Goal: Task Accomplishment & Management: Use online tool/utility

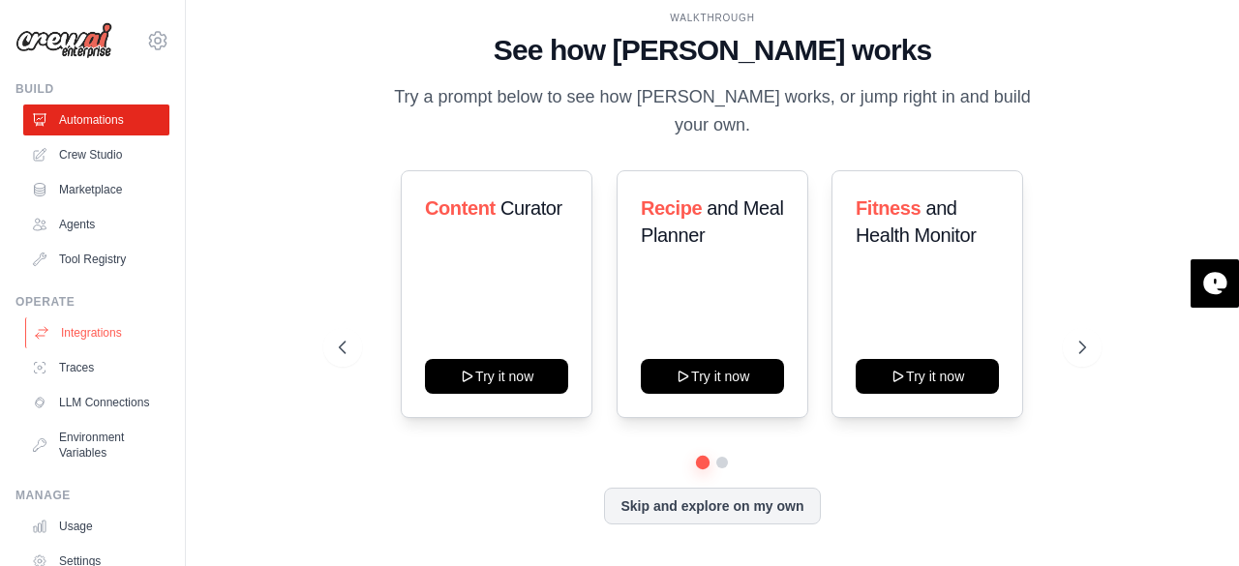
click at [87, 340] on link "Integrations" at bounding box center [98, 332] width 146 height 31
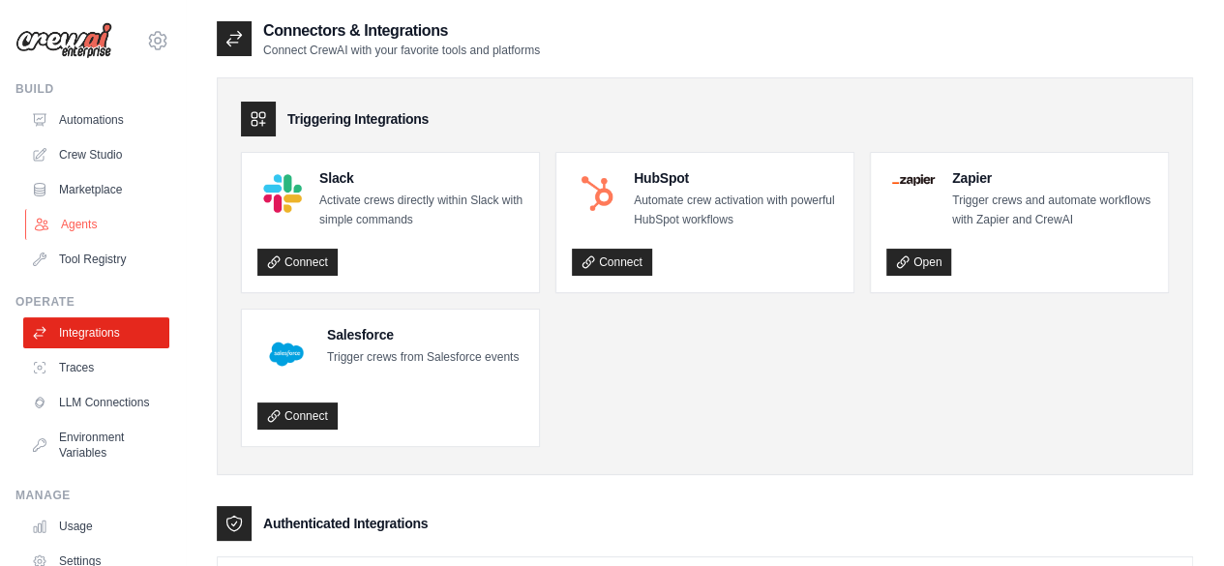
click at [91, 233] on link "Agents" at bounding box center [98, 224] width 146 height 31
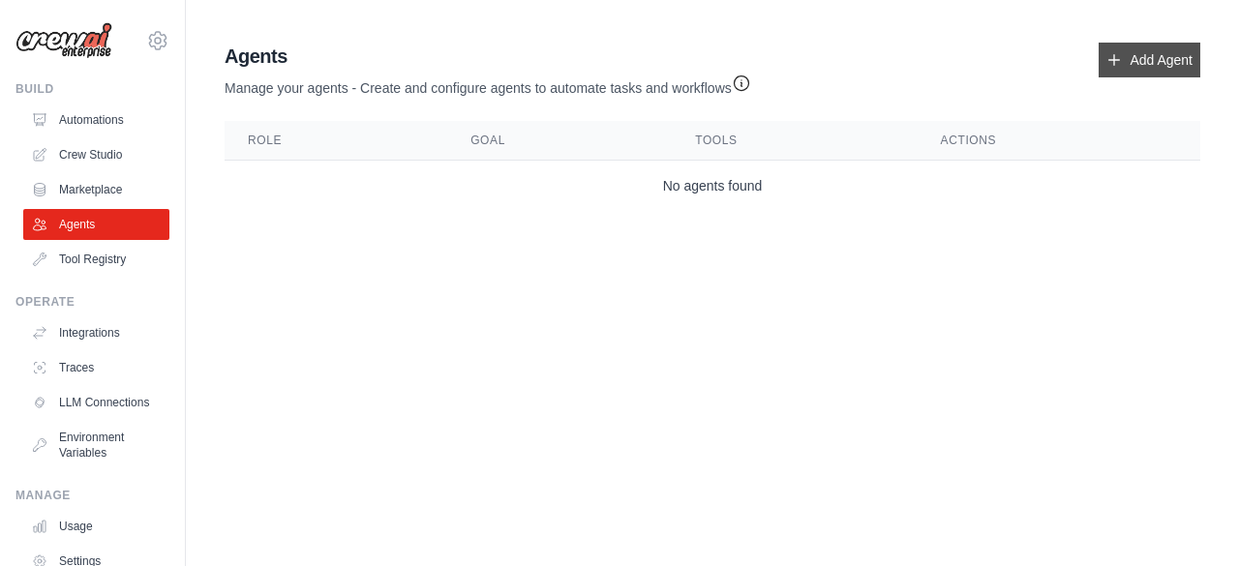
click at [1116, 62] on icon at bounding box center [1113, 59] width 15 height 15
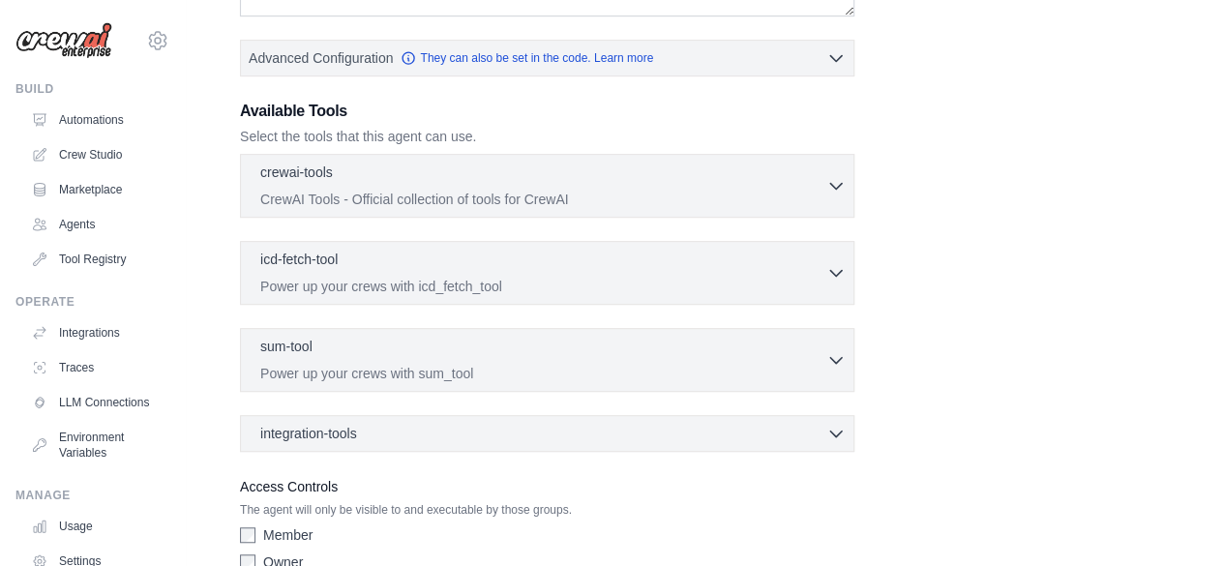
scroll to position [553, 0]
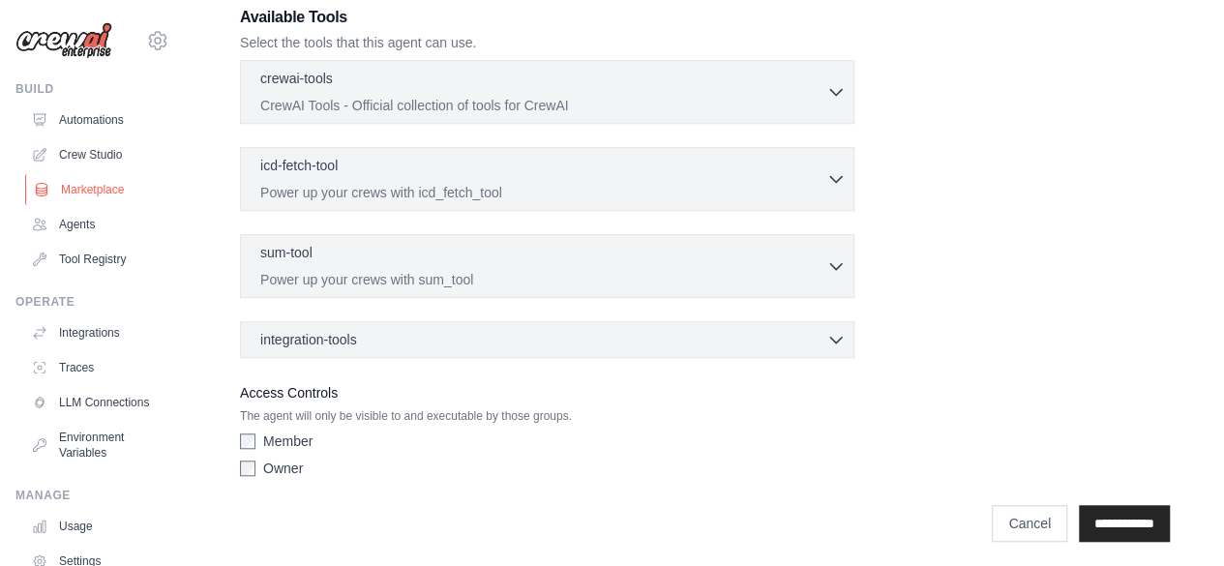
click at [75, 191] on link "Marketplace" at bounding box center [98, 189] width 146 height 31
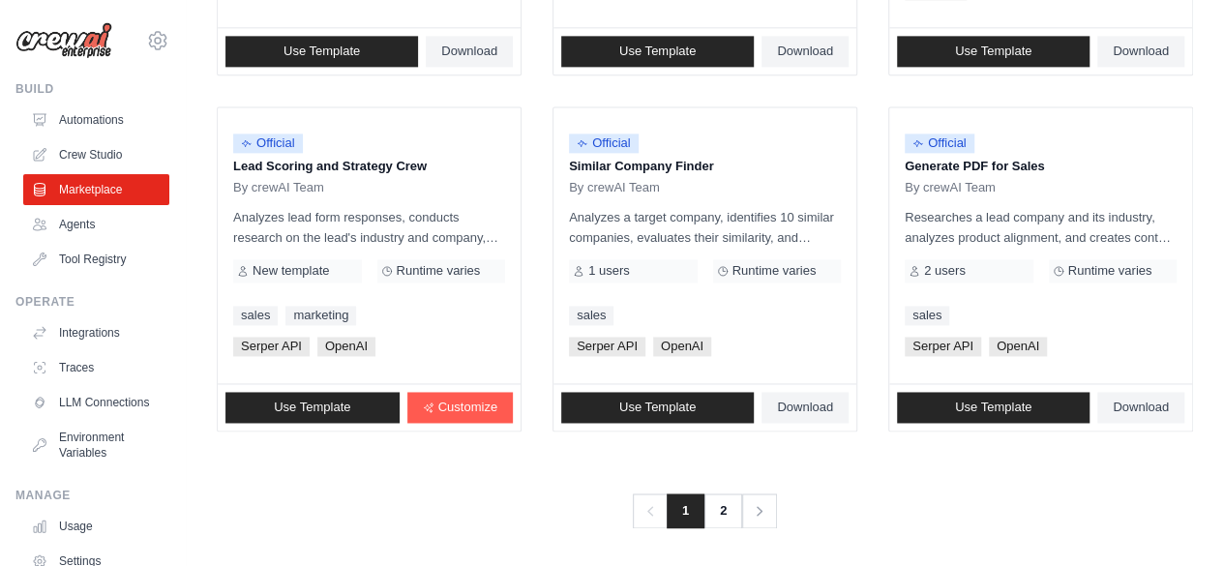
scroll to position [1275, 0]
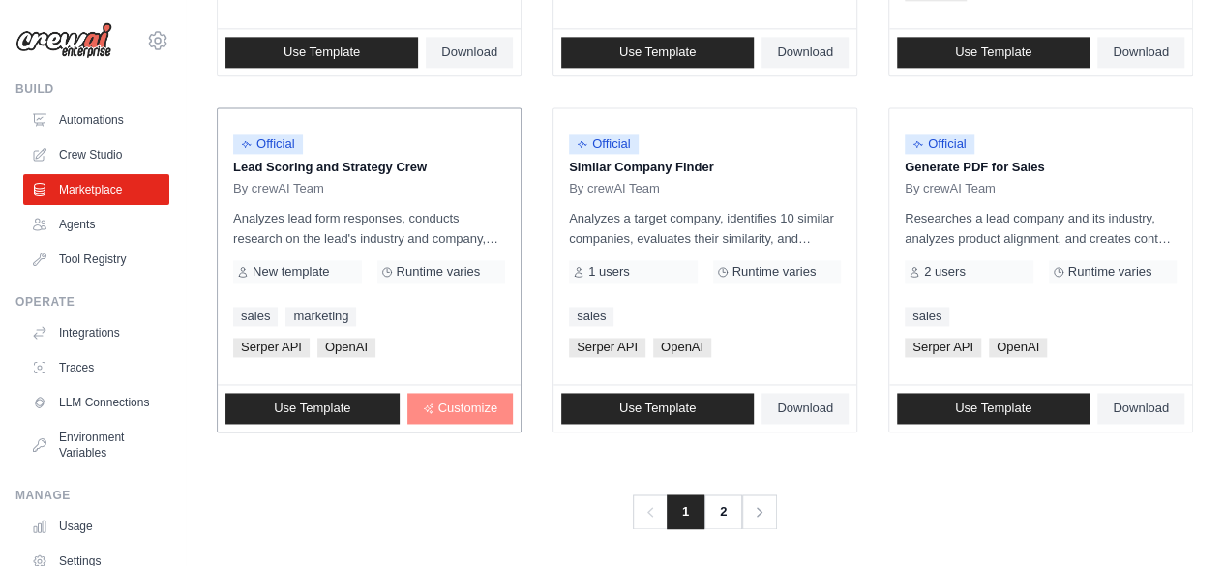
click at [438, 410] on span "Customize" at bounding box center [467, 408] width 59 height 15
click at [469, 402] on span "Customize" at bounding box center [467, 408] width 59 height 15
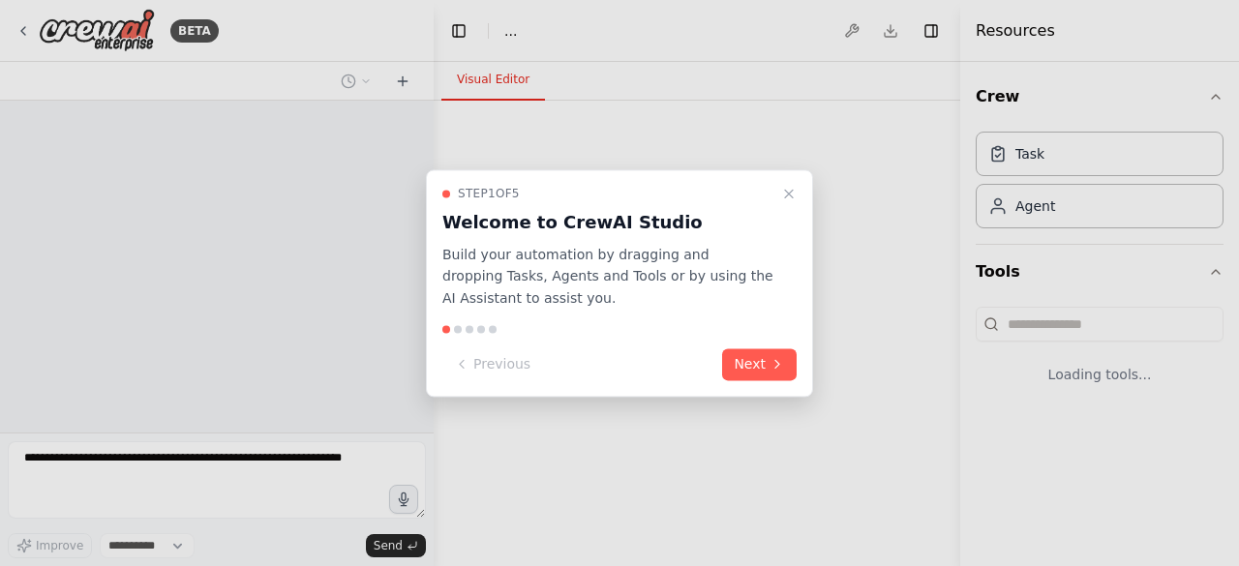
select select "****"
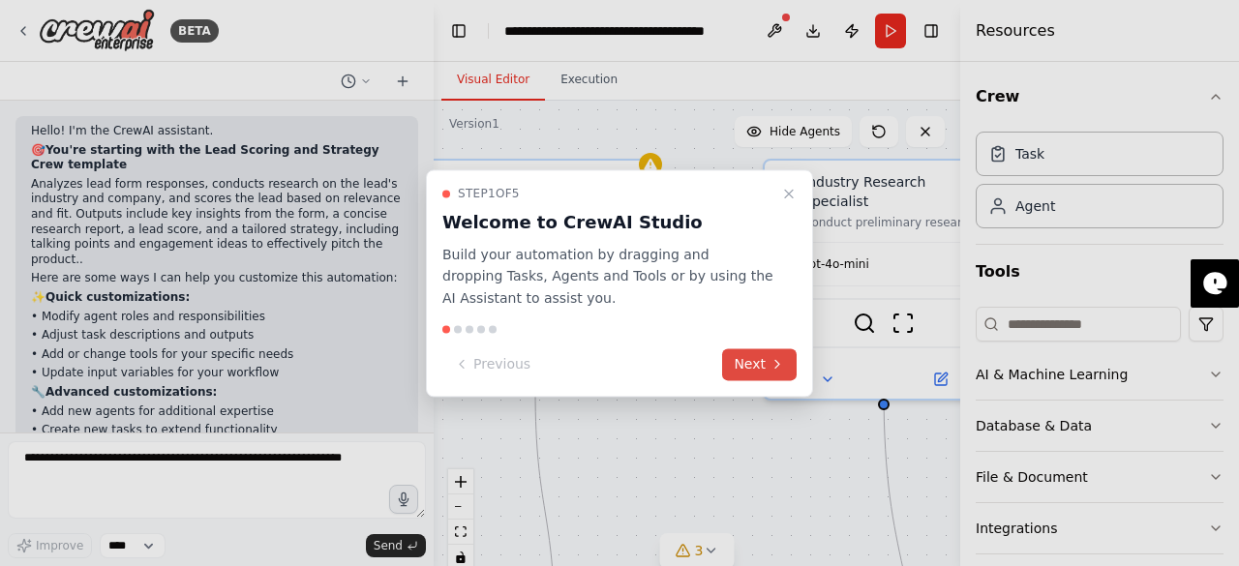
scroll to position [105, 0]
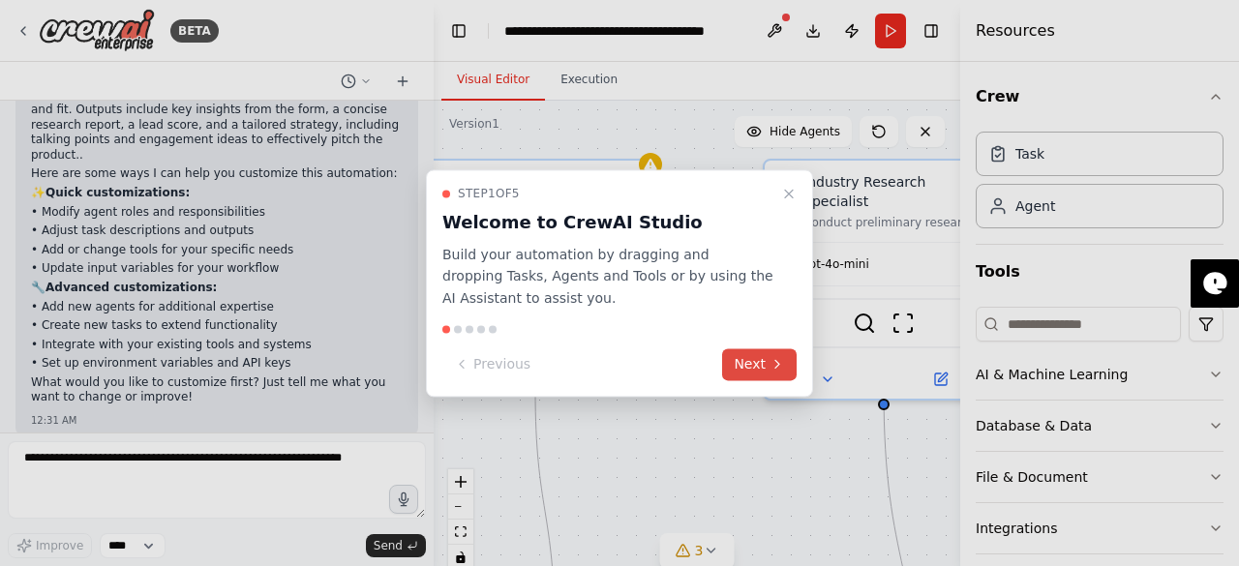
click at [757, 357] on button "Next" at bounding box center [759, 364] width 75 height 32
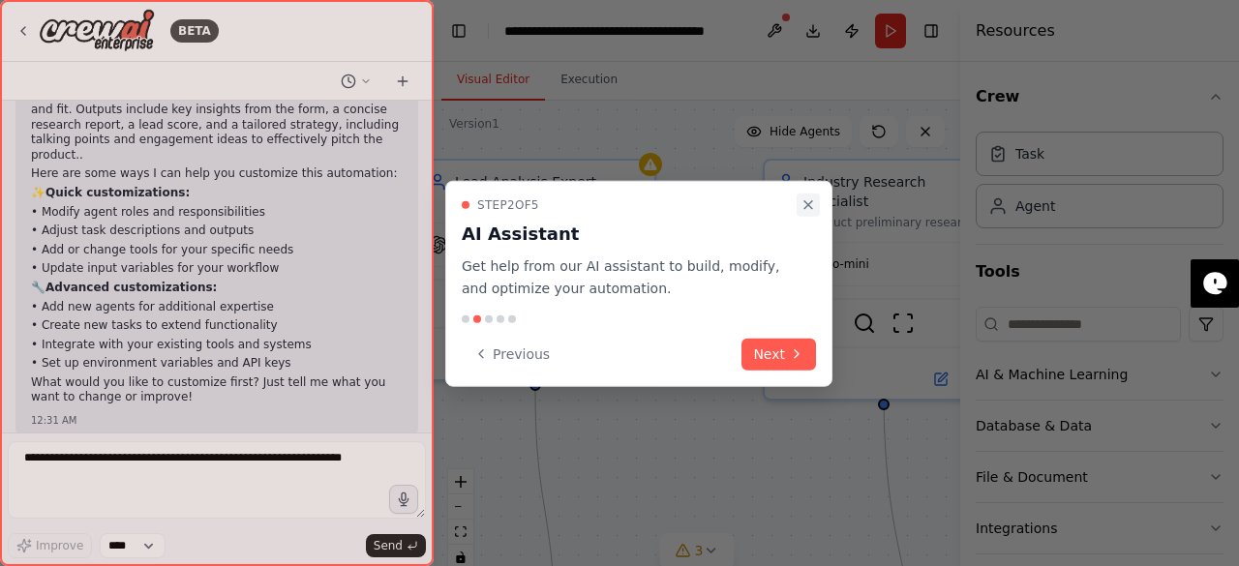
click at [809, 197] on icon "Close walkthrough" at bounding box center [807, 204] width 15 height 15
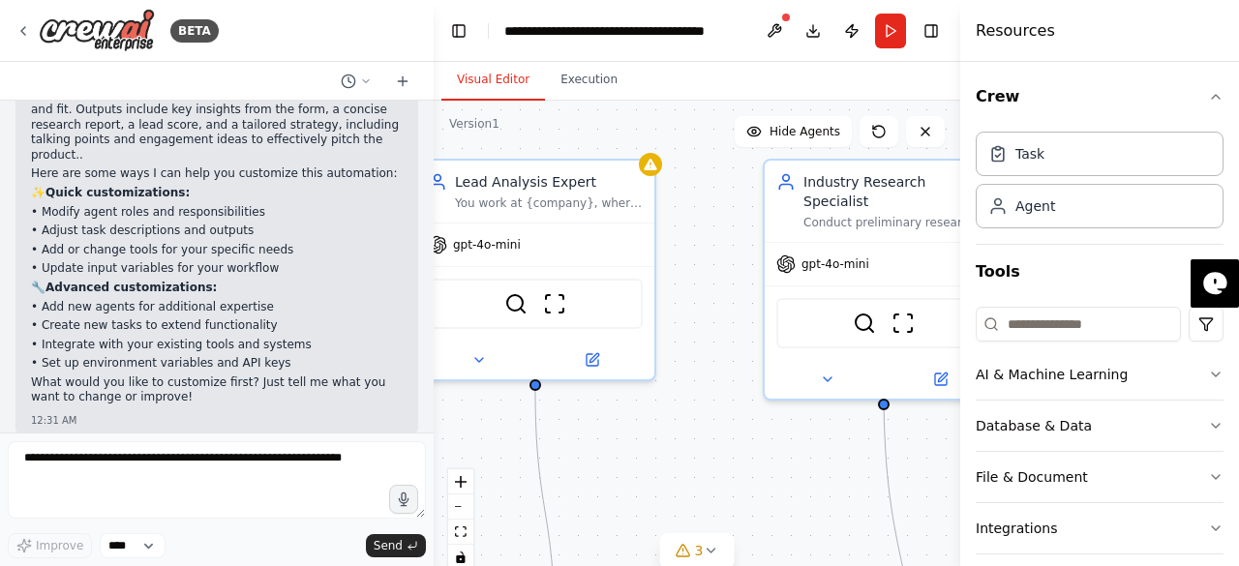
click at [509, 138] on div ".deletable-edge-delete-btn { width: 20px; height: 20px; border: 0px solid #ffff…" at bounding box center [697, 343] width 526 height 484
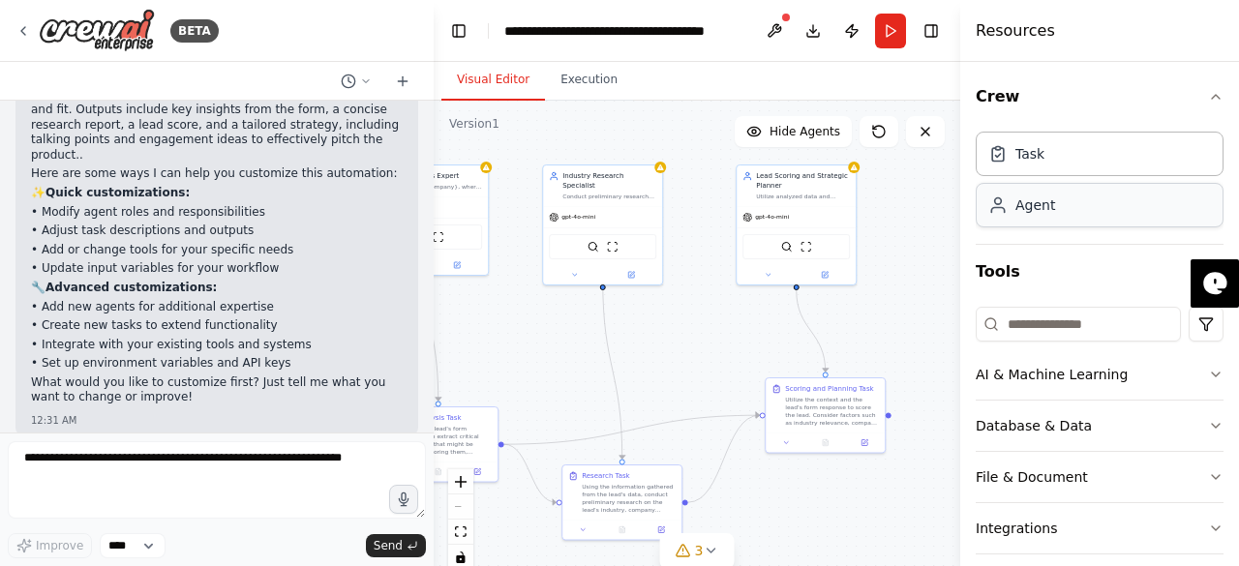
click at [1074, 218] on div "Agent" at bounding box center [1099, 205] width 248 height 45
click at [1053, 166] on div "Task" at bounding box center [1099, 153] width 248 height 45
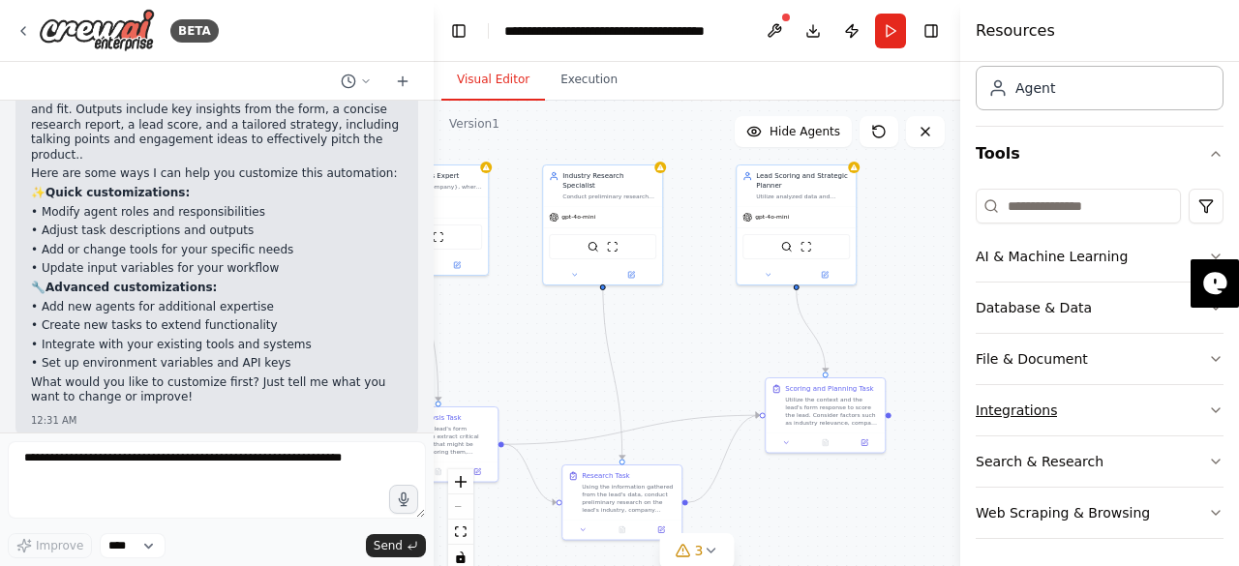
click at [1025, 405] on div "Integrations" at bounding box center [1015, 410] width 81 height 19
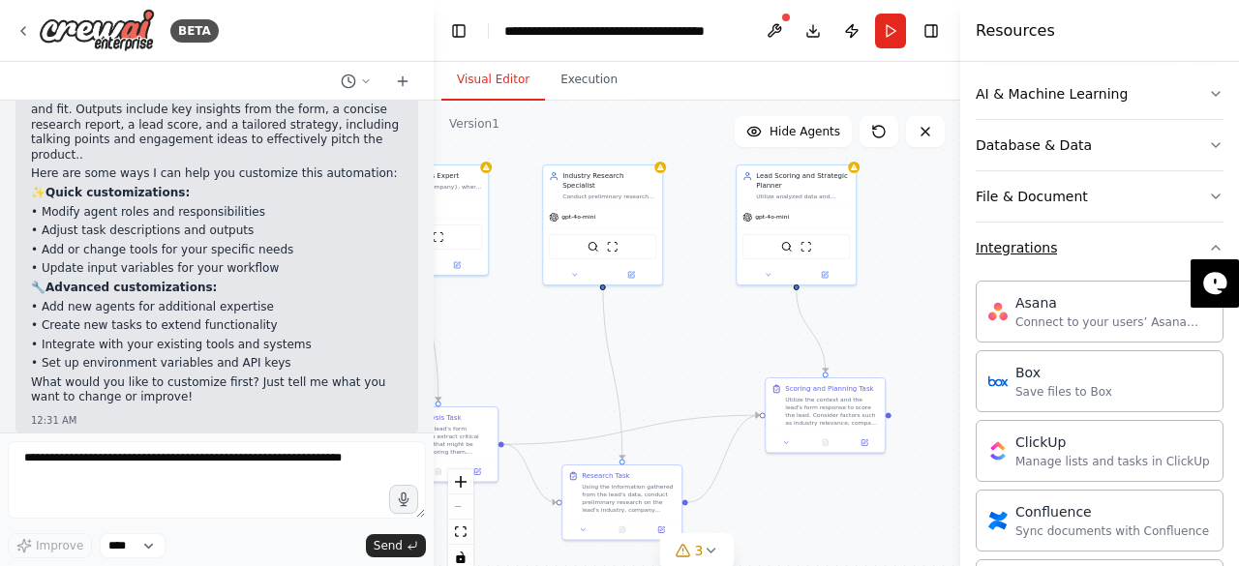
scroll to position [283, 0]
click at [1070, 392] on div "Save files to Box" at bounding box center [1063, 388] width 97 height 15
drag, startPoint x: 1070, startPoint y: 392, endPoint x: 801, endPoint y: 340, distance: 274.1
drag, startPoint x: 801, startPoint y: 340, endPoint x: 1169, endPoint y: 360, distance: 368.3
click at [1169, 360] on div "Box Save files to Box" at bounding box center [1099, 378] width 248 height 62
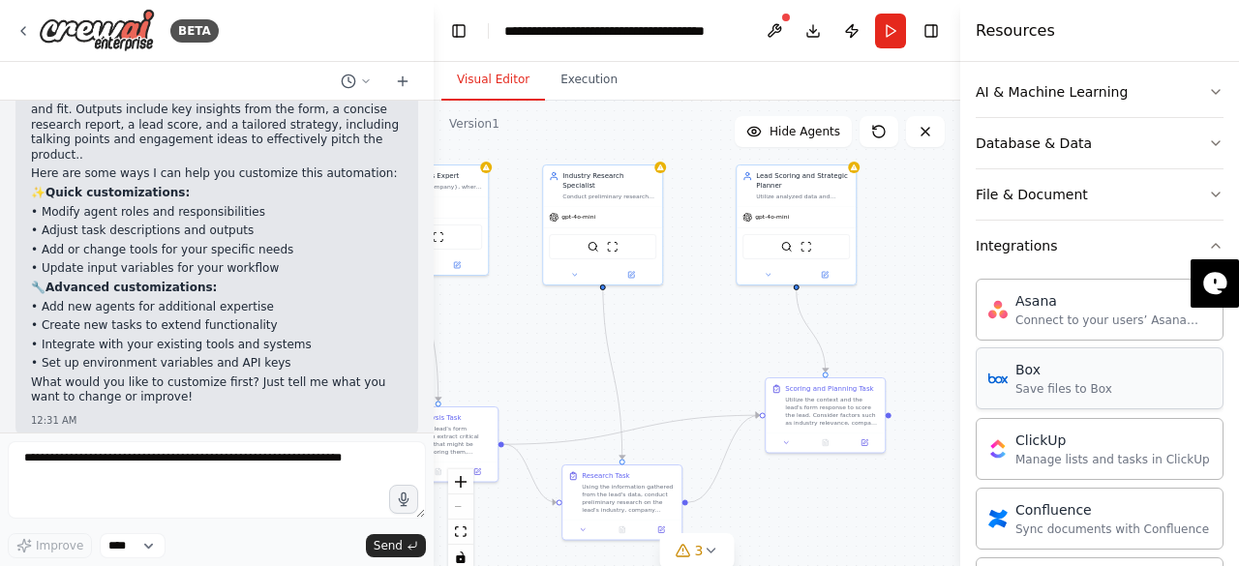
click at [1093, 381] on div "Save files to Box" at bounding box center [1063, 388] width 97 height 15
click at [170, 338] on p "• Integrate with your existing tools and systems" at bounding box center [217, 345] width 372 height 15
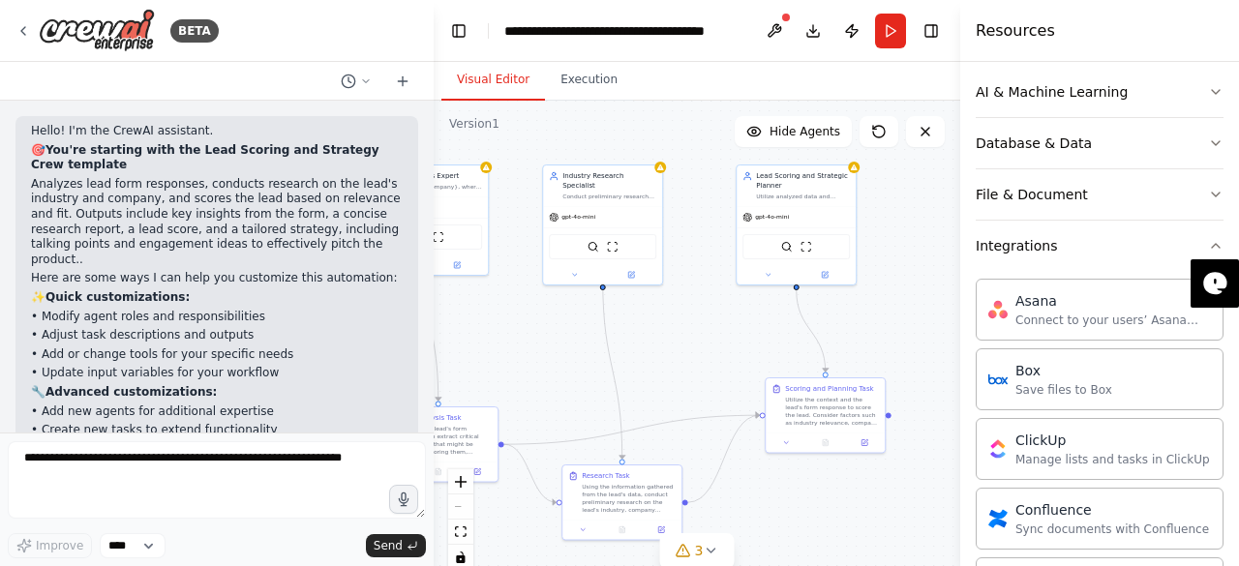
scroll to position [105, 0]
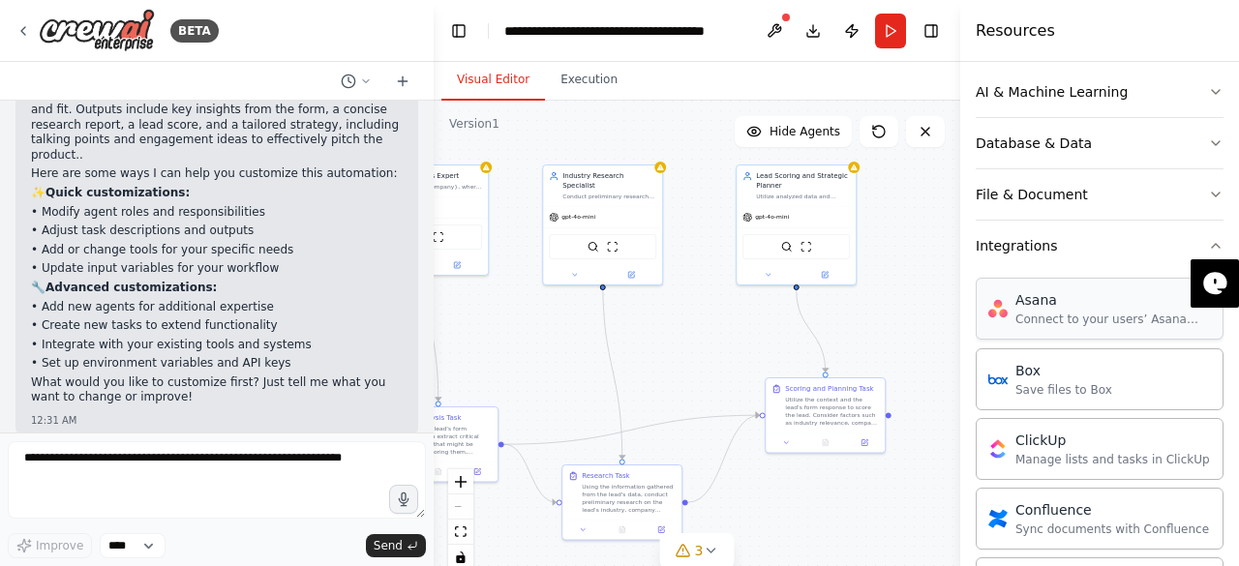
click at [1051, 319] on div "Connect to your users’ Asana accounts" at bounding box center [1112, 319] width 195 height 15
click at [1077, 322] on div "Connect to your users’ Asana accounts" at bounding box center [1112, 319] width 195 height 15
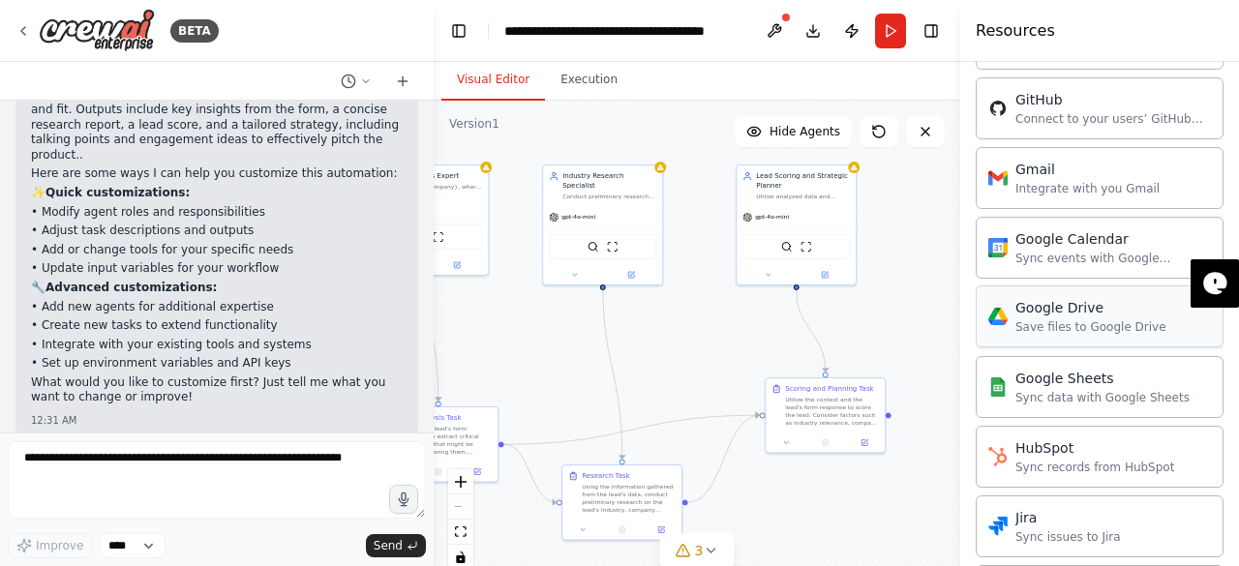
scroll to position [740, 0]
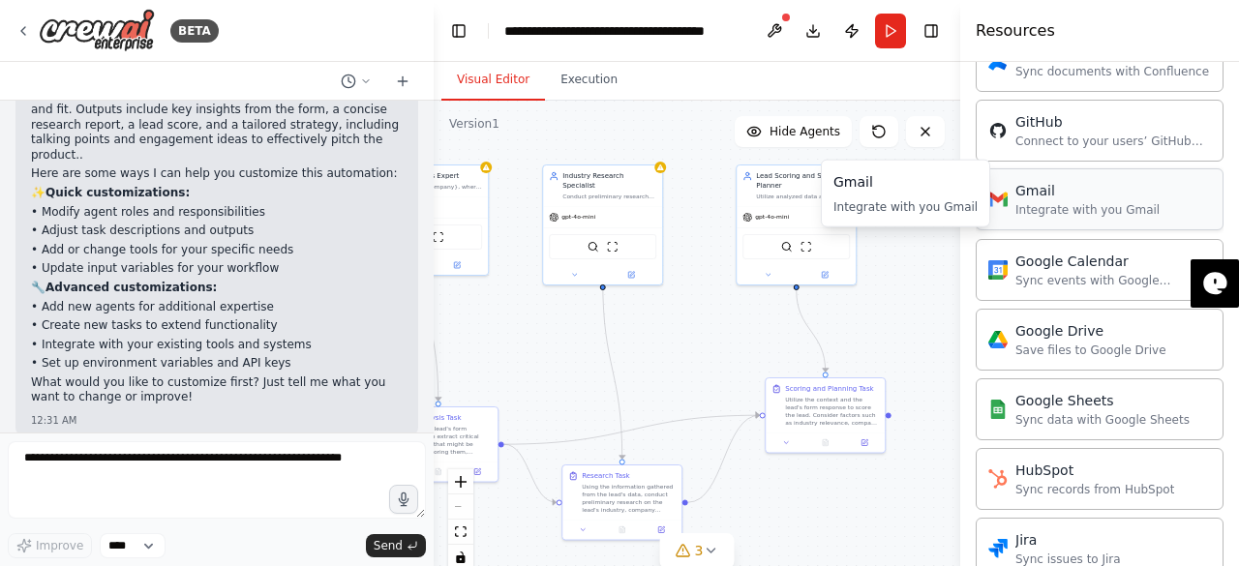
click at [1058, 216] on div "Gmail Integrate with you Gmail" at bounding box center [1099, 199] width 248 height 62
drag, startPoint x: 1053, startPoint y: 327, endPoint x: 827, endPoint y: 401, distance: 237.2
drag, startPoint x: 827, startPoint y: 401, endPoint x: 795, endPoint y: 325, distance: 82.0
click at [795, 325] on div ".deletable-edge-delete-btn { width: 20px; height: 20px; border: 0px solid #ffff…" at bounding box center [697, 343] width 526 height 484
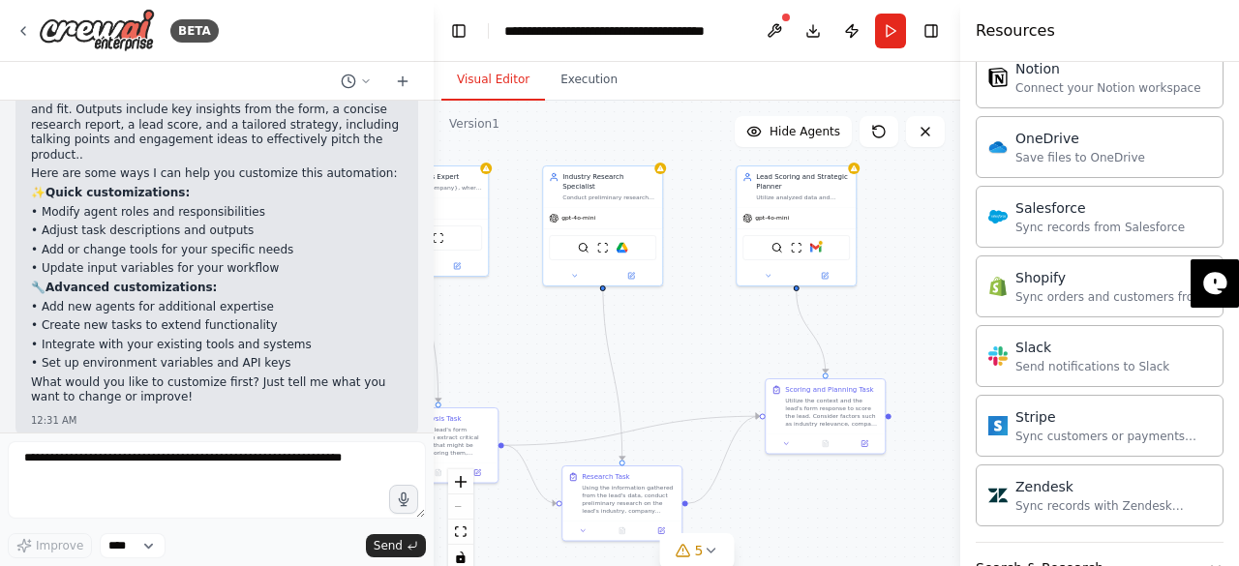
scroll to position [1583, 0]
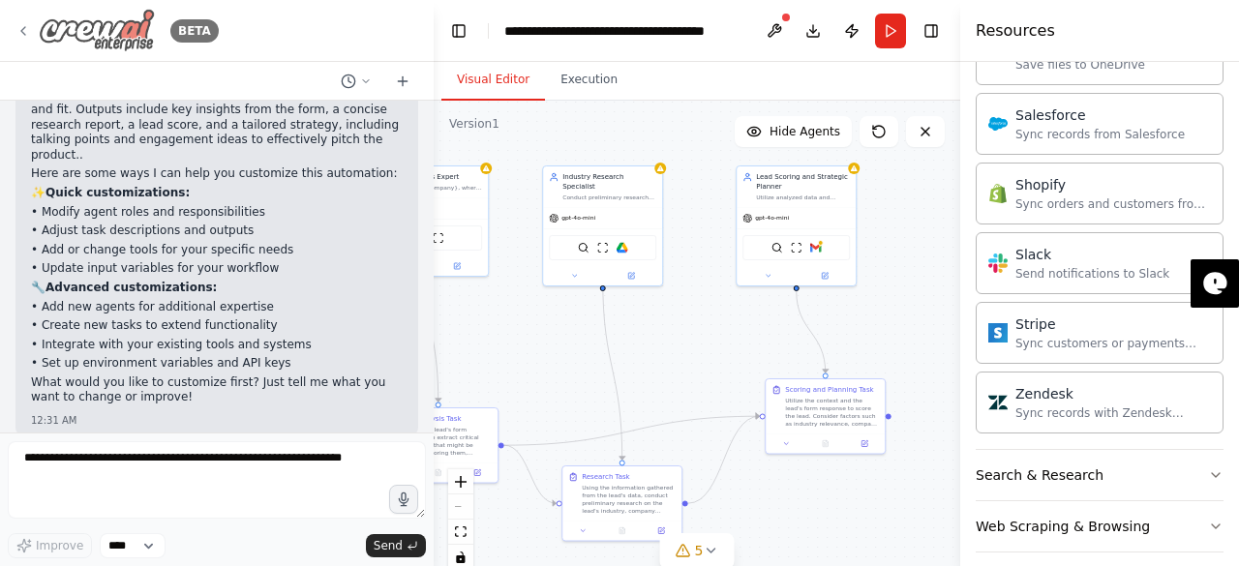
click at [23, 35] on icon at bounding box center [22, 30] width 15 height 15
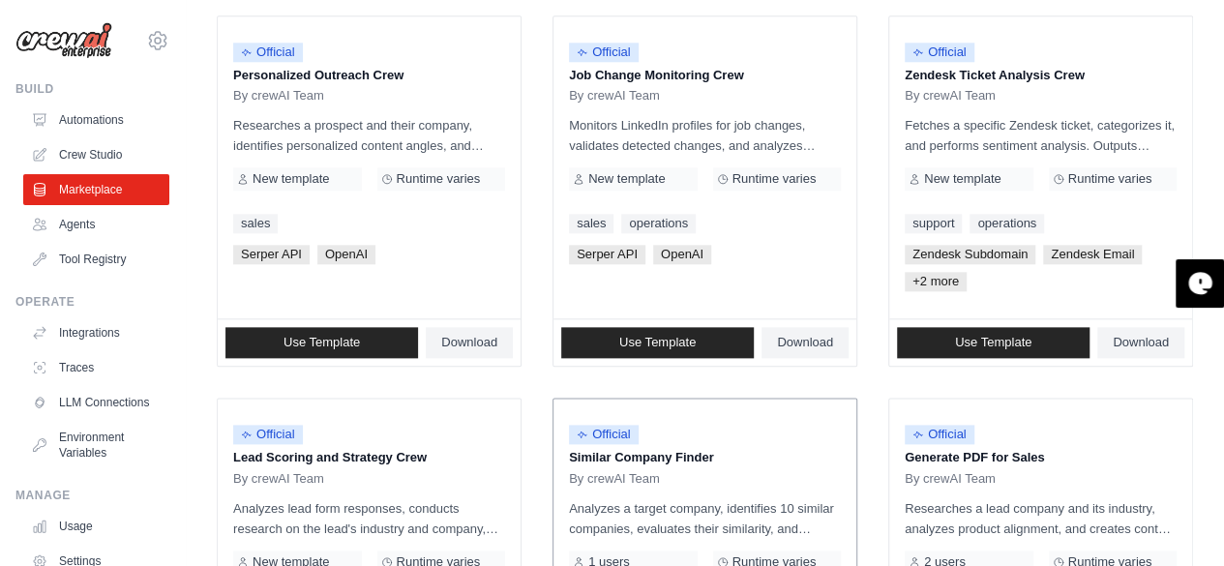
scroll to position [983, 0]
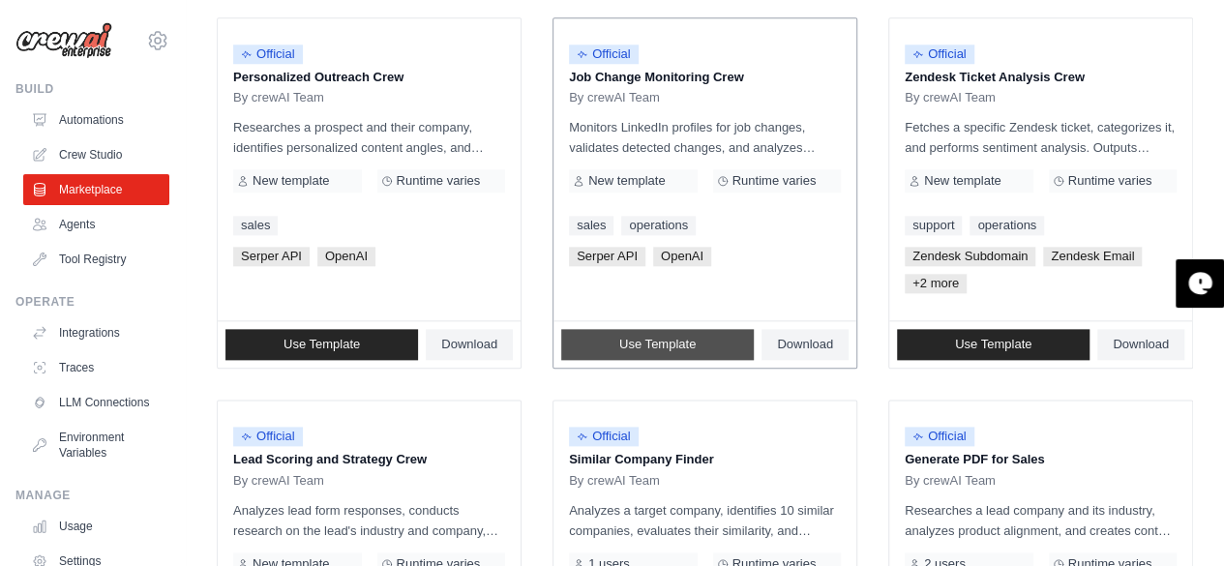
click at [653, 329] on link "Use Template" at bounding box center [657, 344] width 193 height 31
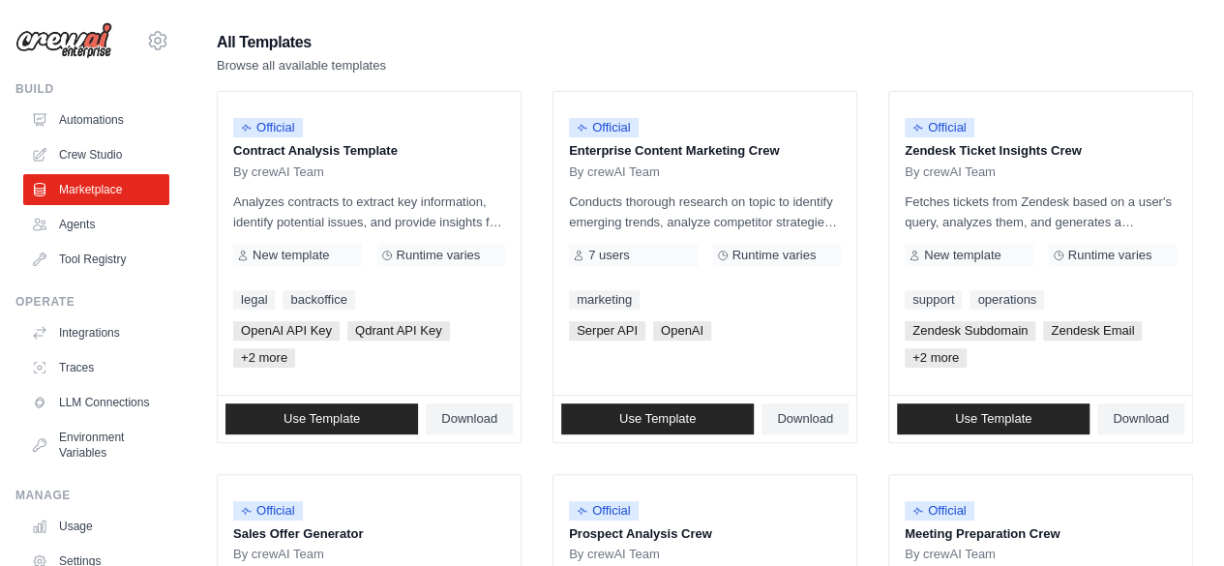
scroll to position [174, 0]
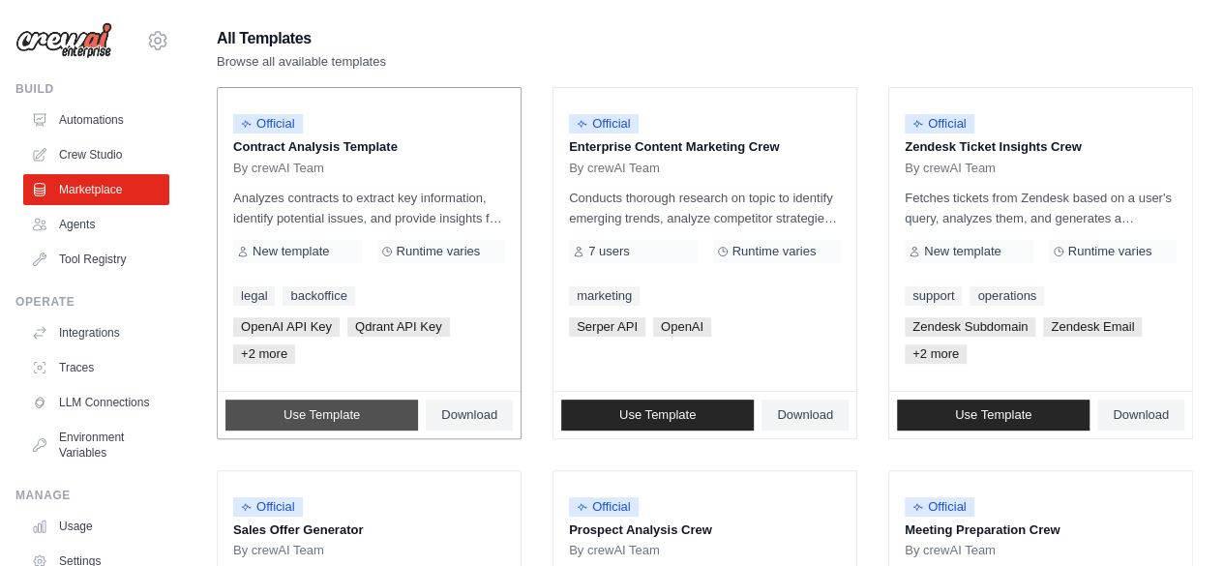
click at [329, 407] on span "Use Template" at bounding box center [322, 414] width 76 height 15
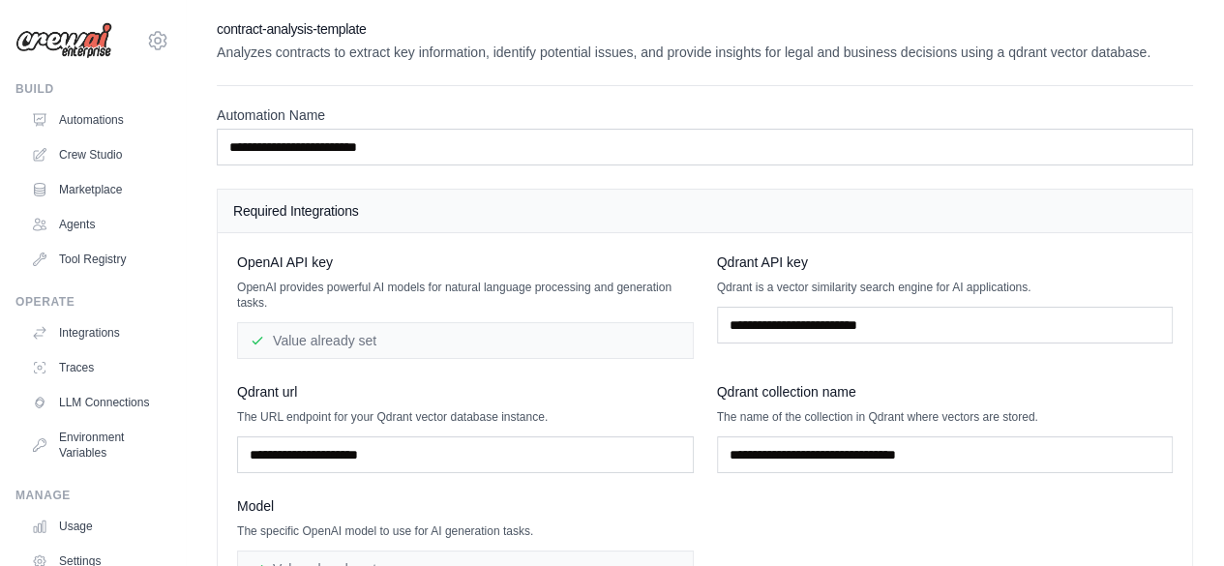
scroll to position [197, 0]
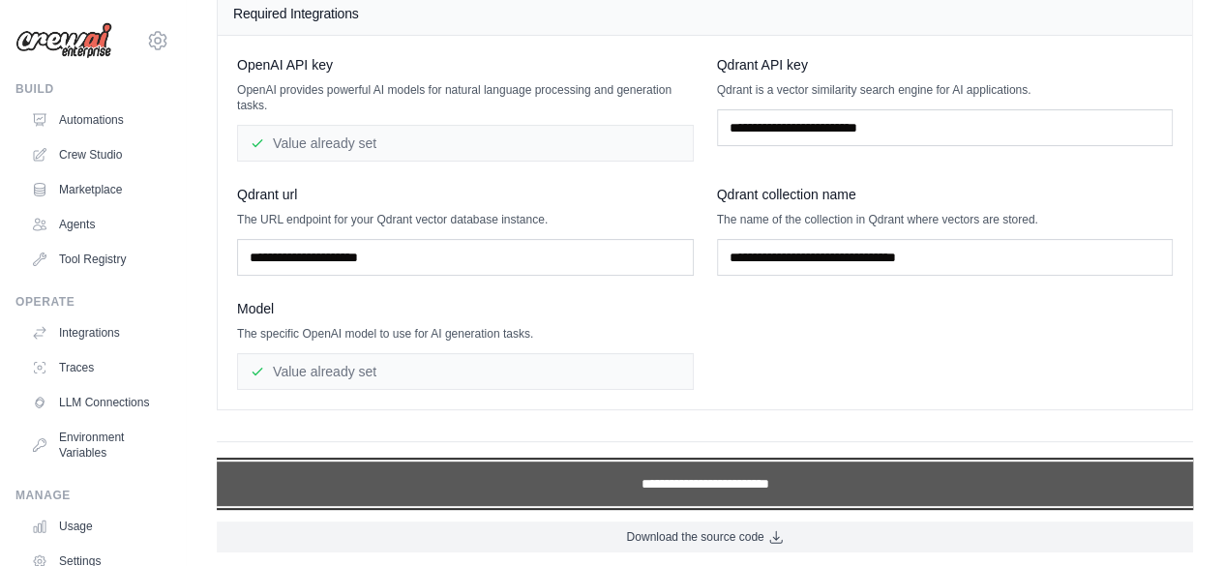
click at [668, 477] on input "**********" at bounding box center [705, 484] width 976 height 45
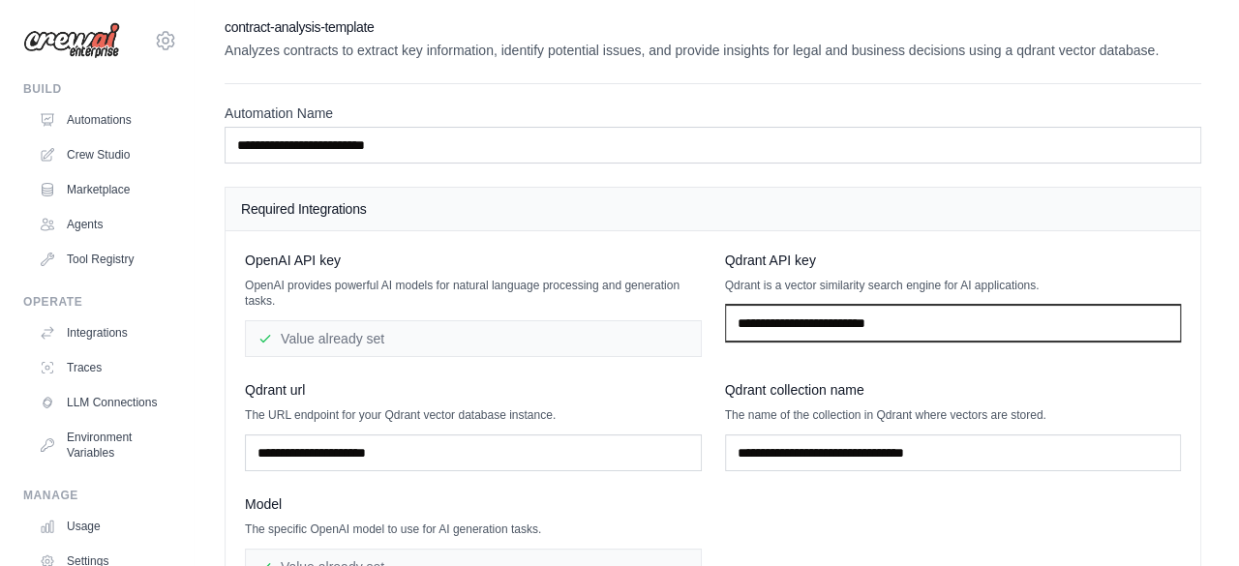
scroll to position [0, 0]
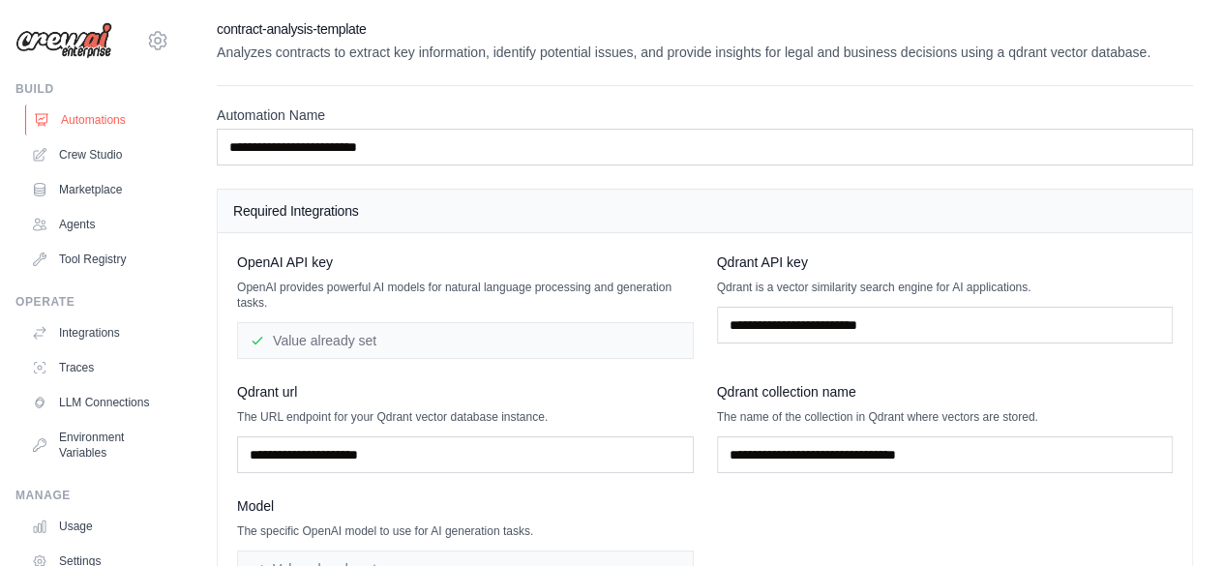
click at [79, 131] on link "Automations" at bounding box center [98, 120] width 146 height 31
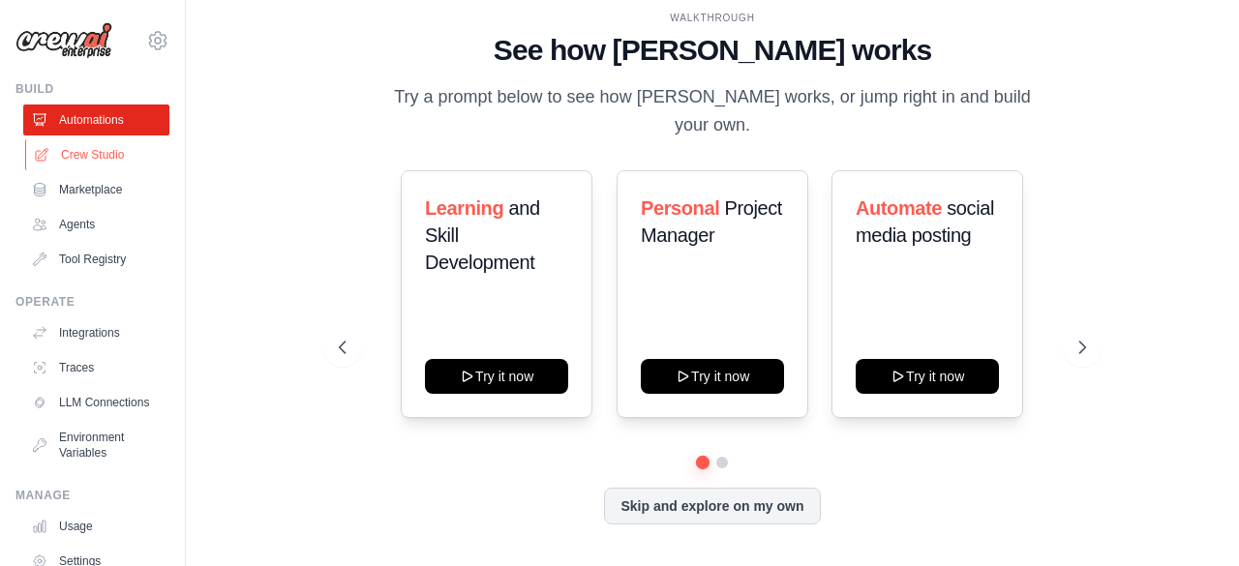
click at [95, 158] on link "Crew Studio" at bounding box center [98, 154] width 146 height 31
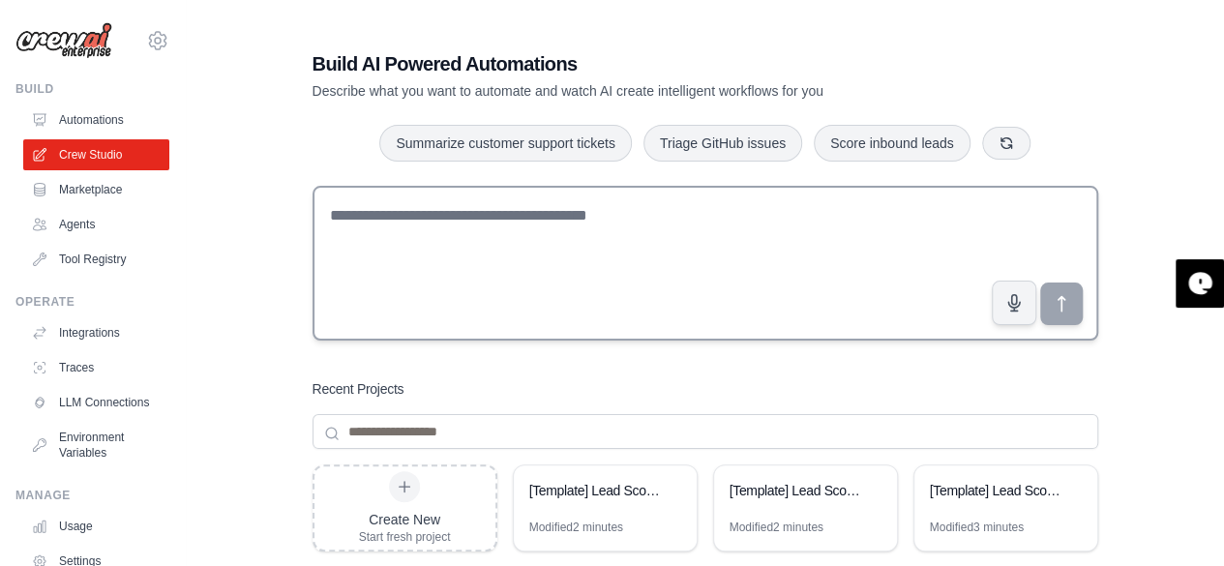
scroll to position [257, 0]
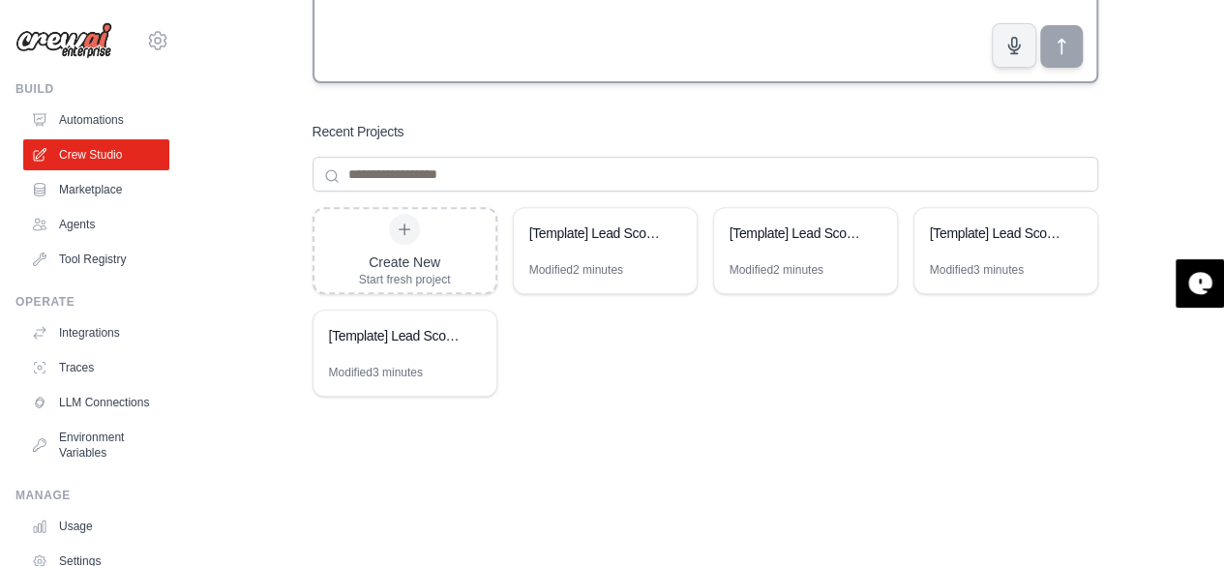
click at [420, 253] on div "Create New" at bounding box center [405, 262] width 92 height 19
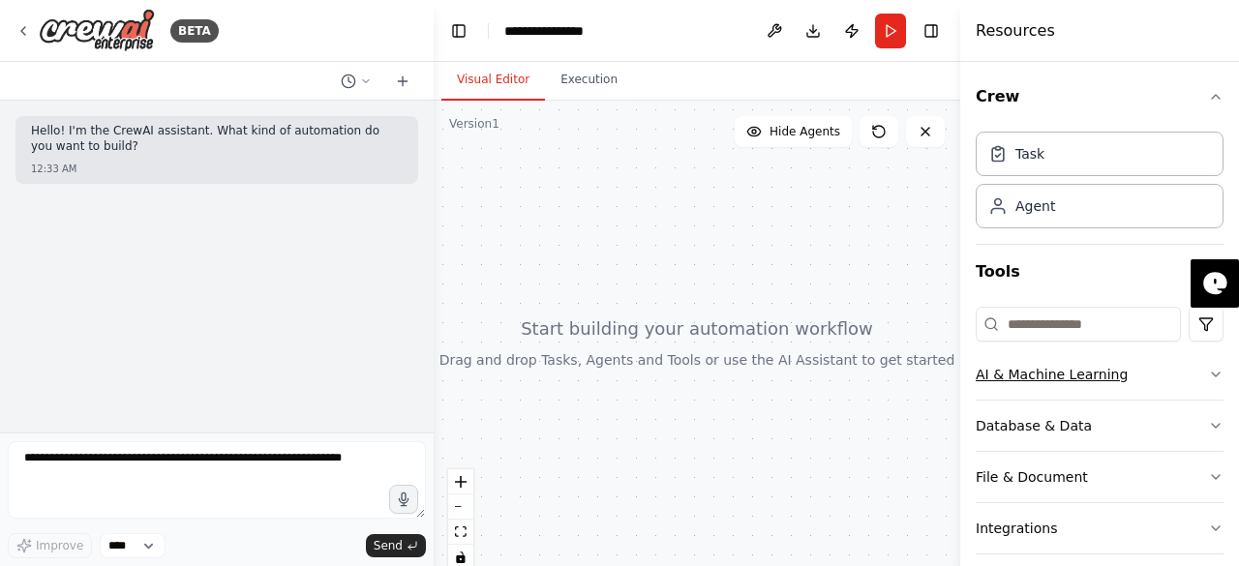
scroll to position [118, 0]
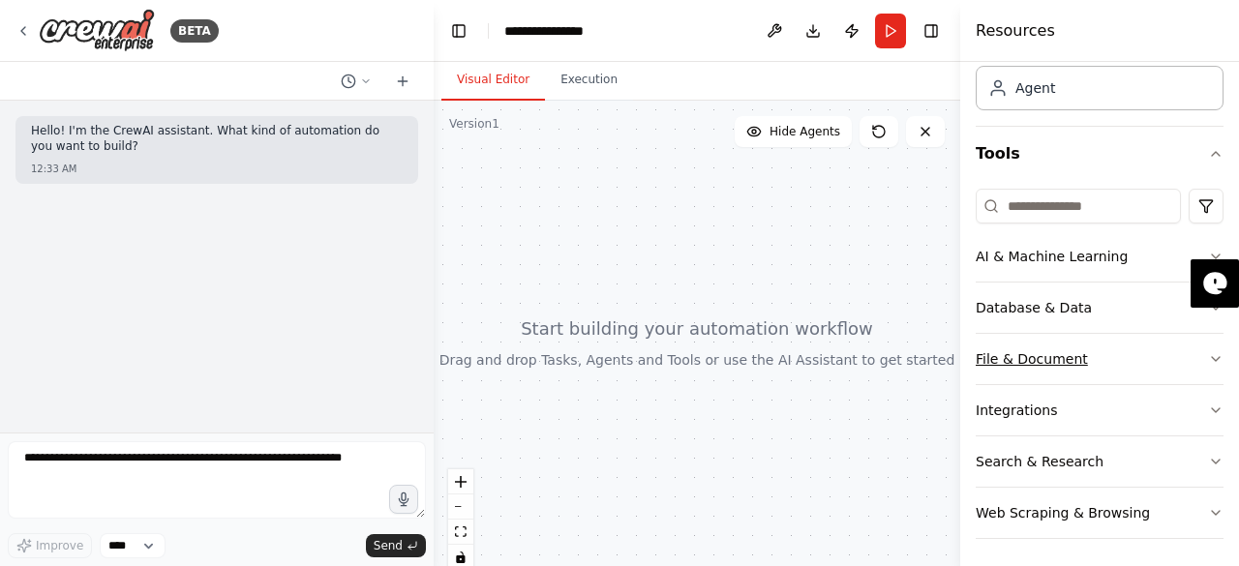
click at [1007, 349] on div "File & Document" at bounding box center [1031, 358] width 112 height 19
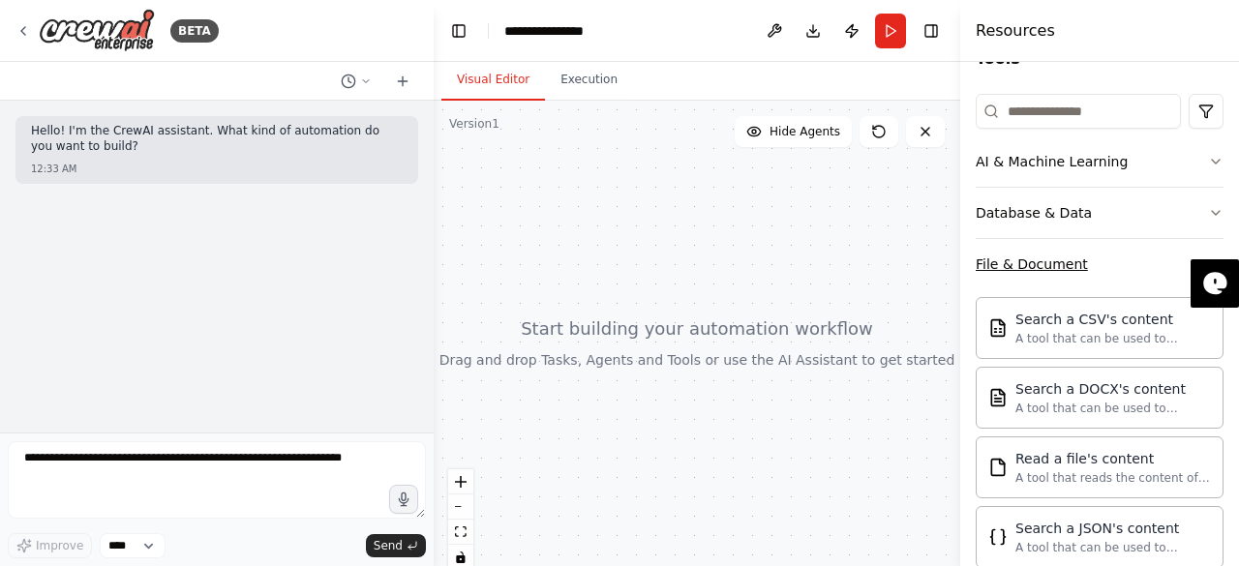
scroll to position [219, 0]
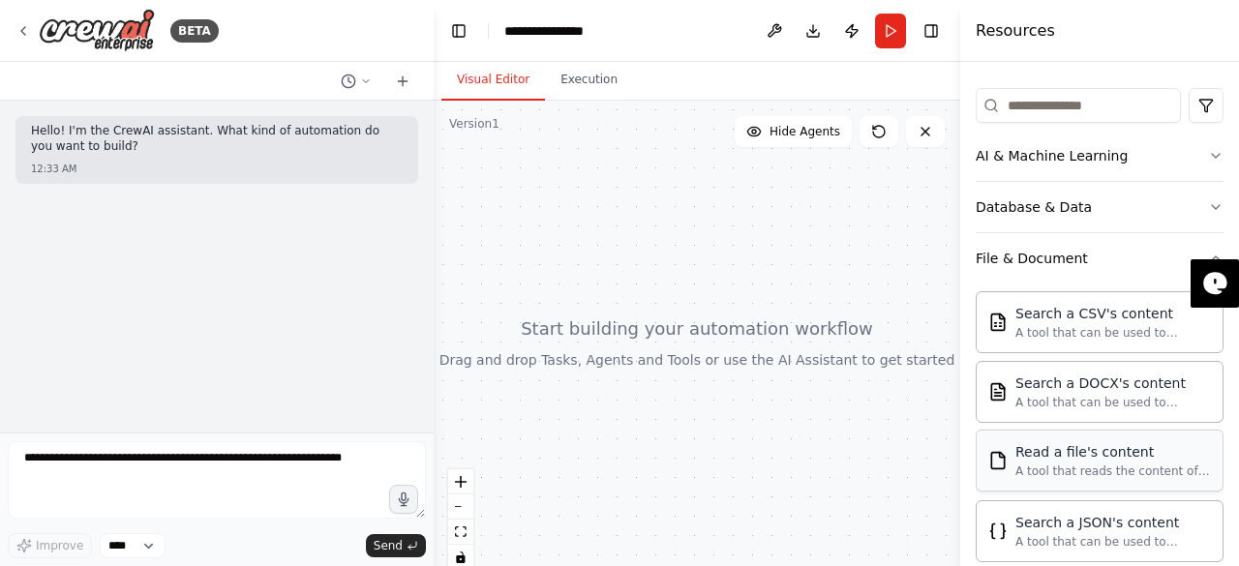
click at [1099, 464] on div "A tool that reads the content of a file. To use this tool, provide a 'file_path…" at bounding box center [1112, 471] width 195 height 15
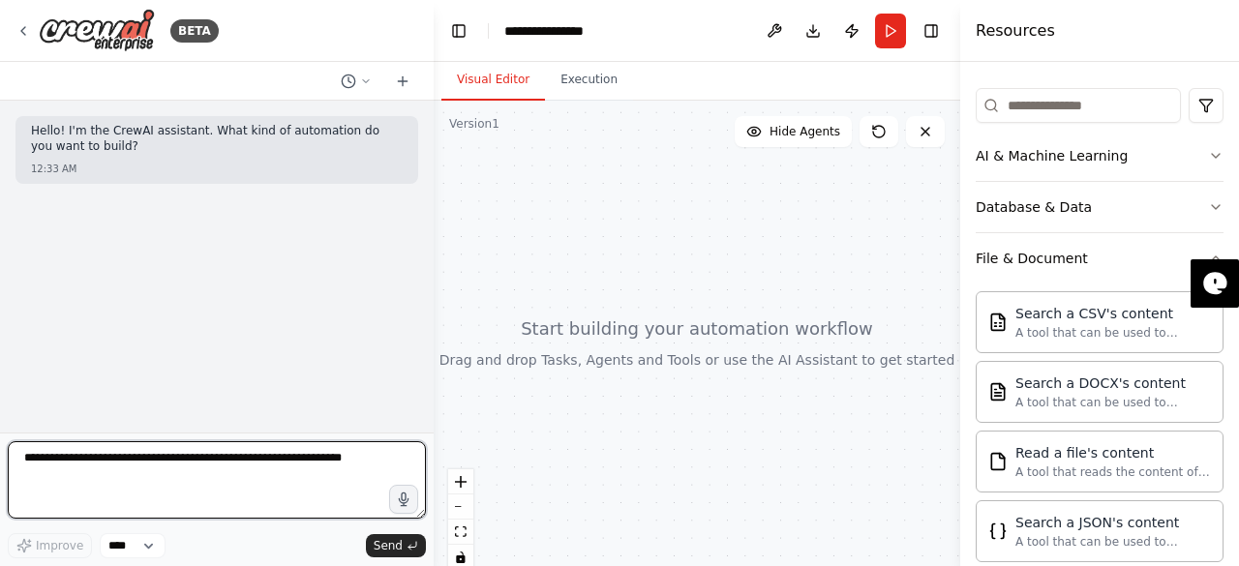
click at [211, 469] on textarea at bounding box center [217, 479] width 418 height 77
type textarea "**********"
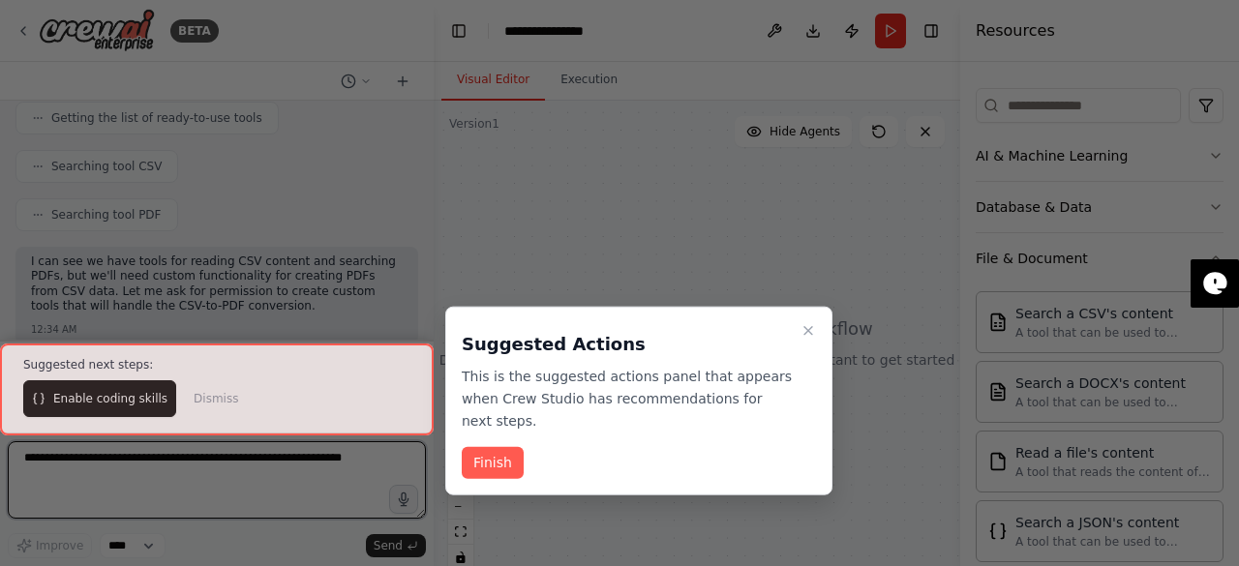
scroll to position [315, 0]
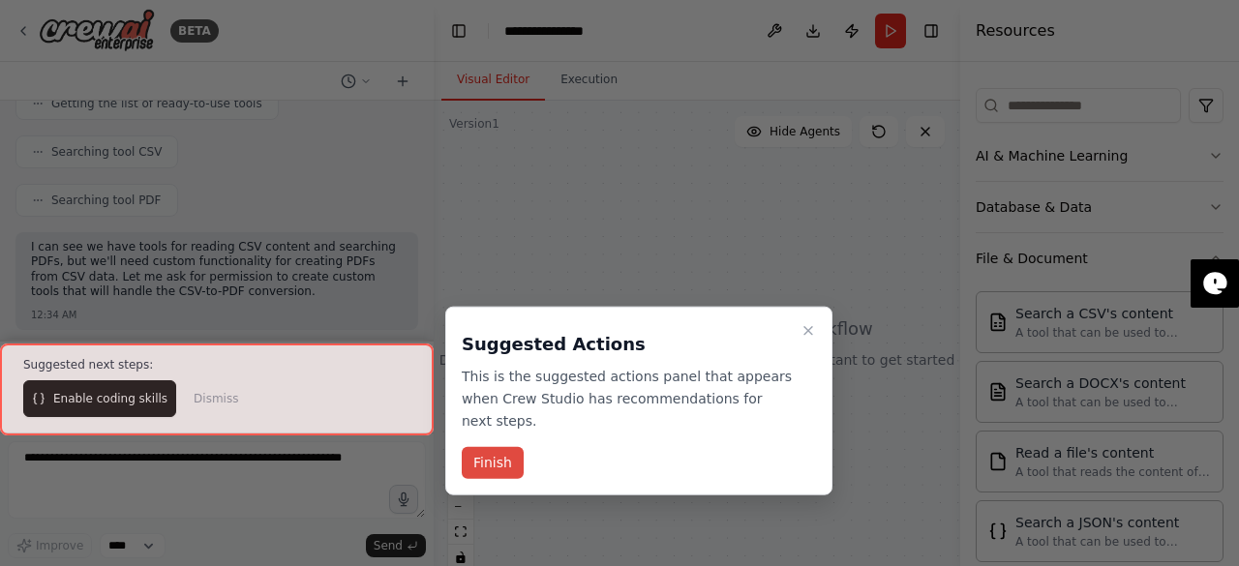
click at [507, 447] on button "Finish" at bounding box center [493, 463] width 62 height 32
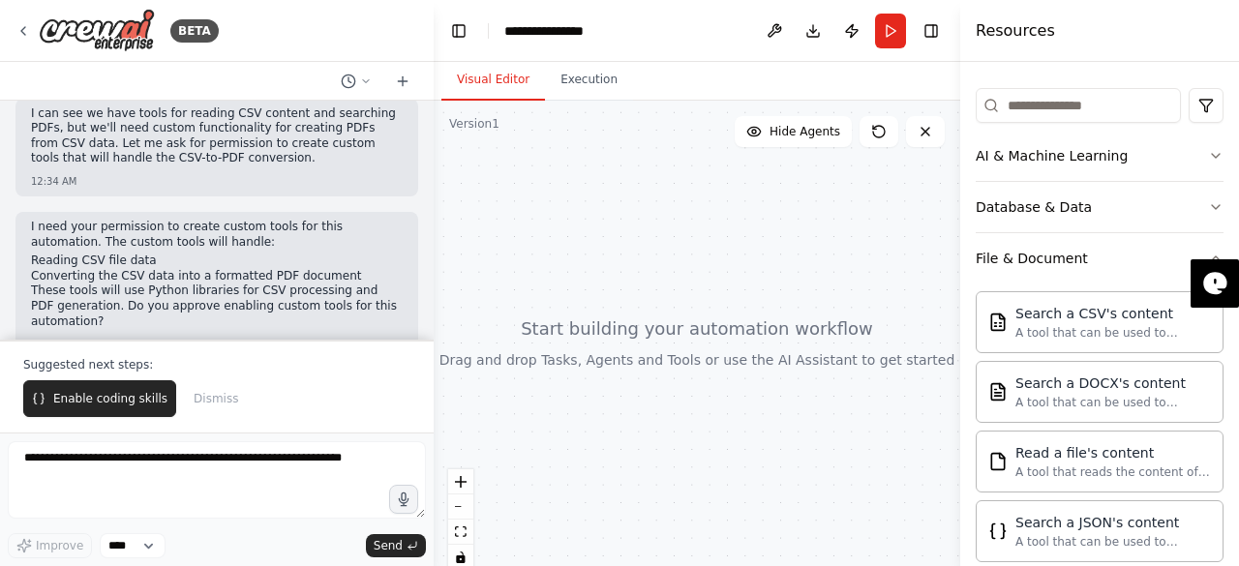
scroll to position [477, 0]
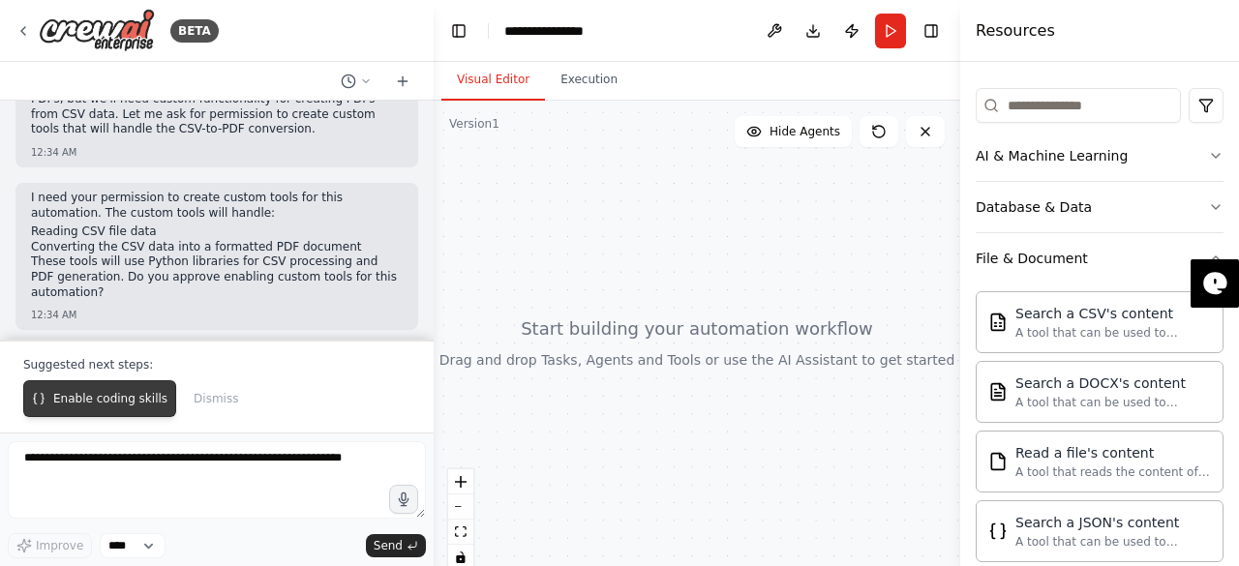
click at [125, 401] on span "Enable coding skills" at bounding box center [110, 398] width 114 height 15
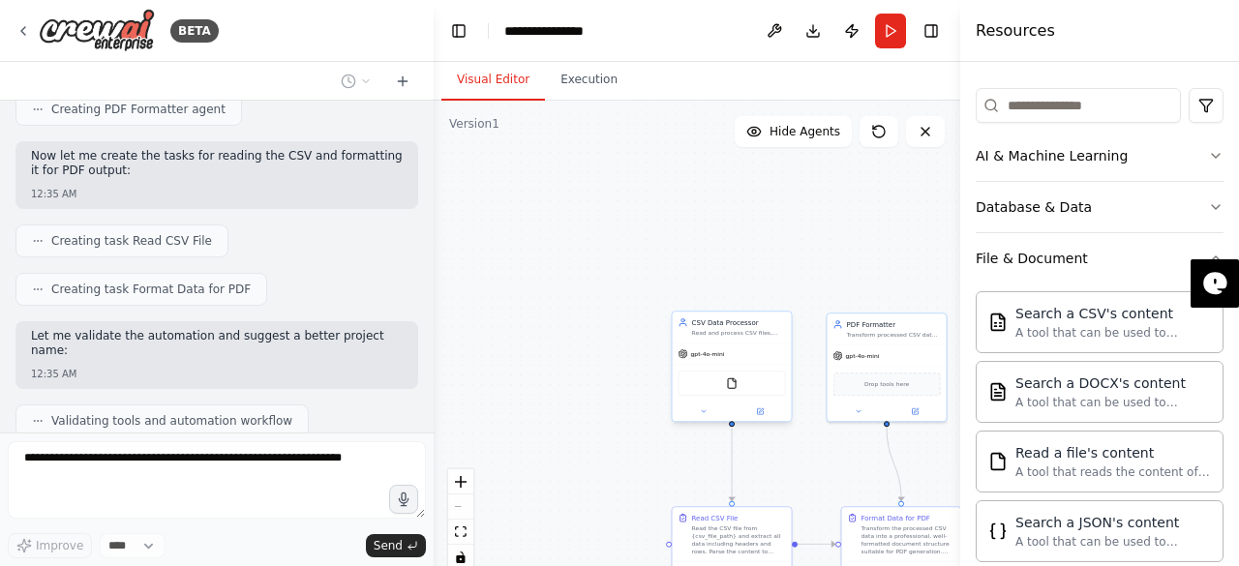
scroll to position [1632, 0]
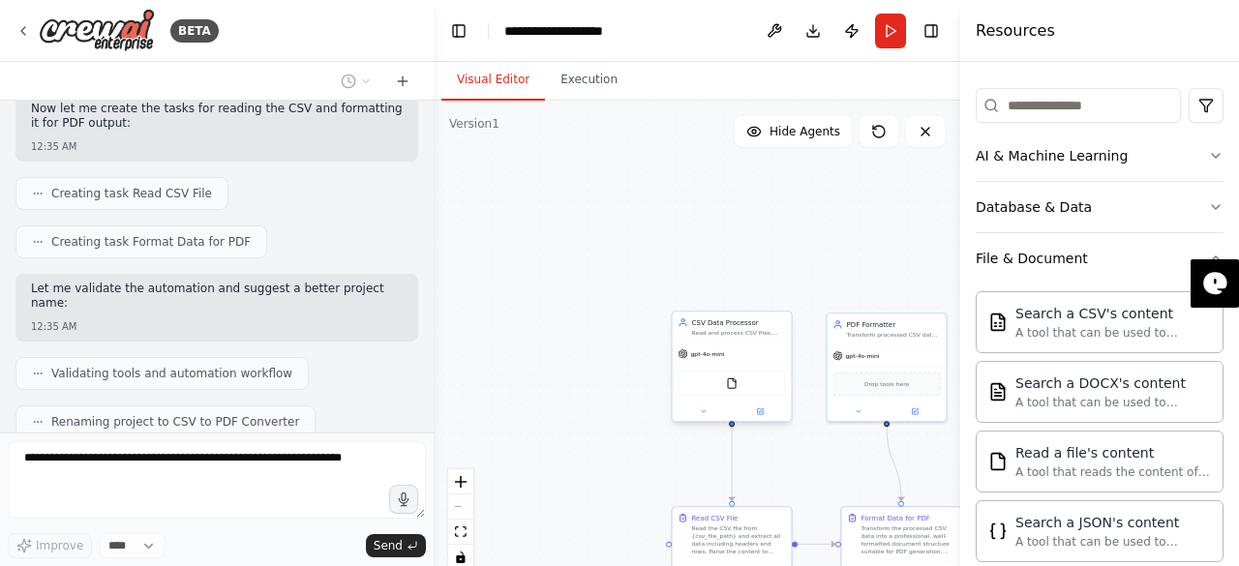
click at [741, 365] on div "FileReadTool" at bounding box center [732, 384] width 119 height 38
click at [762, 418] on div at bounding box center [732, 411] width 119 height 19
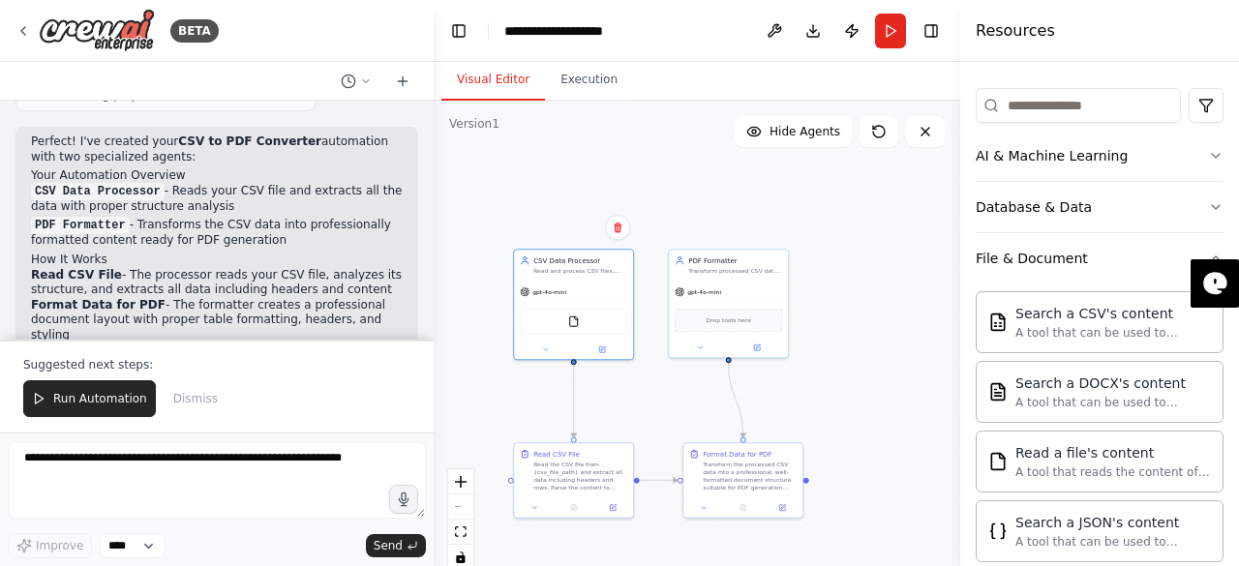
click at [627, 181] on div ".deletable-edge-delete-btn { width: 20px; height: 20px; border: 0px solid #ffff…" at bounding box center [697, 343] width 526 height 484
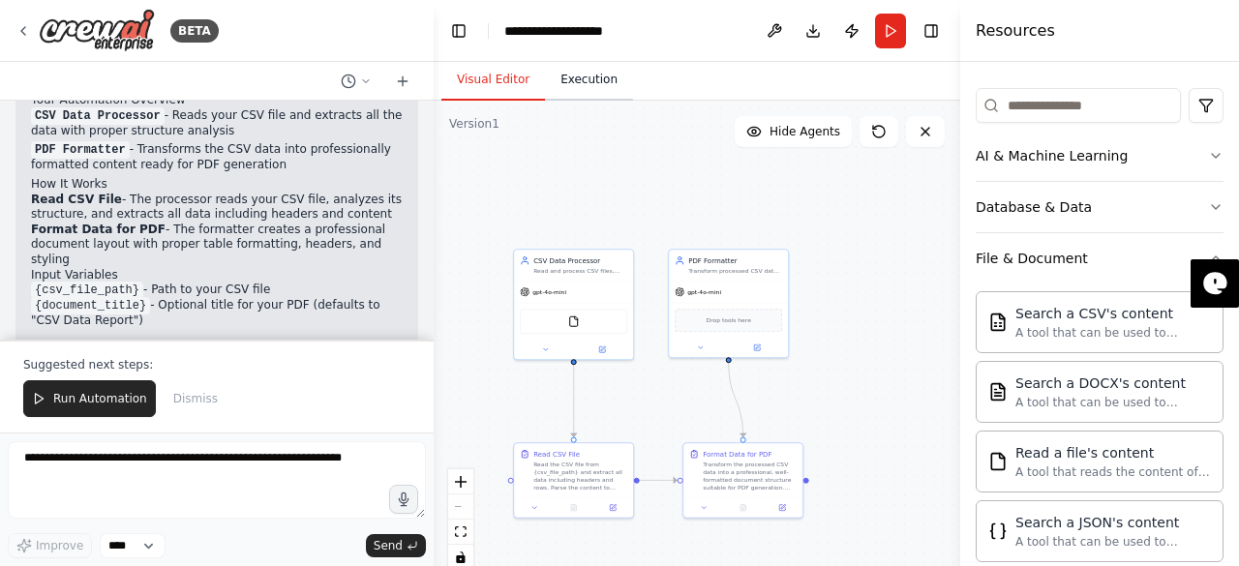
click at [579, 86] on button "Execution" at bounding box center [589, 80] width 88 height 41
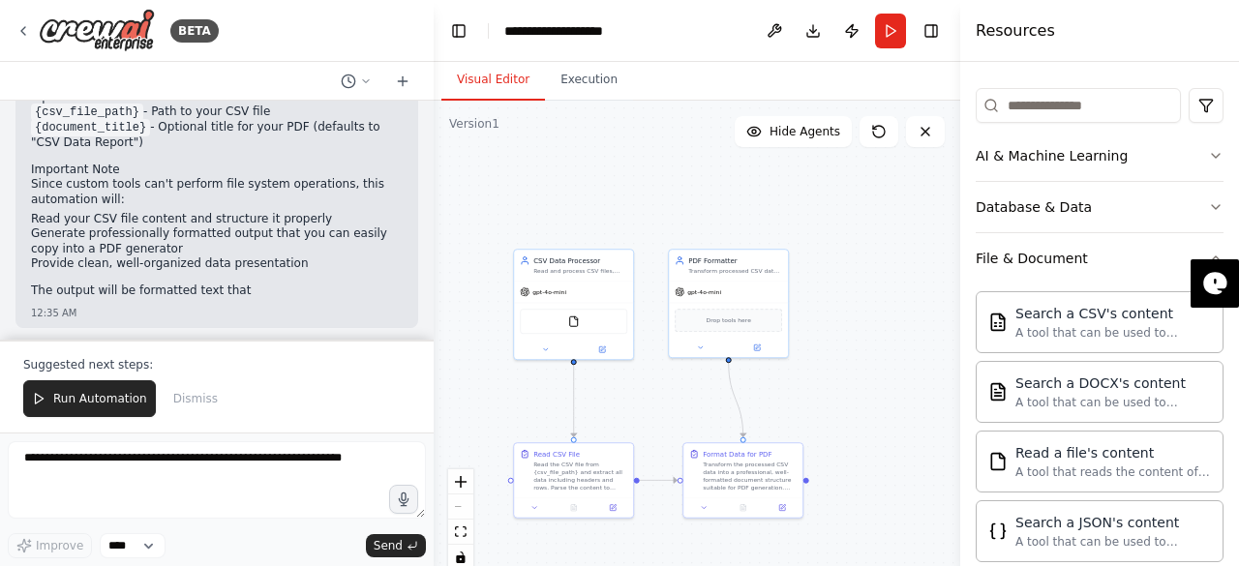
click at [477, 73] on button "Visual Editor" at bounding box center [493, 80] width 104 height 41
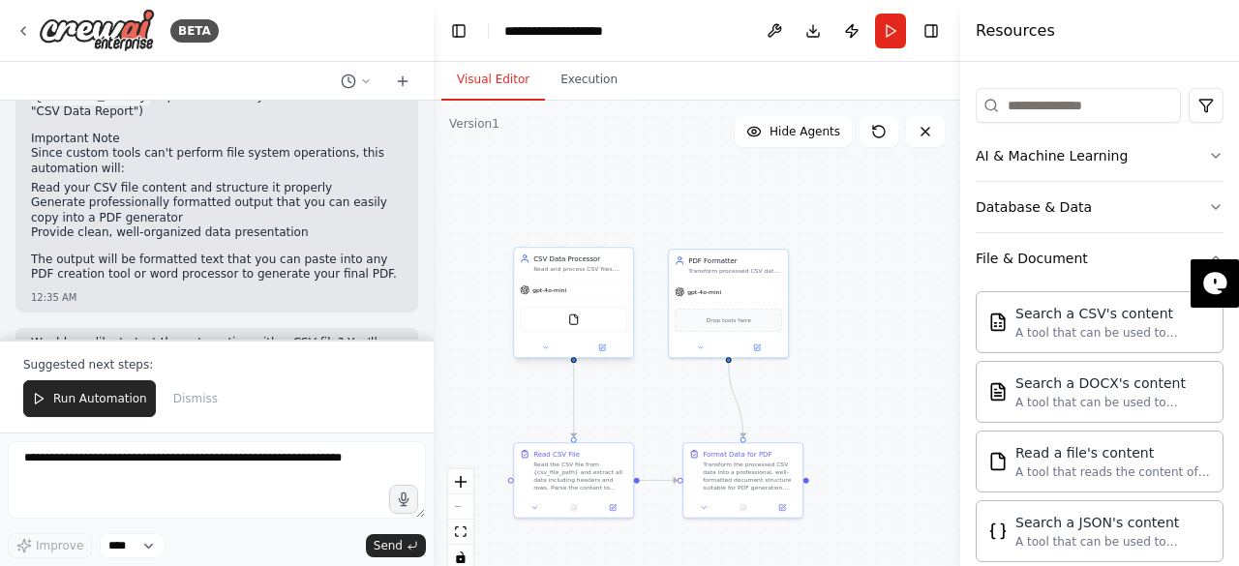
click at [573, 282] on div "gpt-4o-mini" at bounding box center [573, 290] width 119 height 21
click at [605, 351] on button at bounding box center [602, 348] width 55 height 12
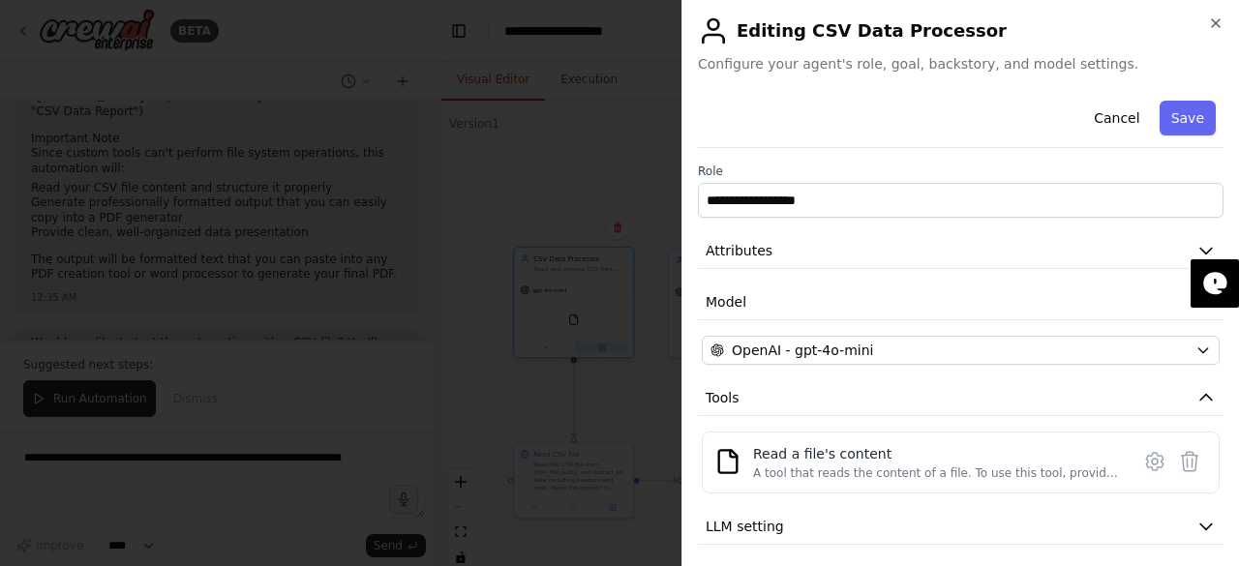
scroll to position [57, 0]
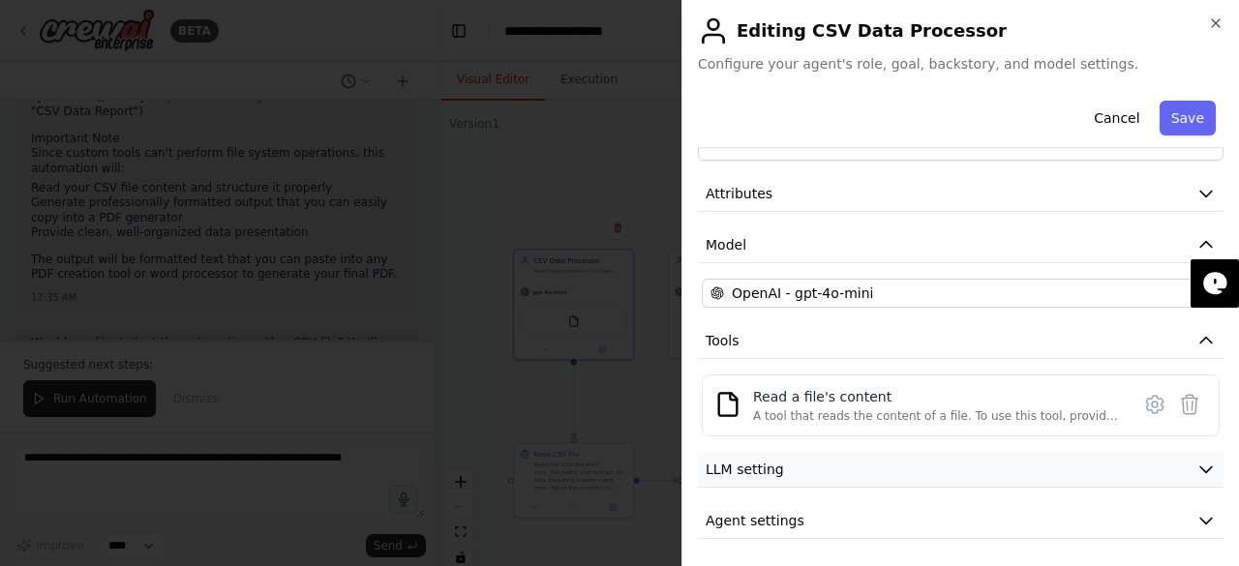
click at [725, 460] on span "LLM setting" at bounding box center [744, 469] width 78 height 19
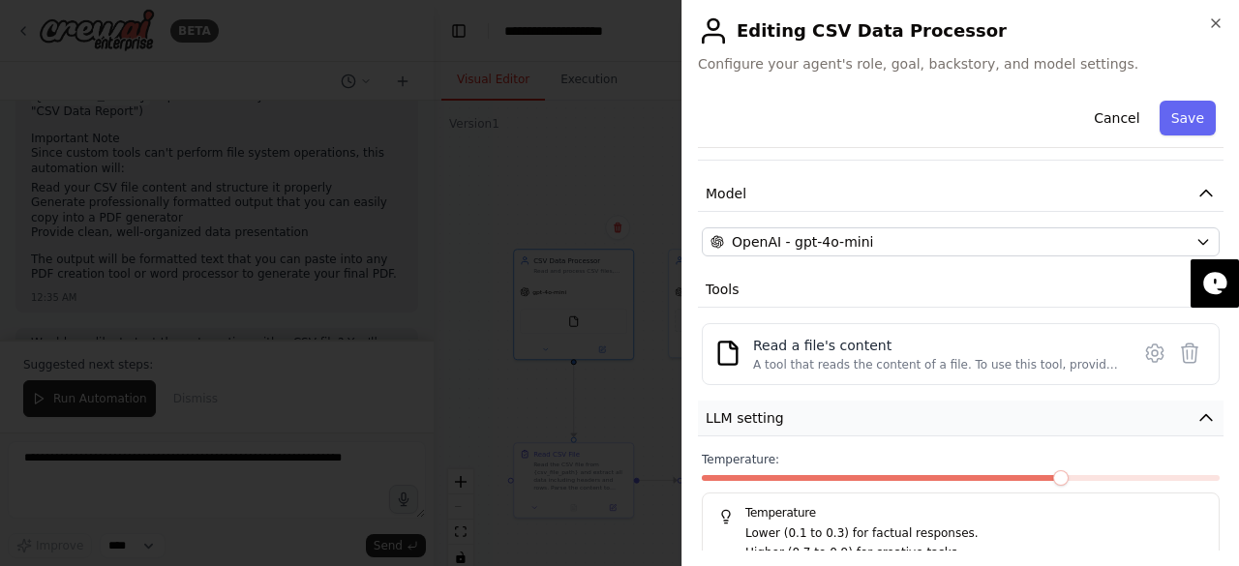
scroll to position [195, 0]
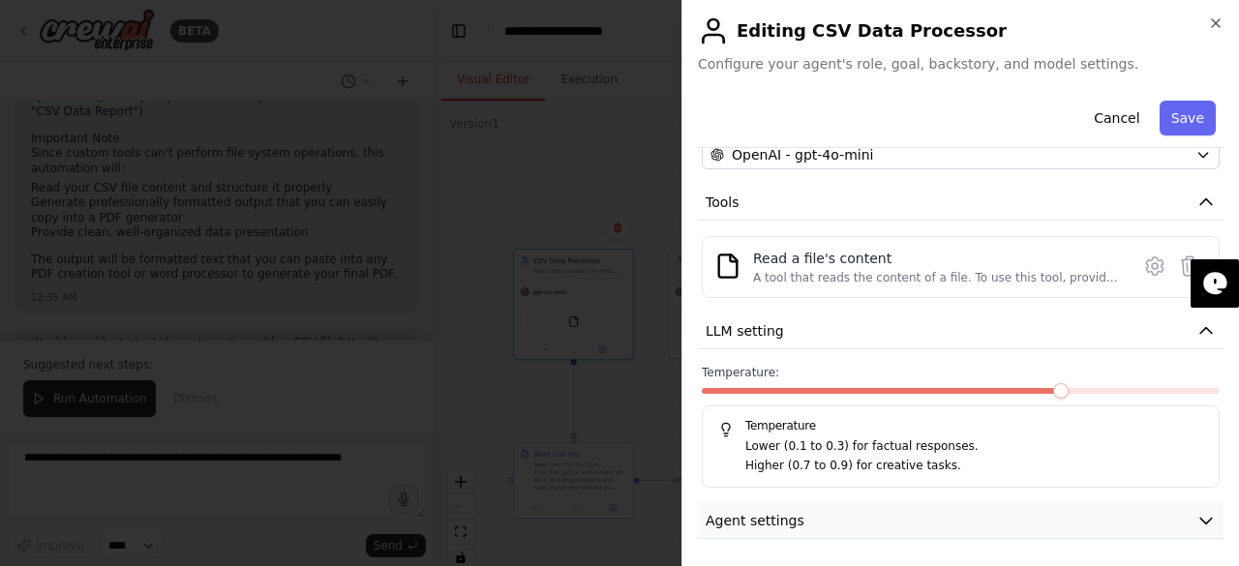
click at [719, 513] on span "Agent settings" at bounding box center [754, 520] width 99 height 19
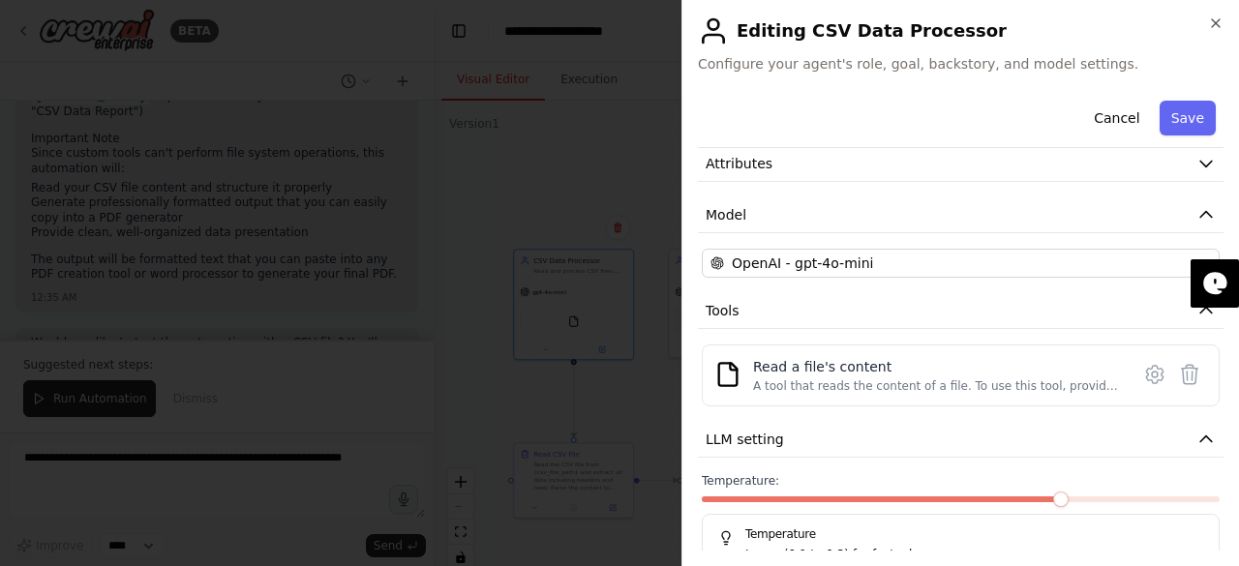
scroll to position [77, 0]
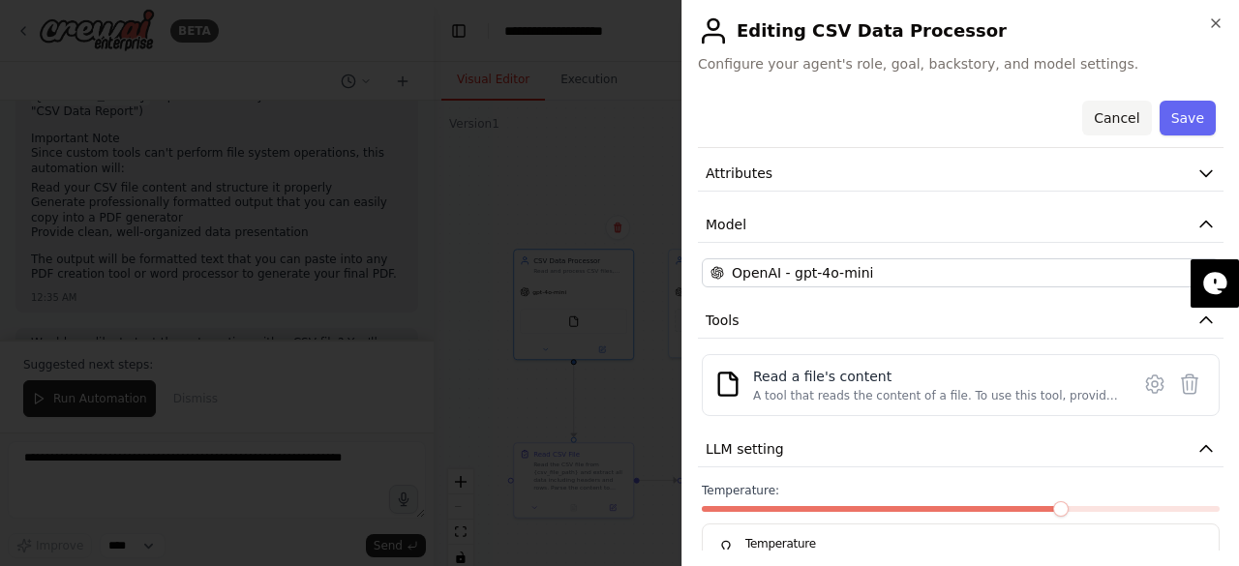
click at [1105, 132] on button "Cancel" at bounding box center [1116, 118] width 69 height 35
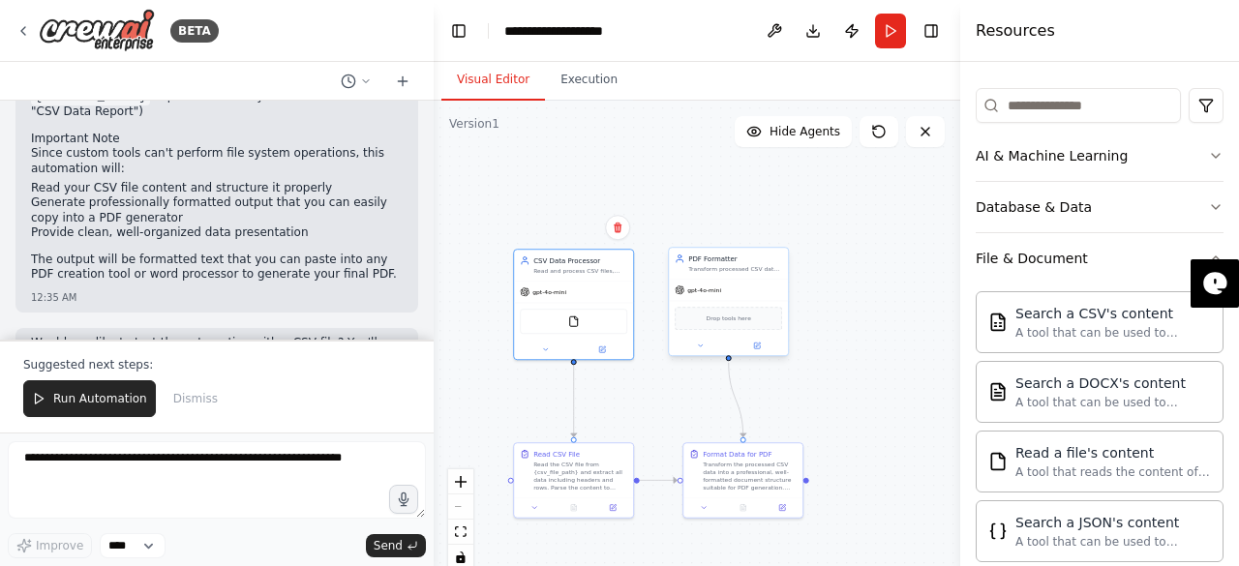
click at [710, 289] on span "gpt-4o-mini" at bounding box center [704, 290] width 34 height 8
click at [753, 345] on icon at bounding box center [757, 346] width 8 height 8
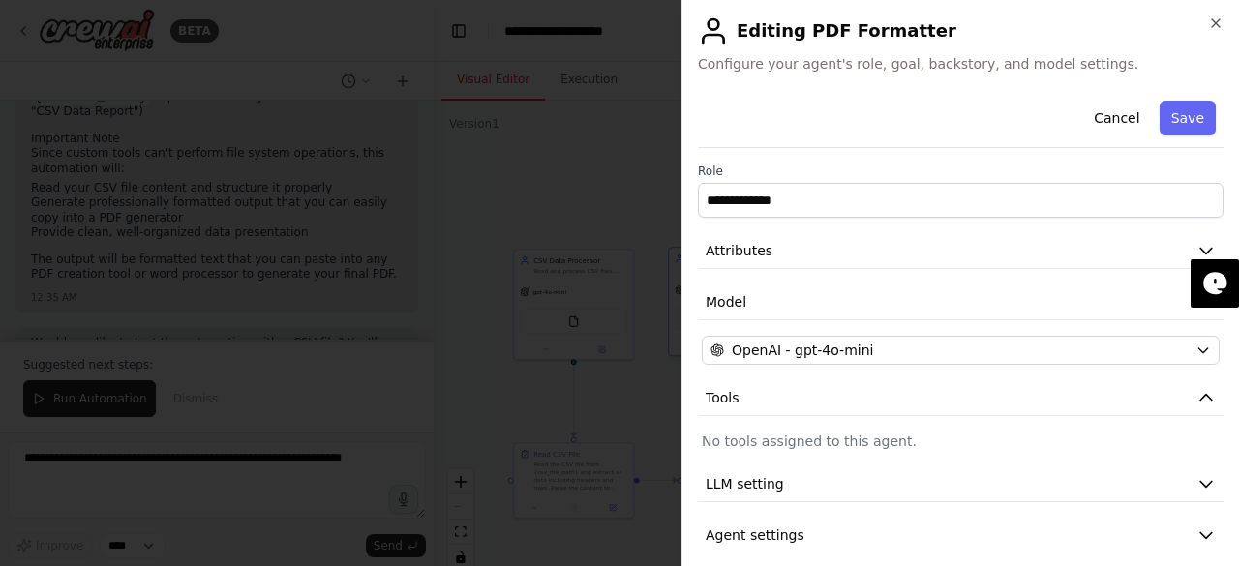
scroll to position [15, 0]
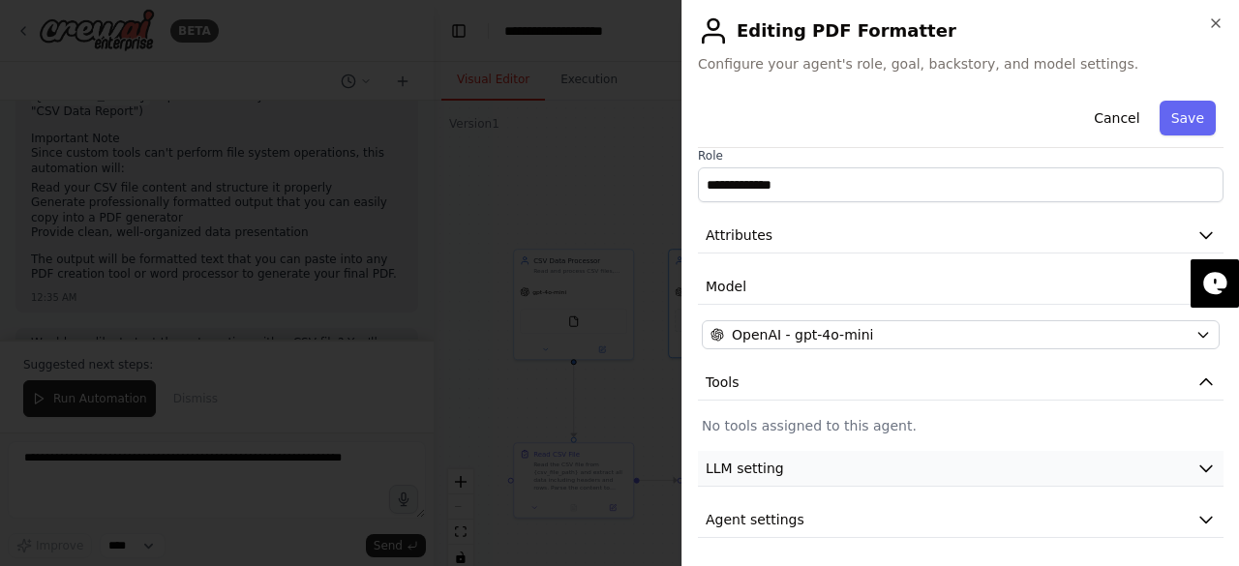
click at [724, 453] on button "LLM setting" at bounding box center [960, 469] width 525 height 36
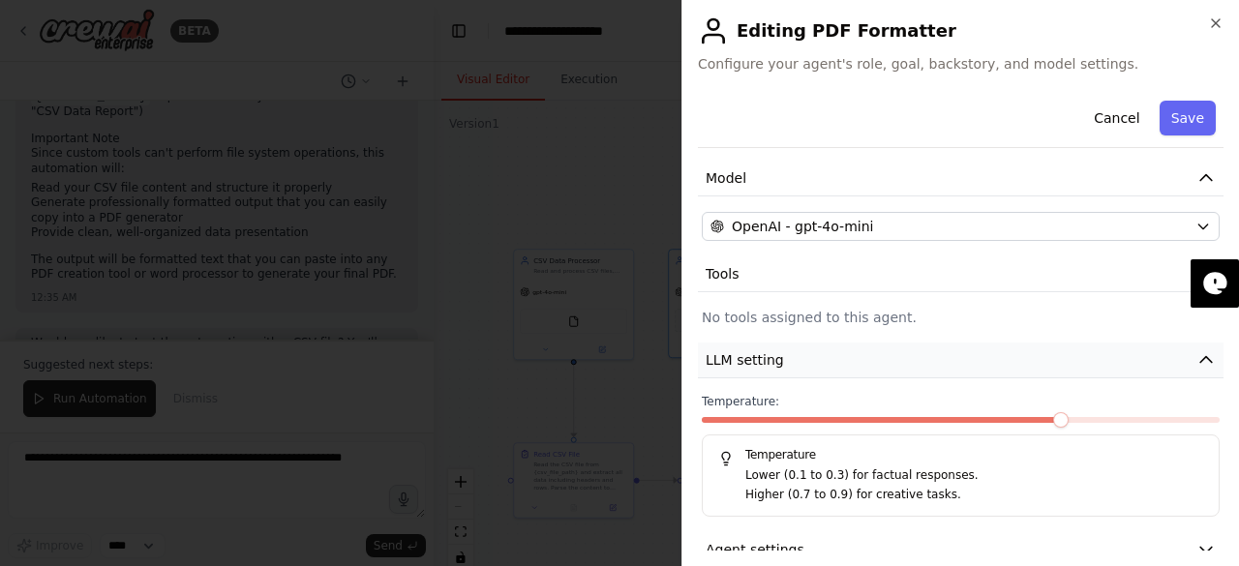
scroll to position [153, 0]
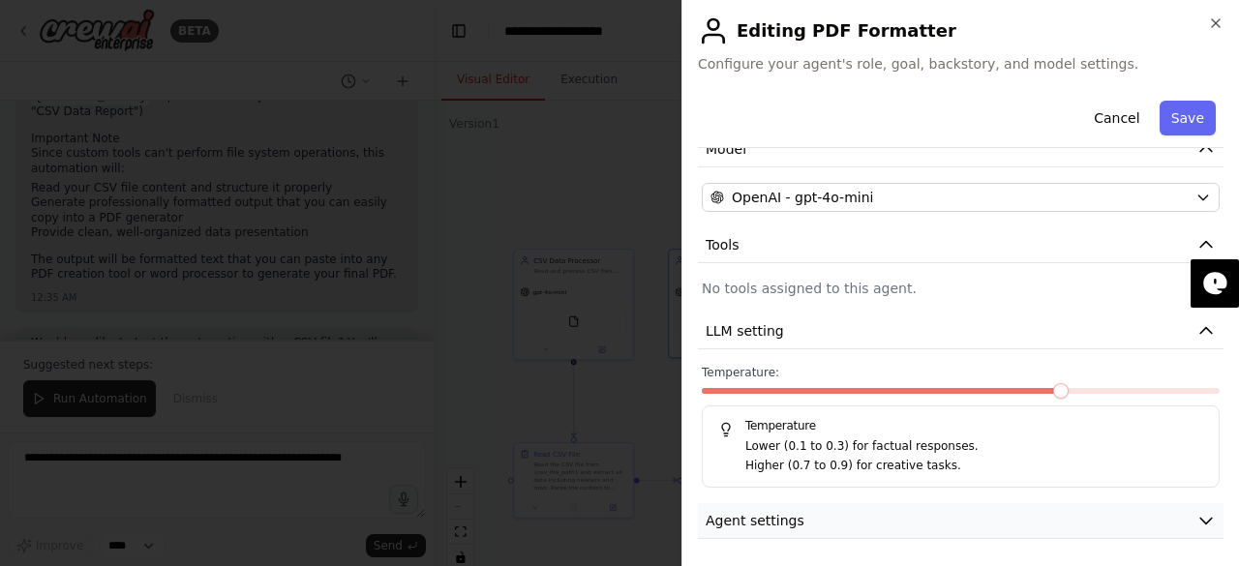
click at [730, 503] on button "Agent settings" at bounding box center [960, 521] width 525 height 36
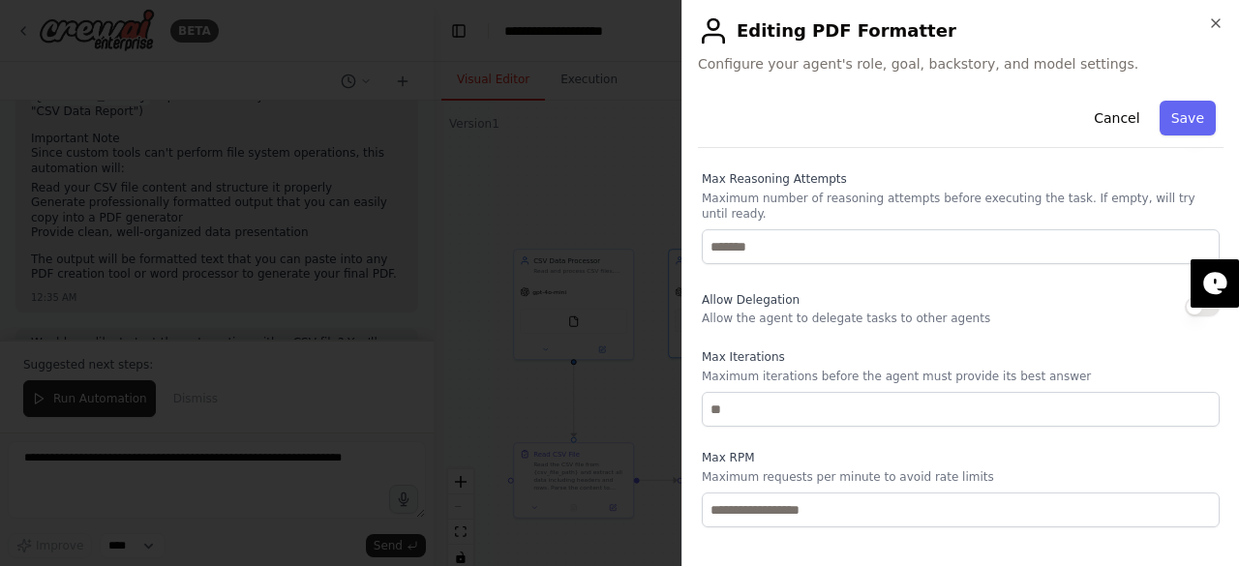
scroll to position [656, 0]
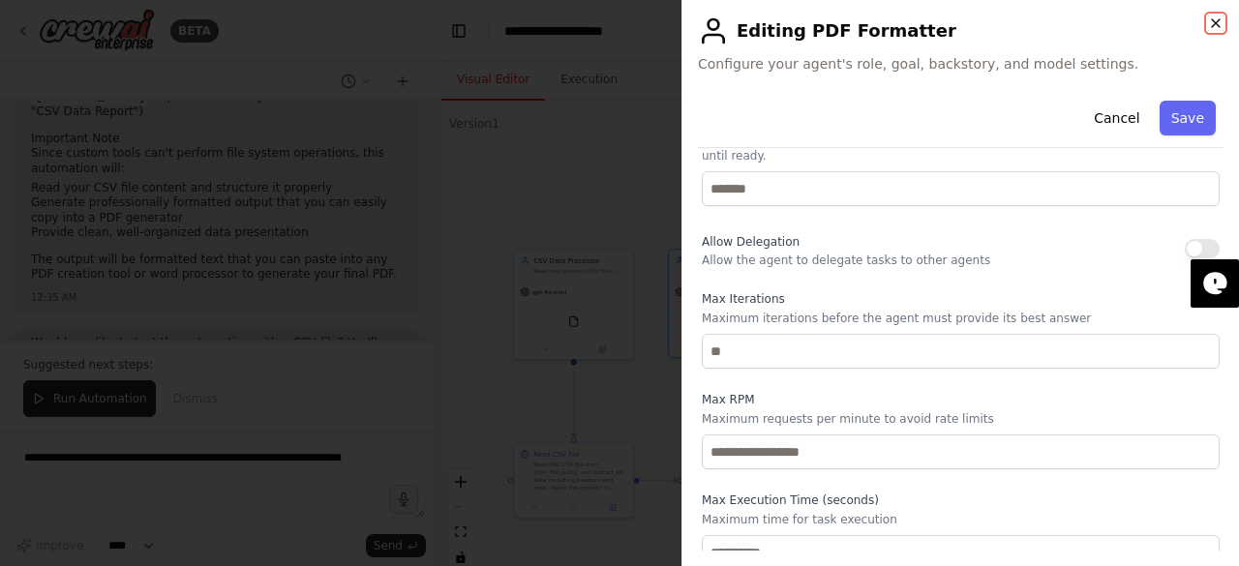
click at [1221, 21] on icon "button" at bounding box center [1215, 22] width 15 height 15
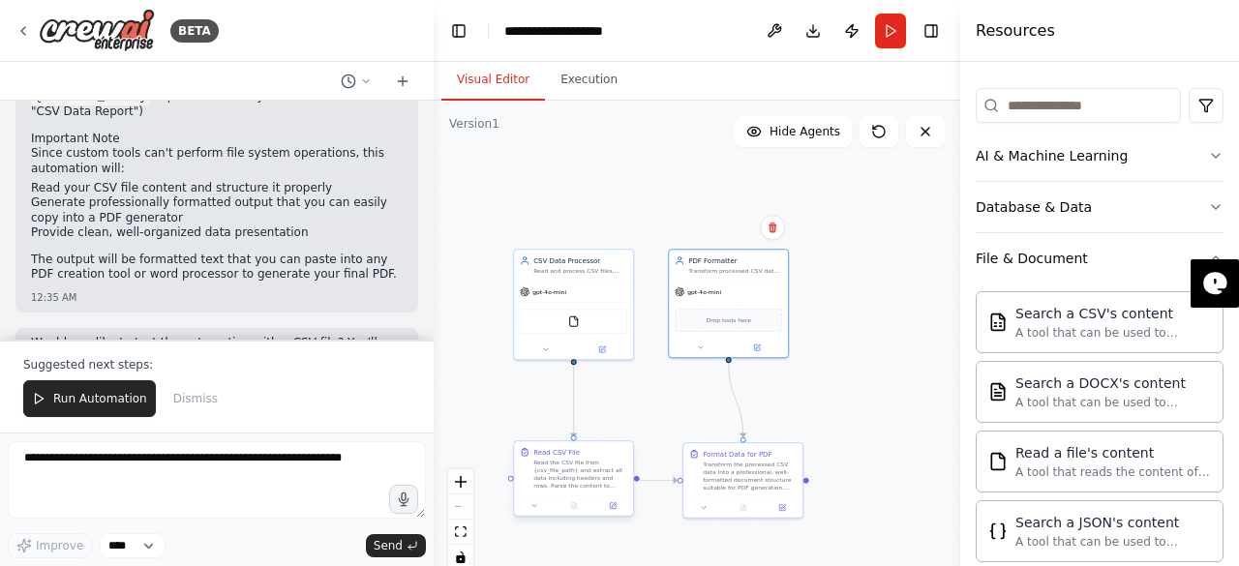
click at [563, 466] on div "Read the CSV file from {csv_file_path} and extract all data including headers a…" at bounding box center [580, 474] width 94 height 31
click at [556, 471] on div "Read the CSV file from {csv_file_path} and extract all data including headers a…" at bounding box center [580, 474] width 94 height 31
click at [556, 476] on div "Read the CSV file from {csv_file_path} and extract all data including headers a…" at bounding box center [580, 474] width 94 height 31
click at [612, 505] on icon at bounding box center [614, 504] width 5 height 5
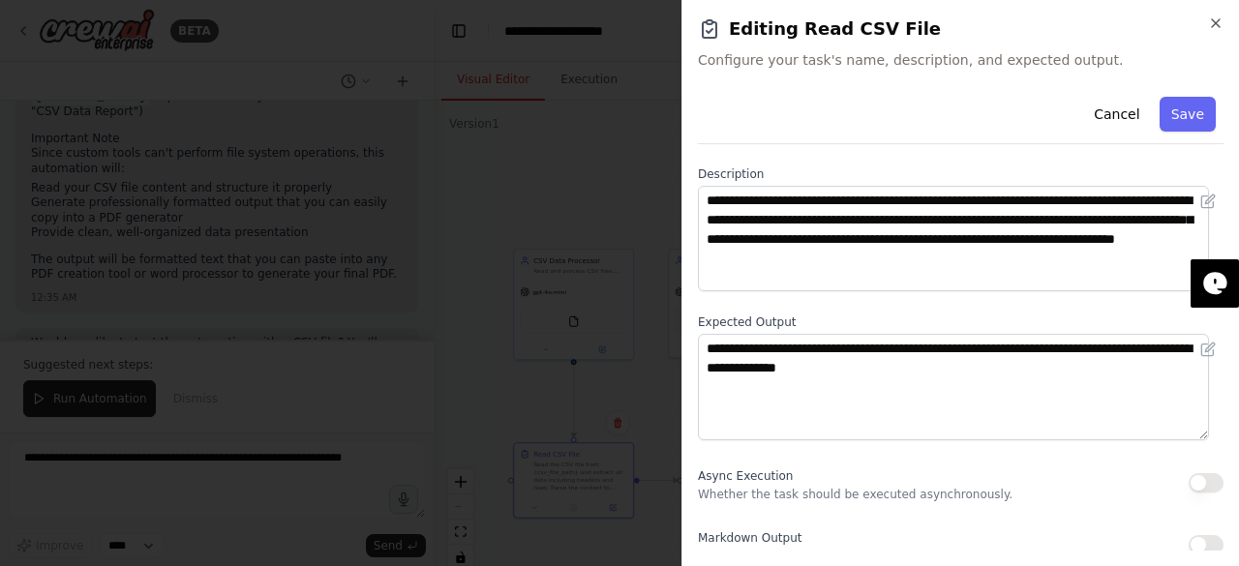
scroll to position [91, 0]
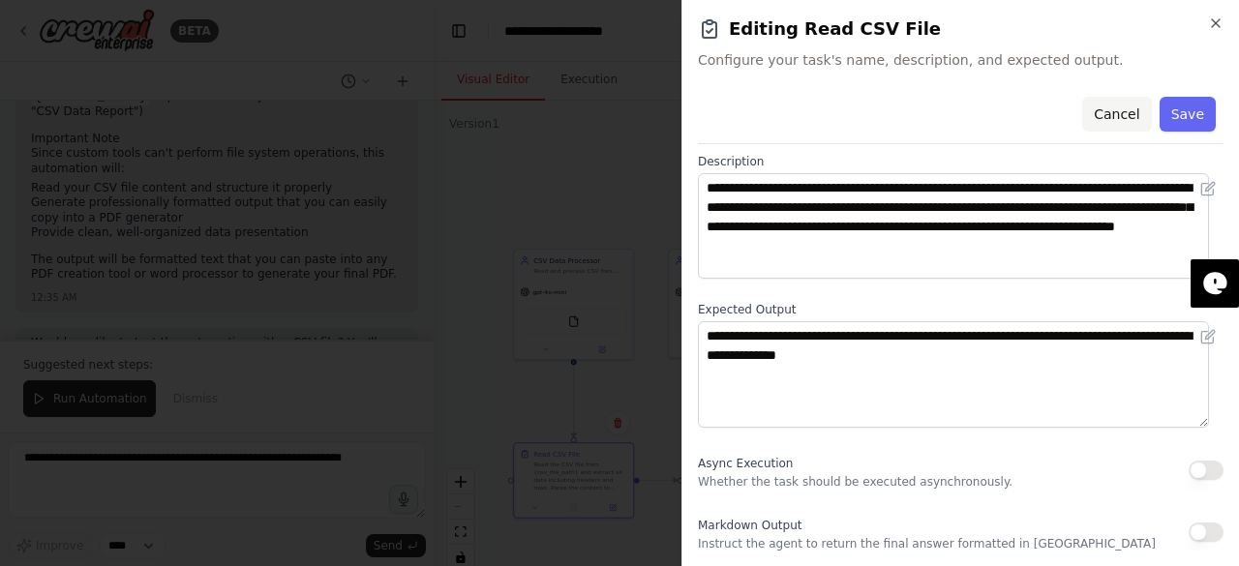
click at [1114, 117] on button "Cancel" at bounding box center [1116, 114] width 69 height 35
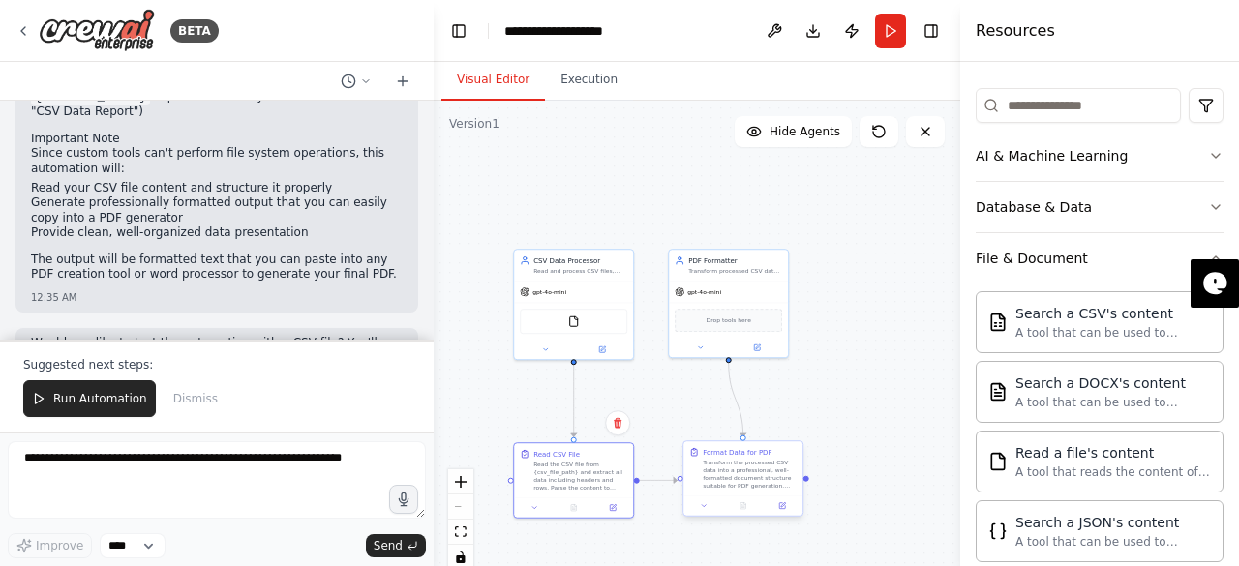
click at [749, 481] on div "Transform the processed CSV data into a professional, well-formatted document s…" at bounding box center [750, 474] width 94 height 31
click at [782, 506] on icon at bounding box center [783, 504] width 5 height 5
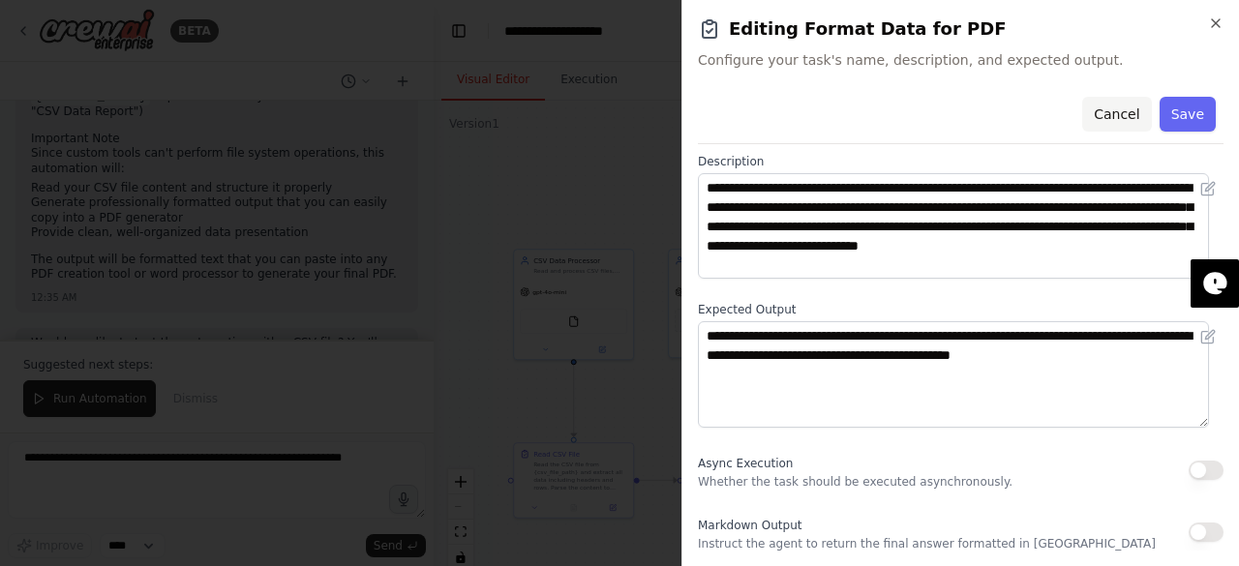
click at [1123, 115] on button "Cancel" at bounding box center [1116, 114] width 69 height 35
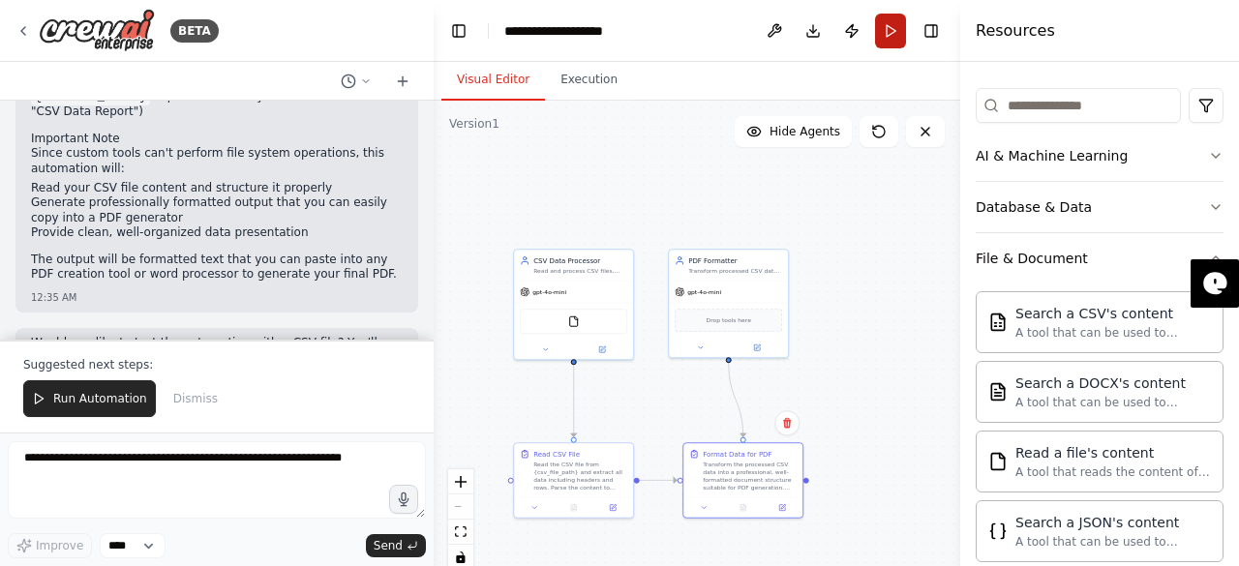
click at [892, 33] on button "Run" at bounding box center [890, 31] width 31 height 35
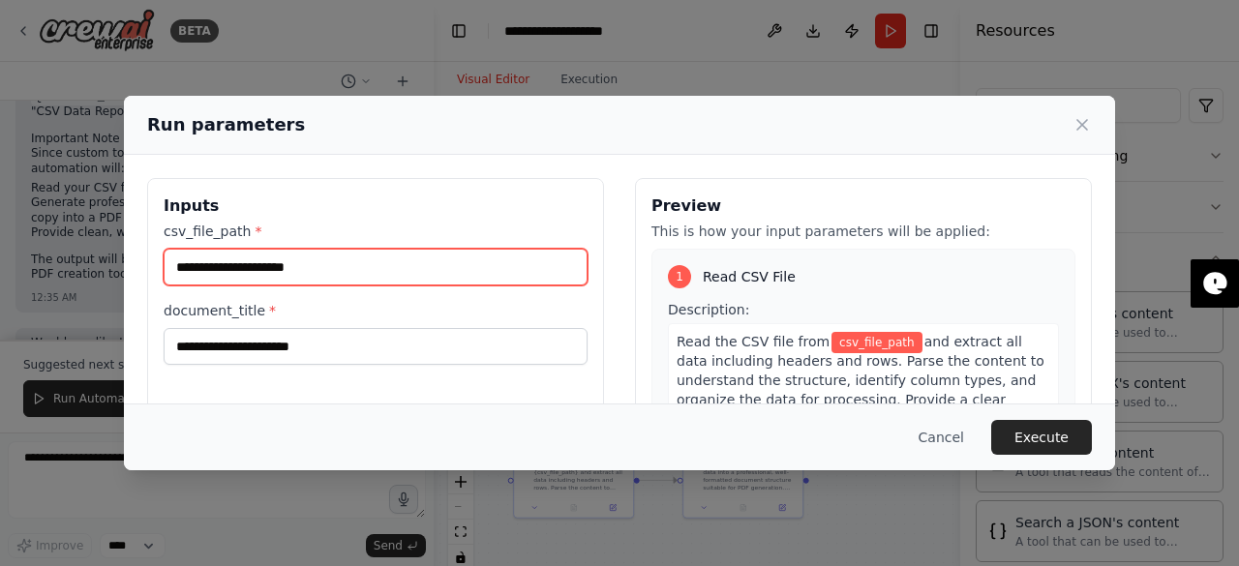
click at [264, 258] on input "csv_file_path *" at bounding box center [376, 267] width 424 height 37
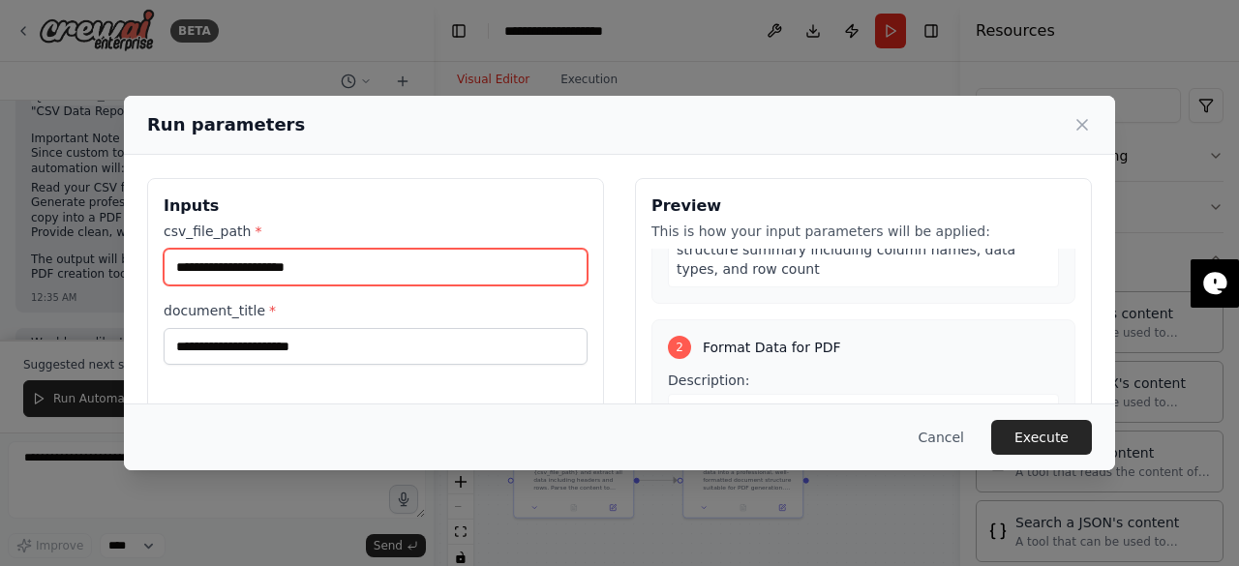
scroll to position [0, 0]
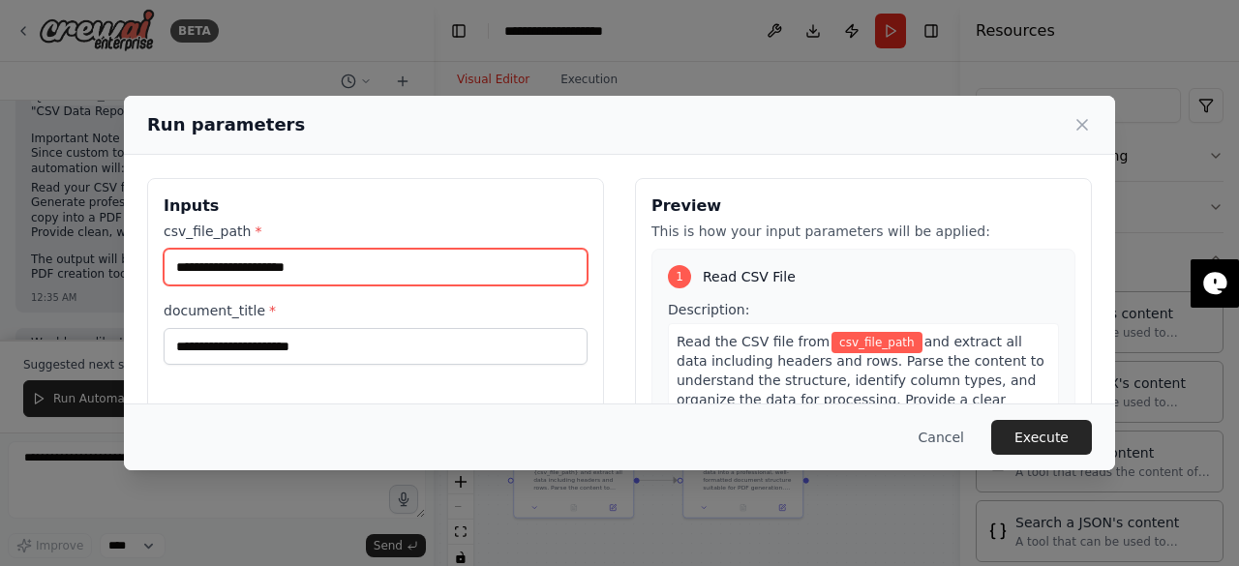
click at [388, 264] on input "csv_file_path *" at bounding box center [376, 267] width 424 height 37
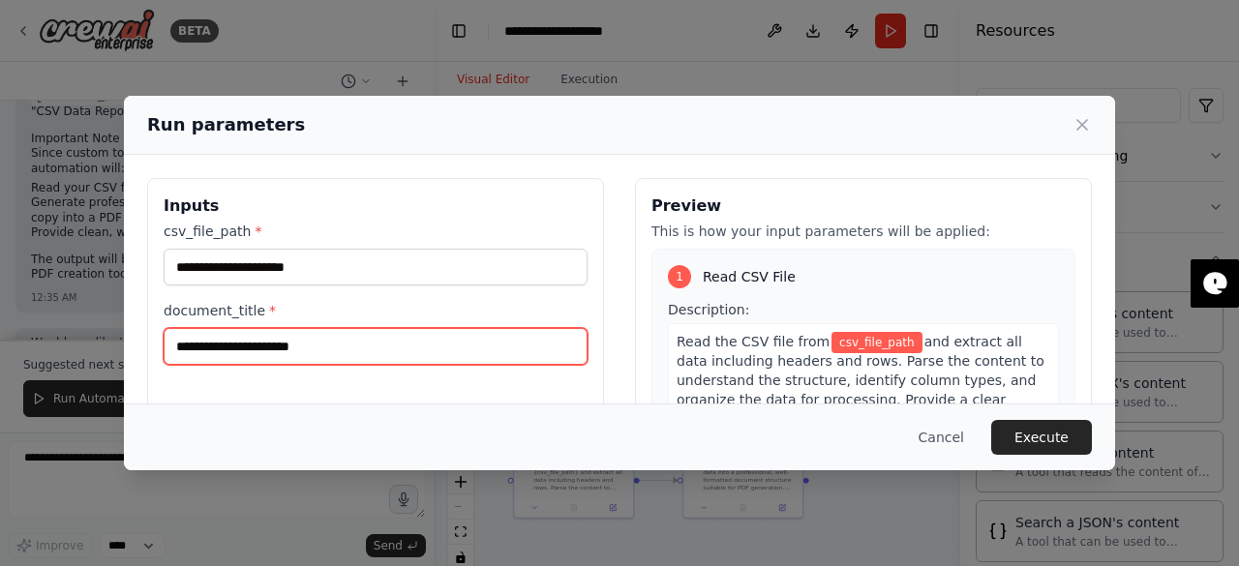
click at [320, 354] on input "document_title *" at bounding box center [376, 346] width 424 height 37
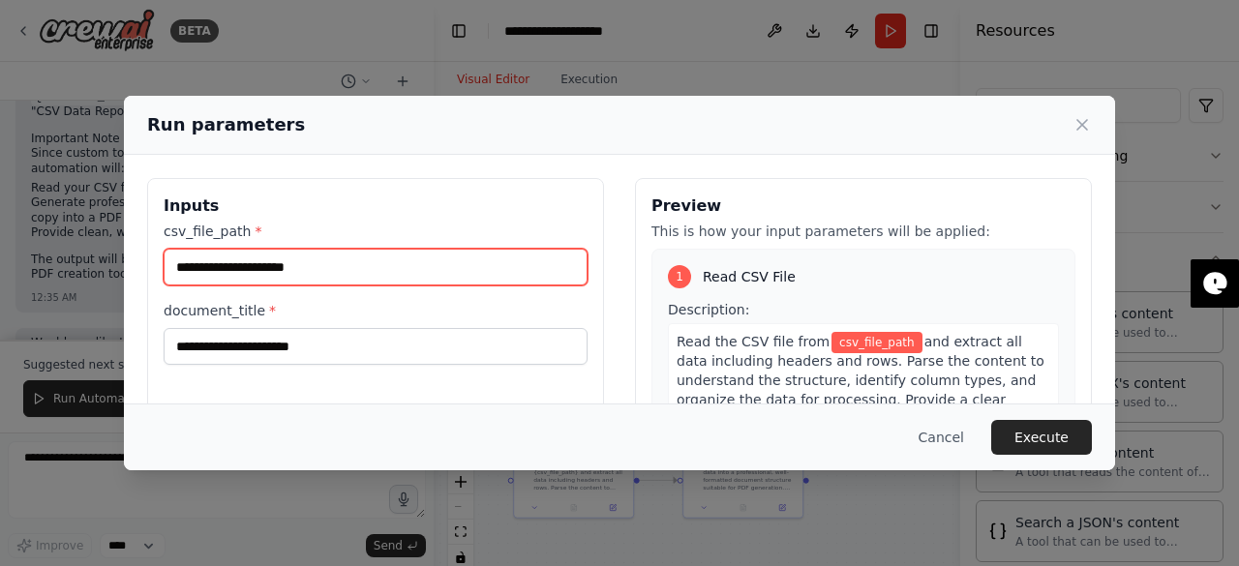
click at [268, 267] on input "csv_file_path *" at bounding box center [376, 267] width 424 height 37
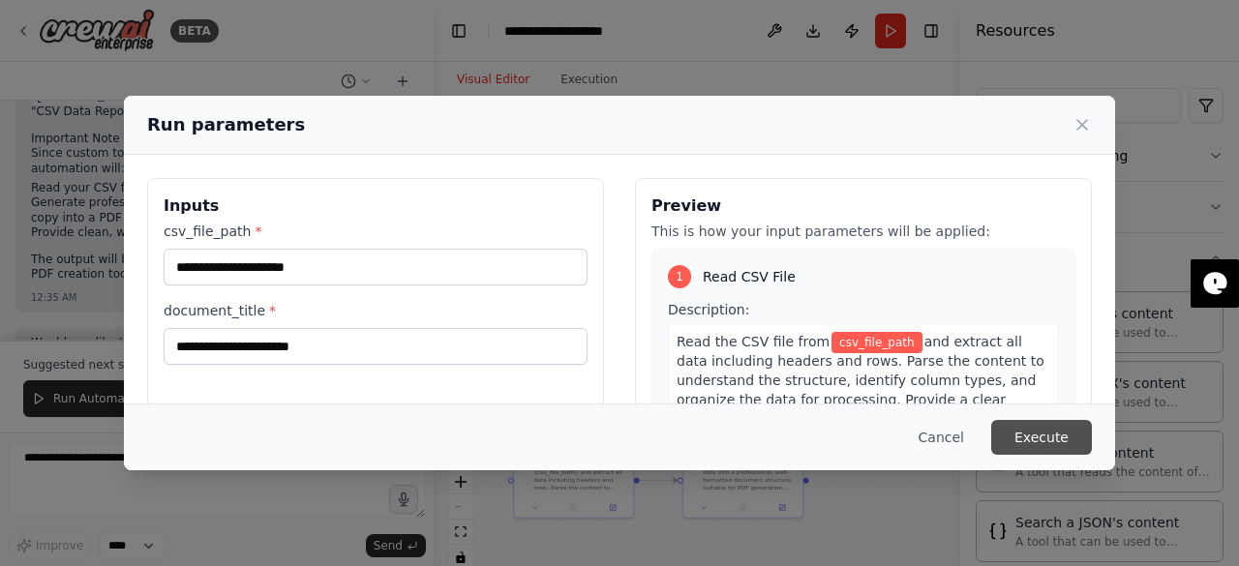
click at [1045, 433] on button "Execute" at bounding box center [1041, 437] width 101 height 35
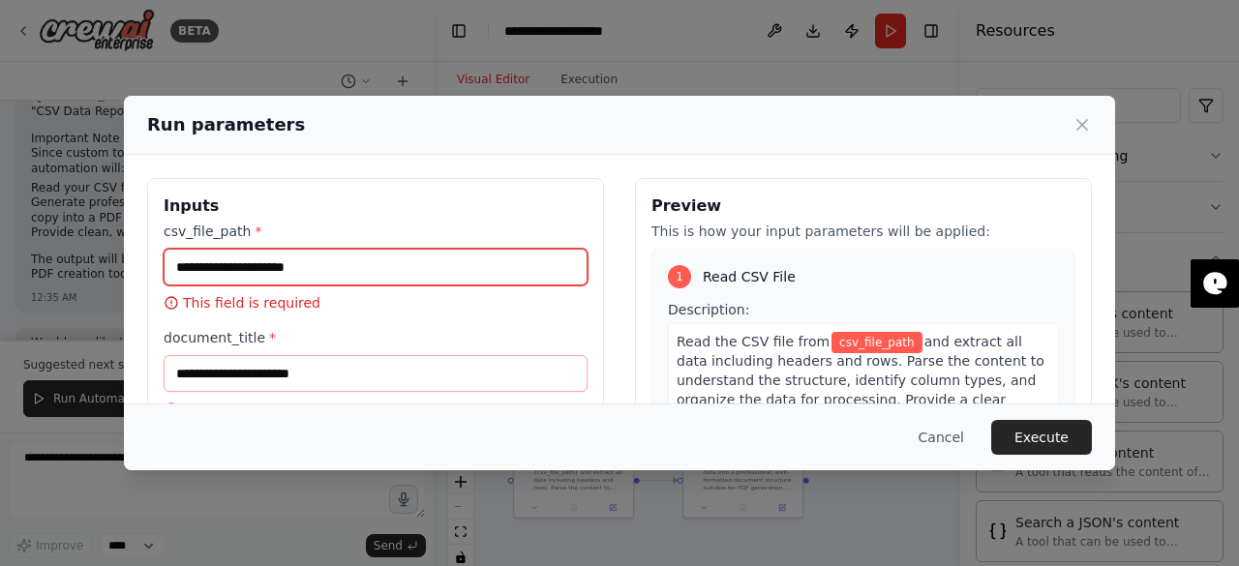
click at [428, 270] on input "csv_file_path *" at bounding box center [376, 267] width 424 height 37
paste input "**********"
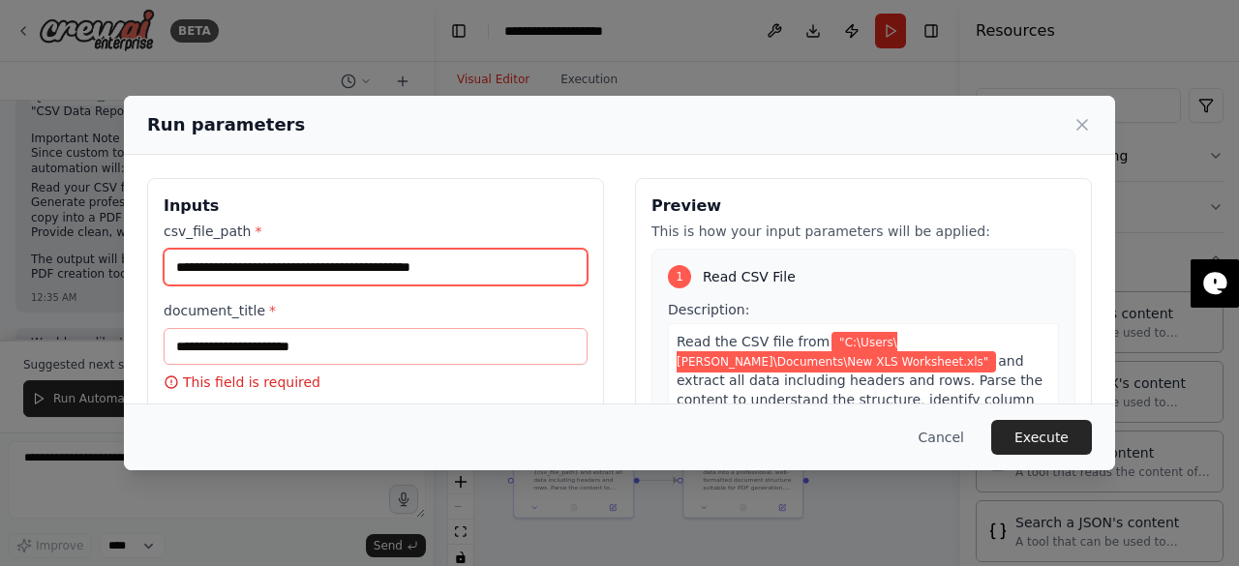
type input "**********"
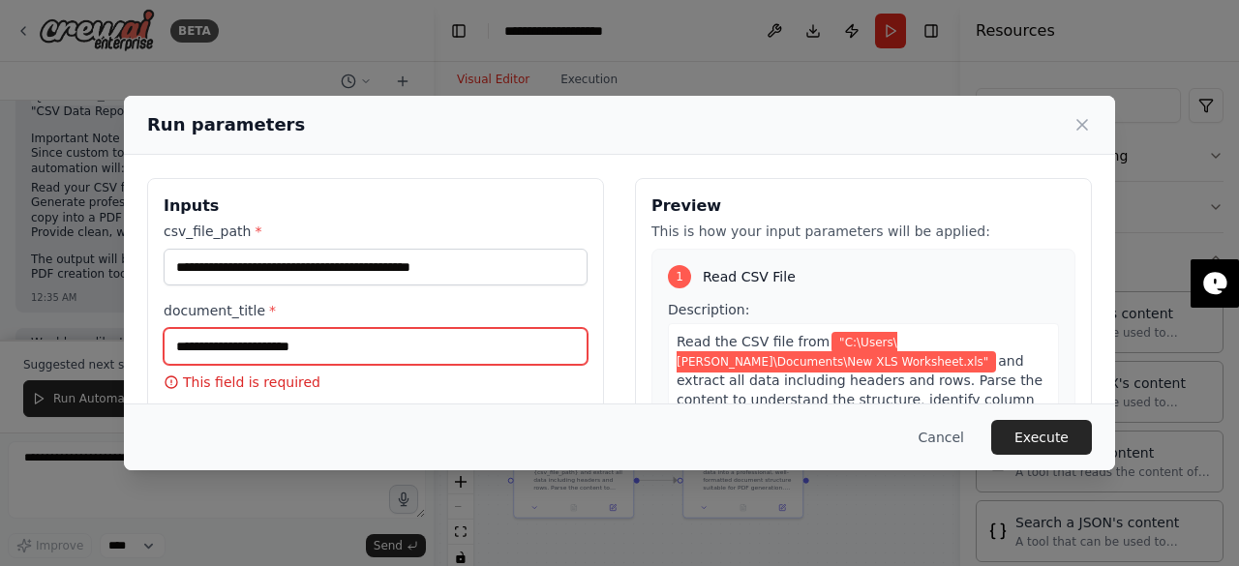
paste input "**********"
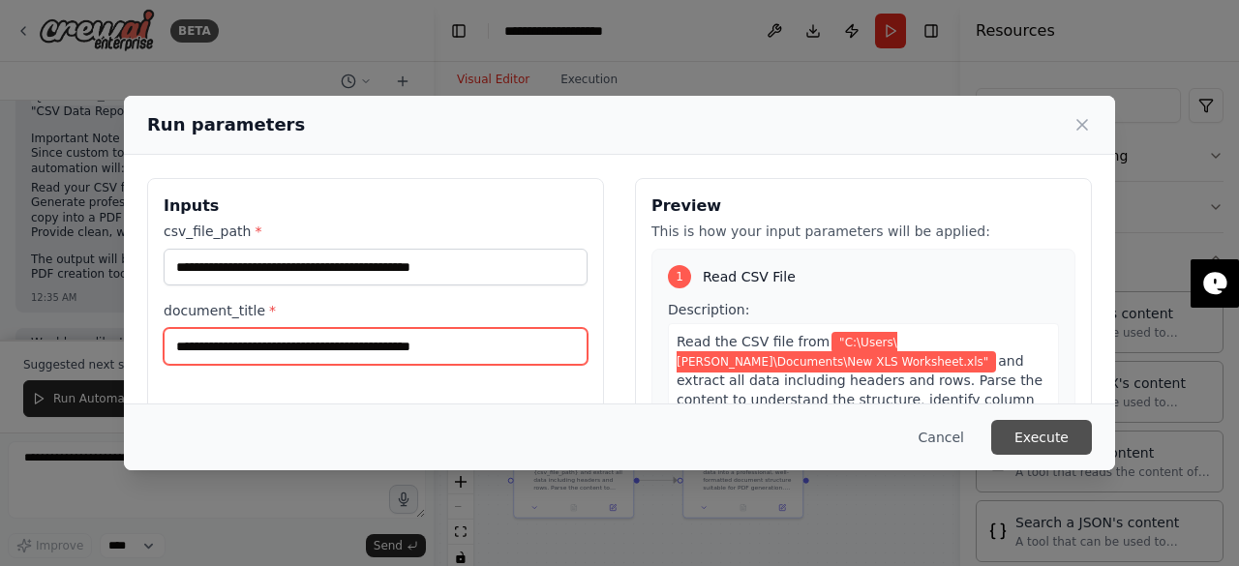
type input "**********"
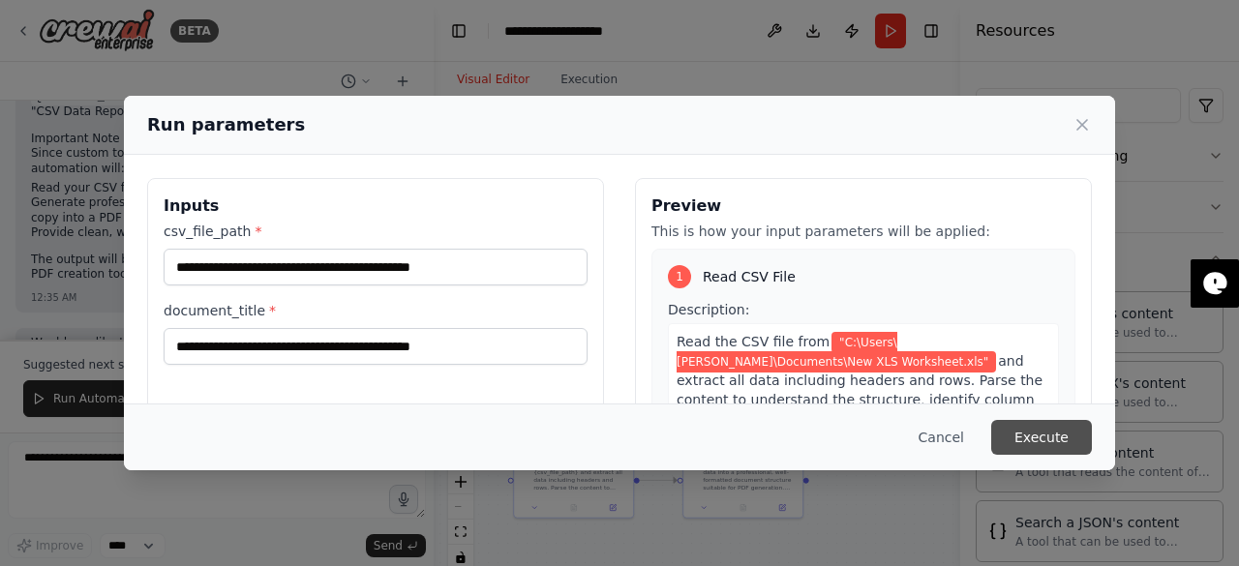
click at [1034, 438] on button "Execute" at bounding box center [1041, 437] width 101 height 35
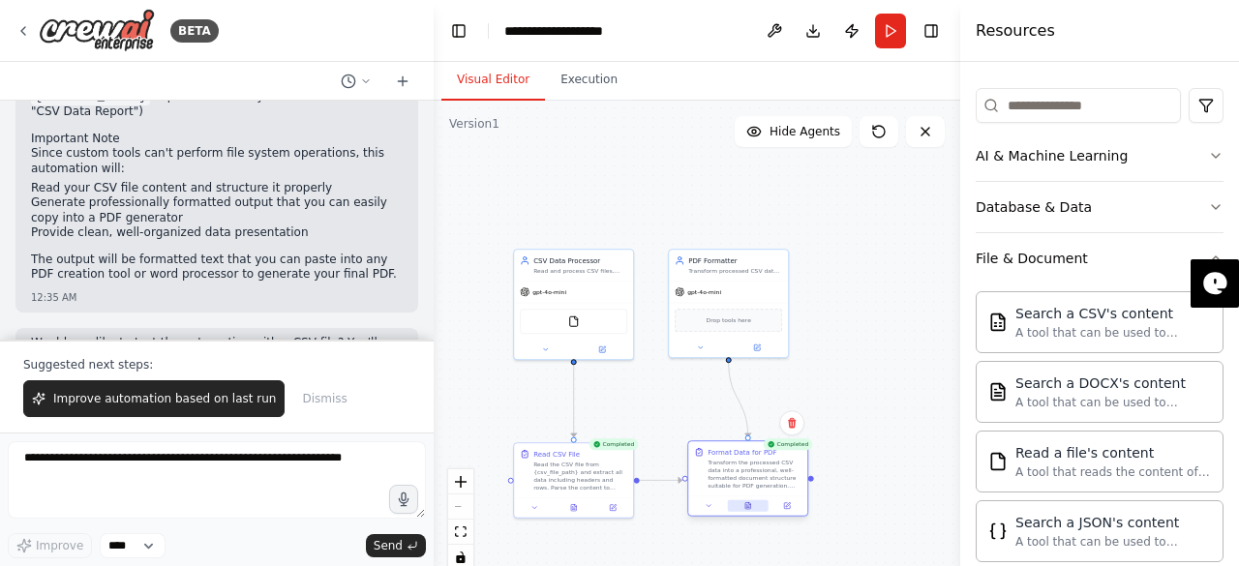
click at [741, 506] on button at bounding box center [748, 506] width 41 height 12
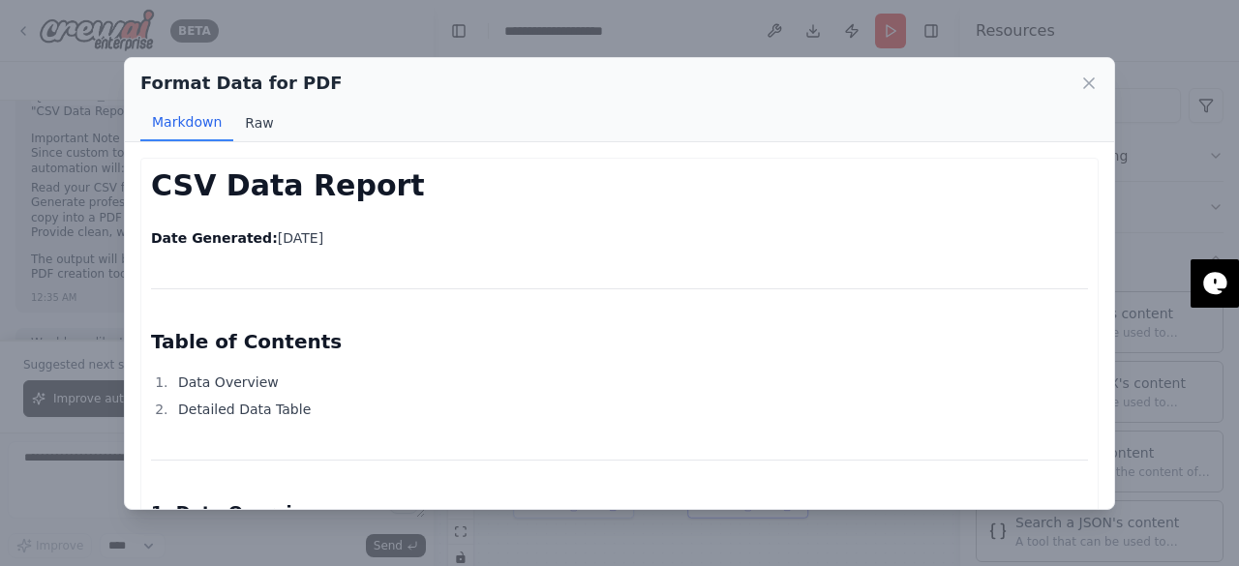
click at [258, 123] on button "Raw" at bounding box center [258, 123] width 51 height 37
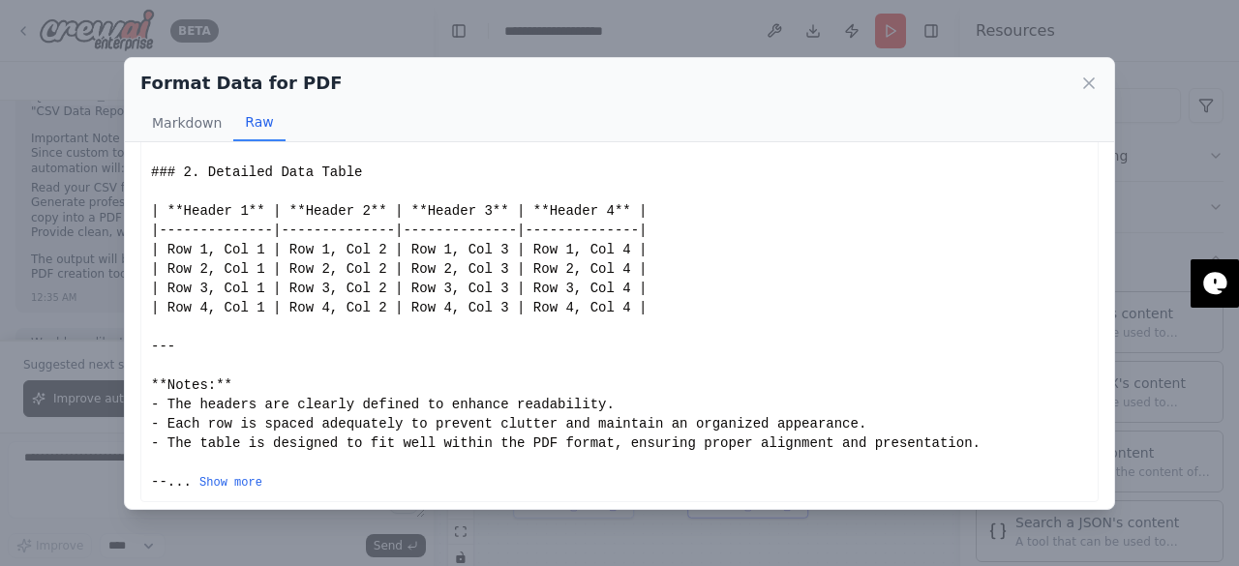
scroll to position [361, 0]
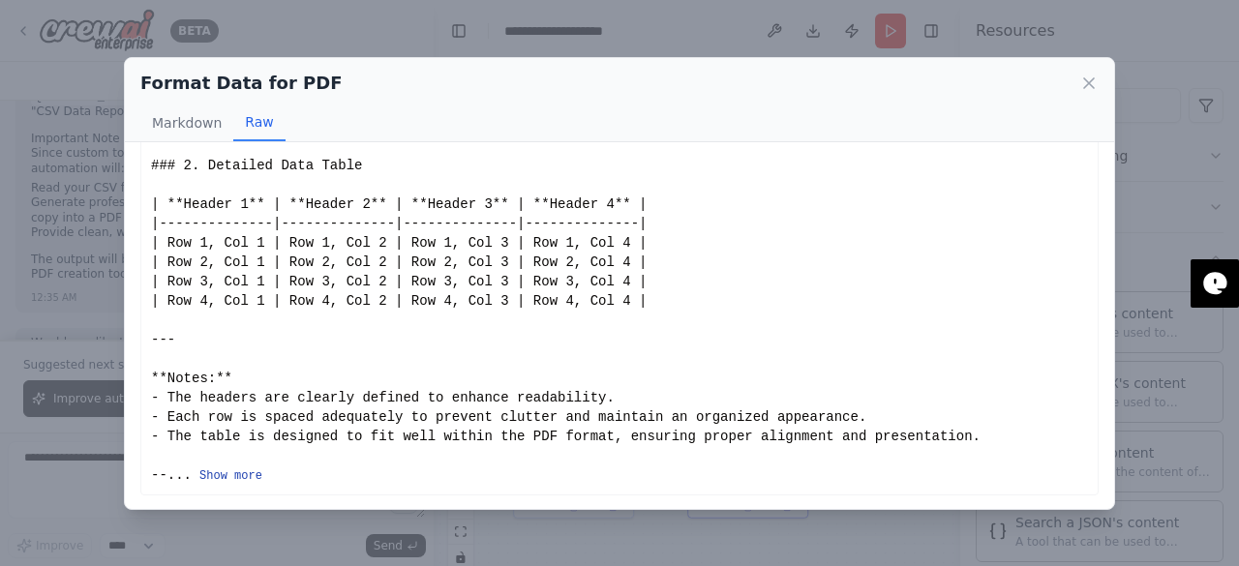
click at [246, 468] on button "Show more" at bounding box center [230, 475] width 63 height 15
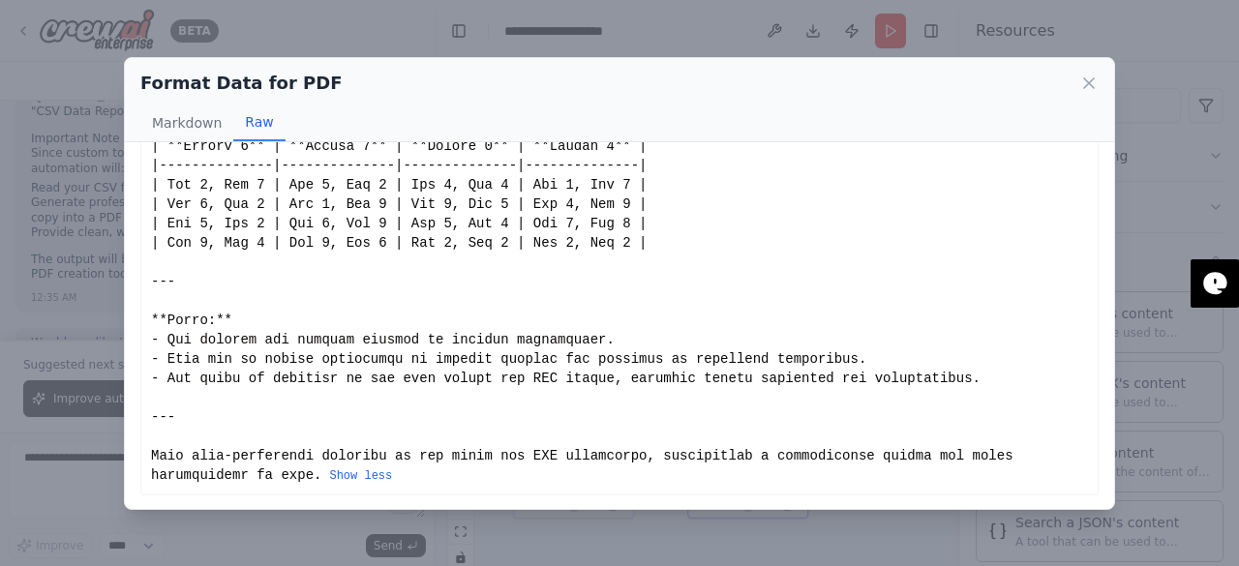
scroll to position [0, 0]
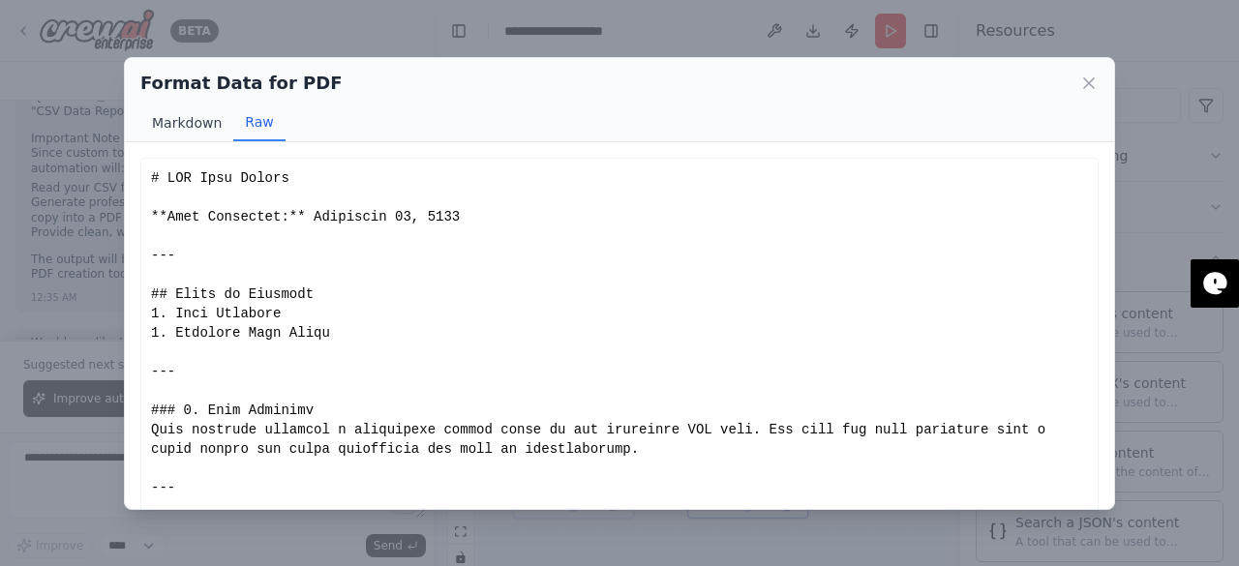
click at [173, 117] on button "Markdown" at bounding box center [186, 123] width 93 height 37
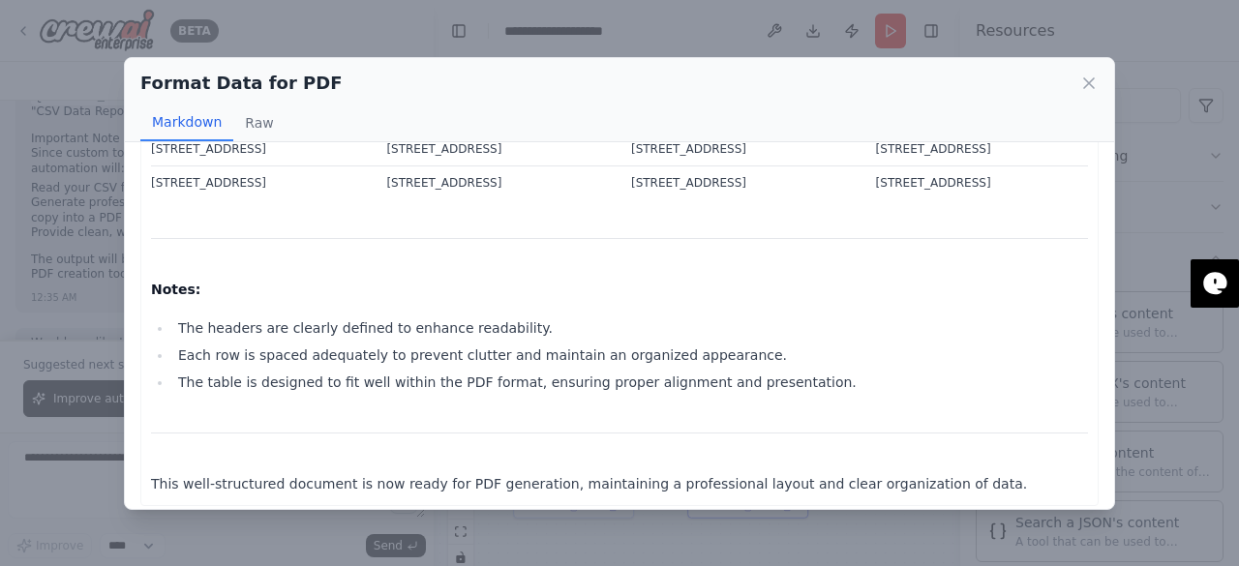
scroll to position [664, 0]
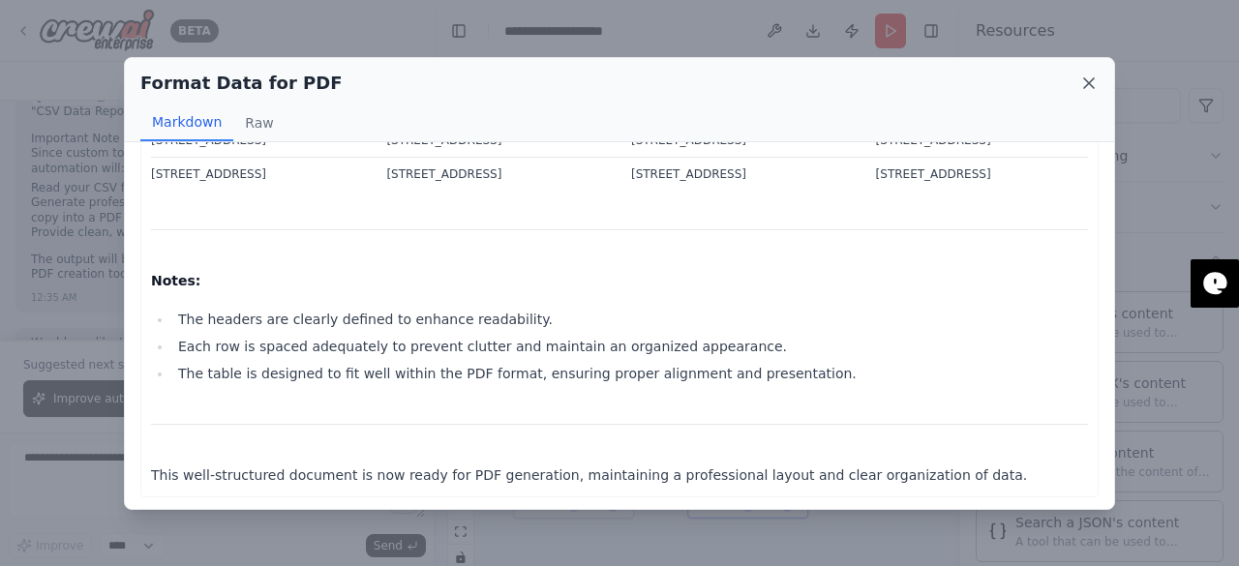
click at [1088, 80] on icon at bounding box center [1089, 83] width 10 height 10
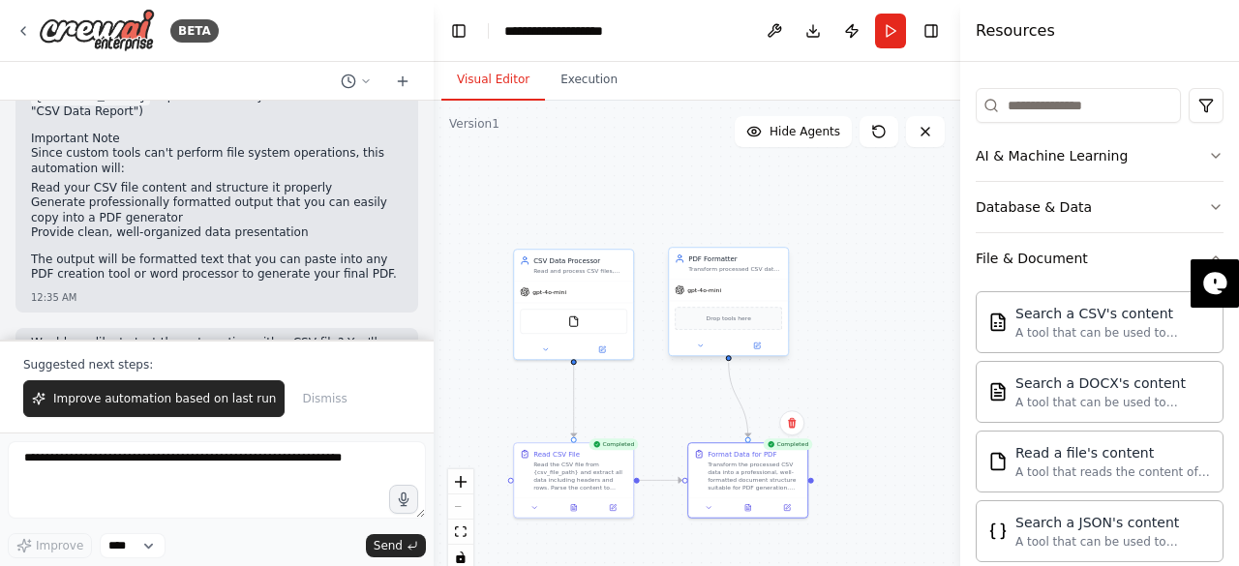
click at [741, 319] on span "Drop tools here" at bounding box center [728, 319] width 45 height 10
click at [759, 345] on icon at bounding box center [757, 346] width 6 height 6
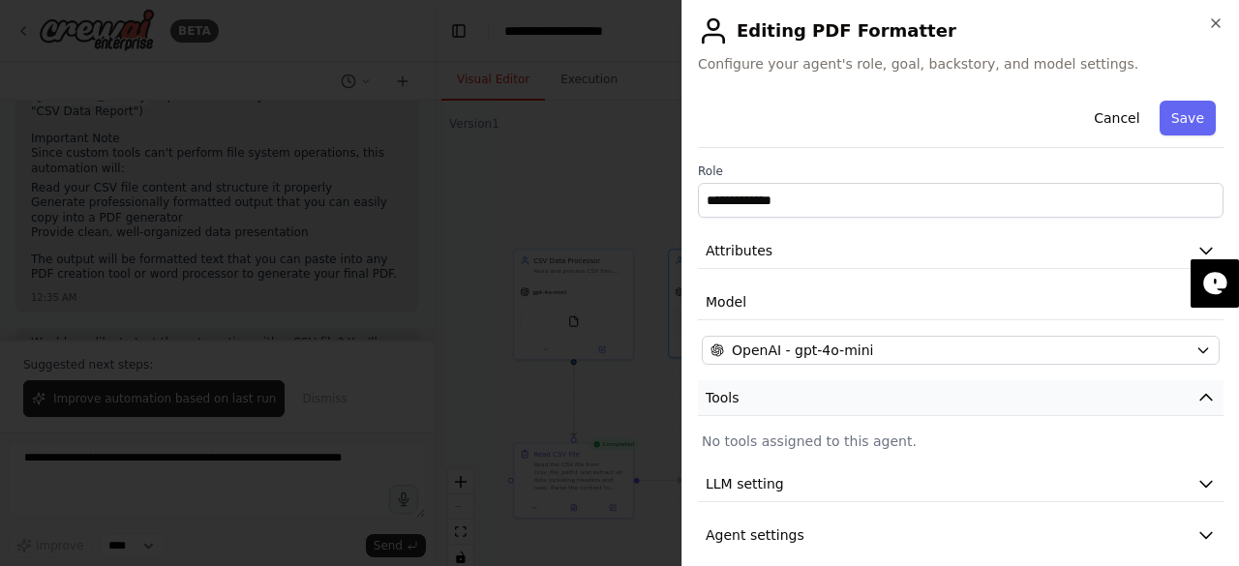
scroll to position [15, 0]
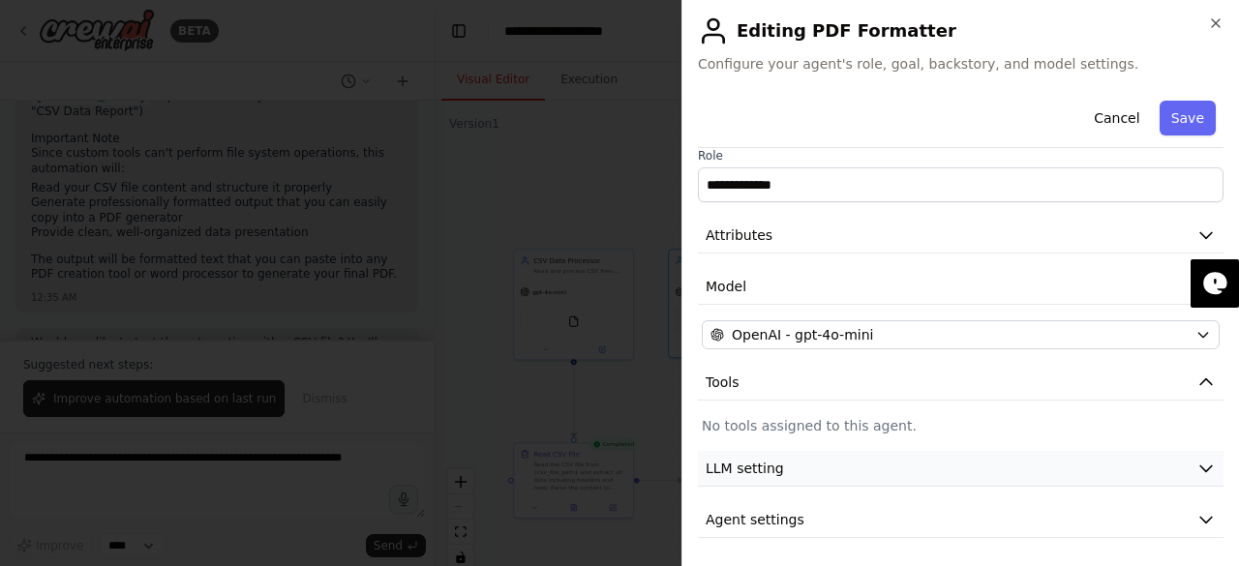
click at [790, 471] on button "LLM setting" at bounding box center [960, 469] width 525 height 36
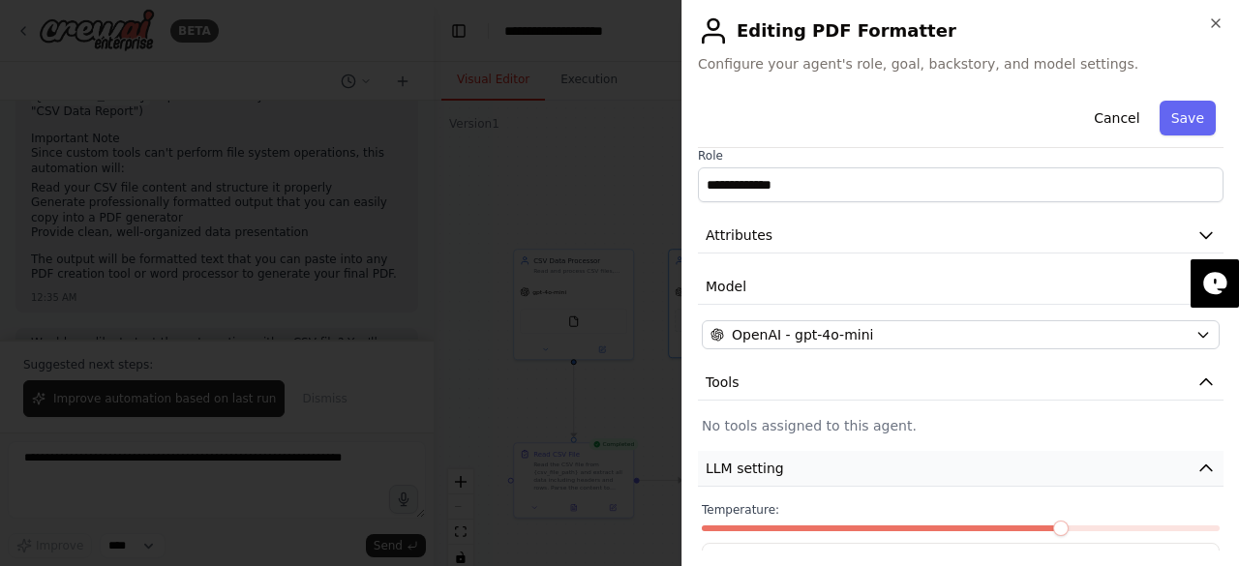
scroll to position [153, 0]
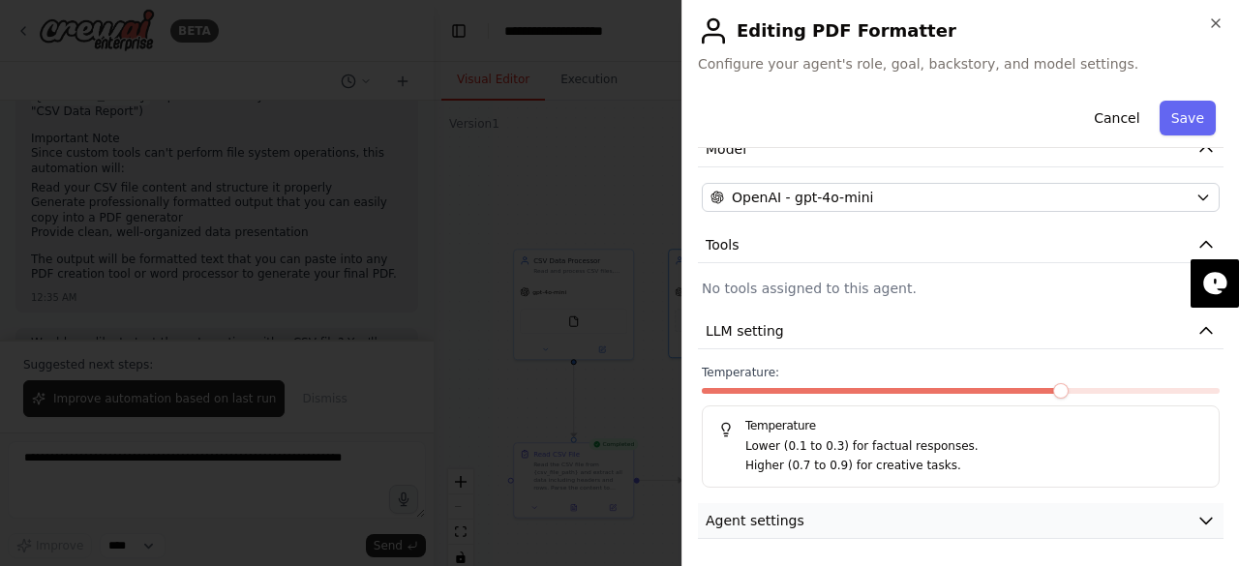
click at [792, 516] on span "Agent settings" at bounding box center [754, 520] width 99 height 19
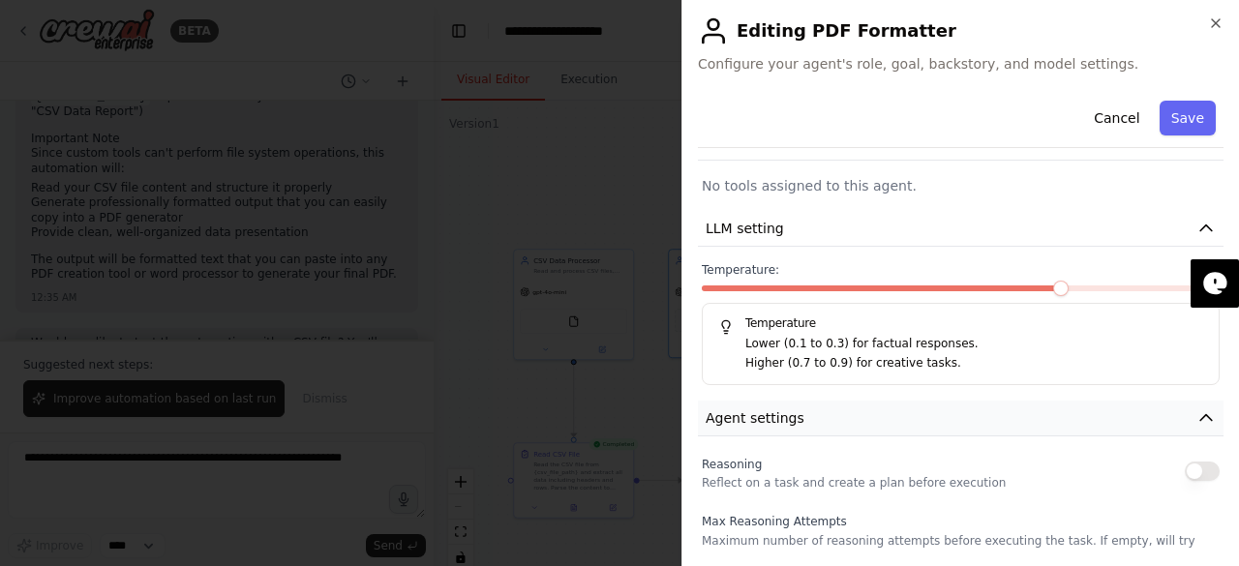
scroll to position [0, 0]
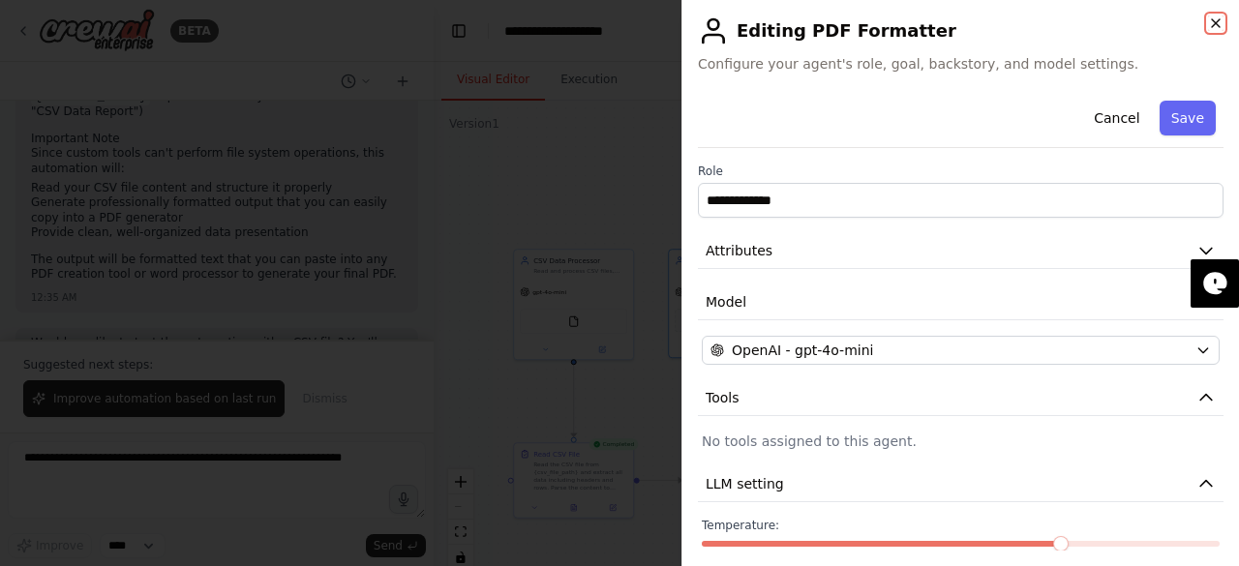
click at [1215, 24] on icon "button" at bounding box center [1215, 22] width 15 height 15
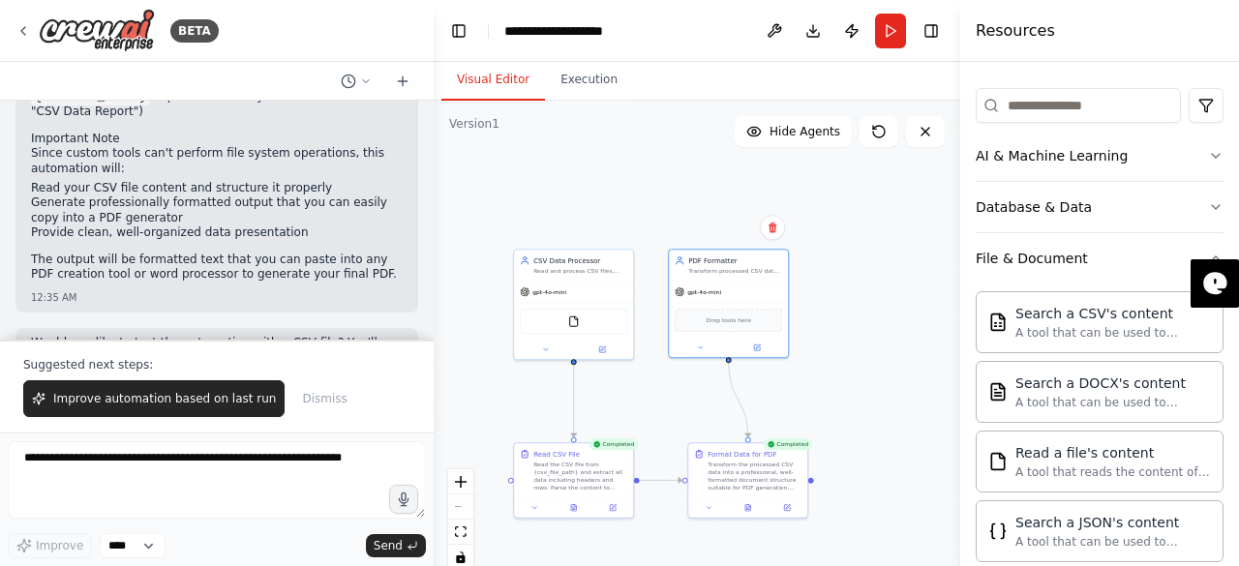
click at [865, 386] on div ".deletable-edge-delete-btn { width: 20px; height: 20px; border: 0px solid #ffff…" at bounding box center [697, 343] width 526 height 484
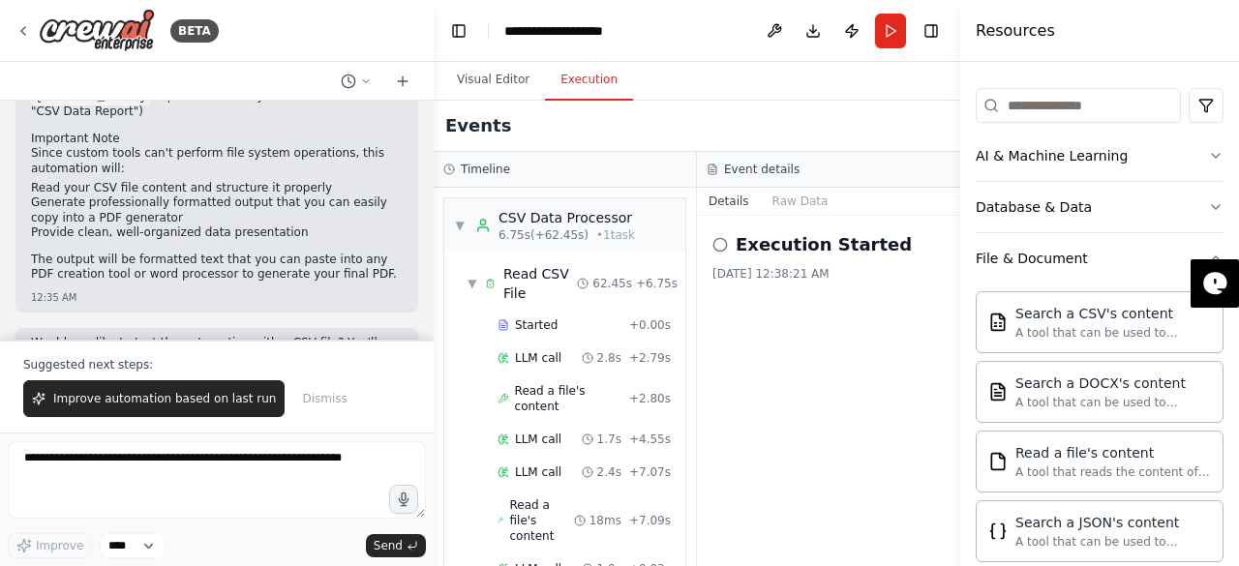
click at [583, 86] on button "Execution" at bounding box center [589, 80] width 88 height 41
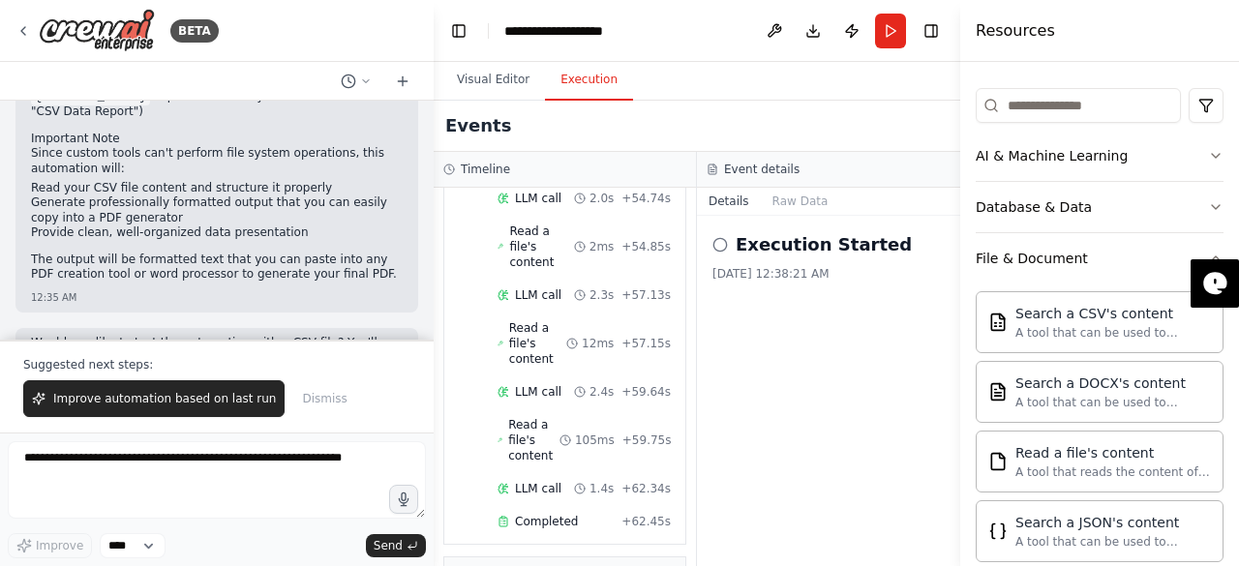
scroll to position [2230, 0]
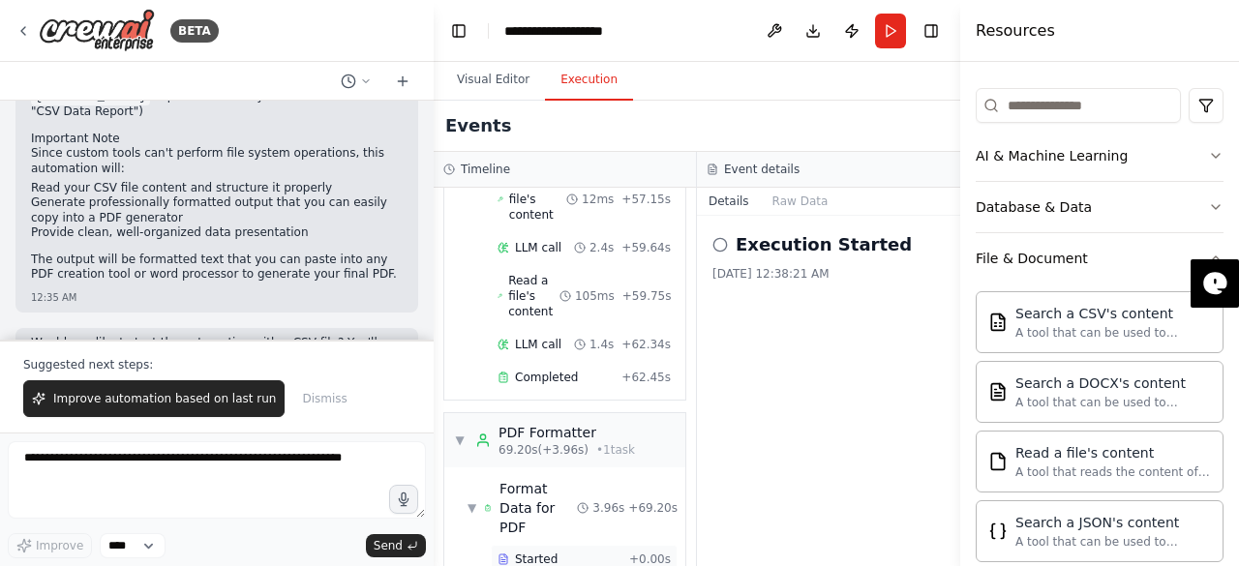
click at [518, 552] on span "Started" at bounding box center [536, 559] width 43 height 15
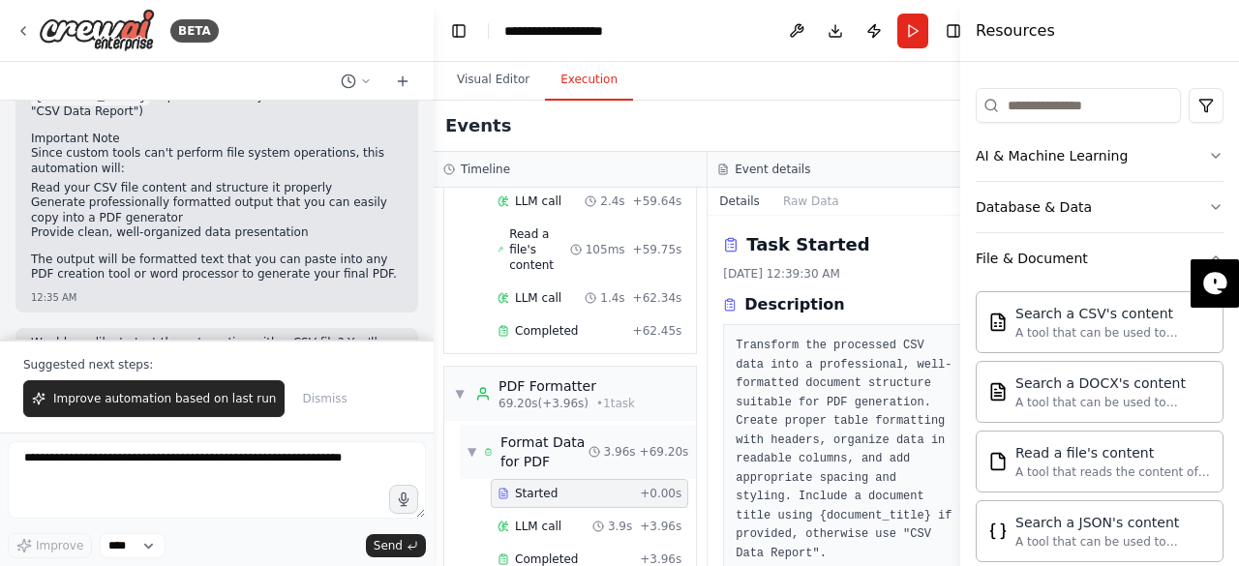
click at [533, 433] on div "Format Data for PDF" at bounding box center [544, 452] width 88 height 39
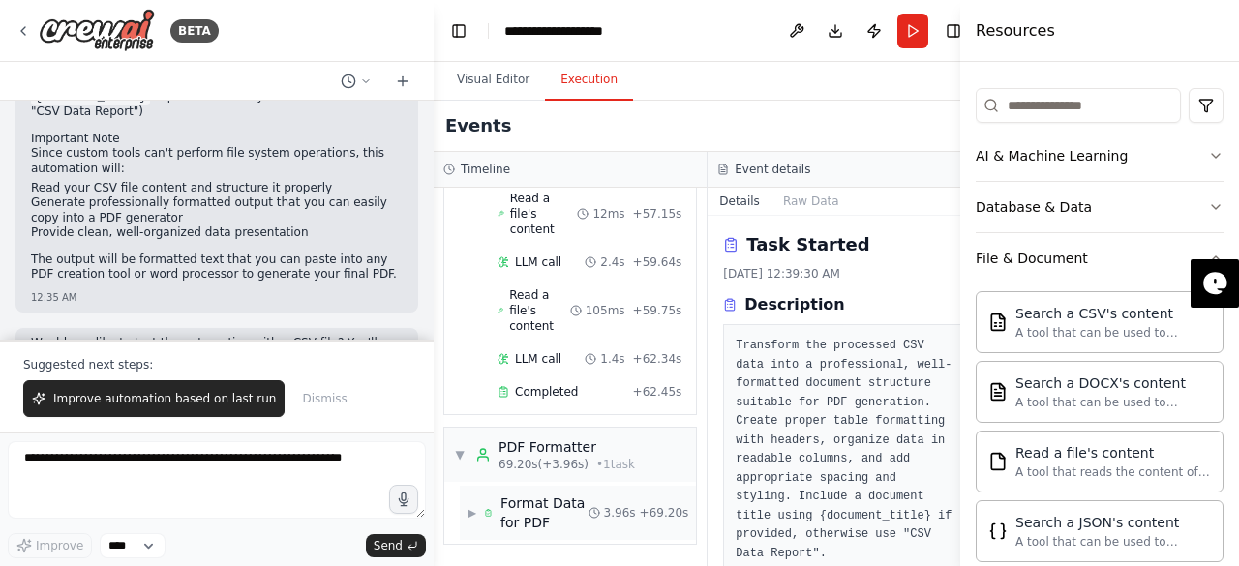
scroll to position [2152, 0]
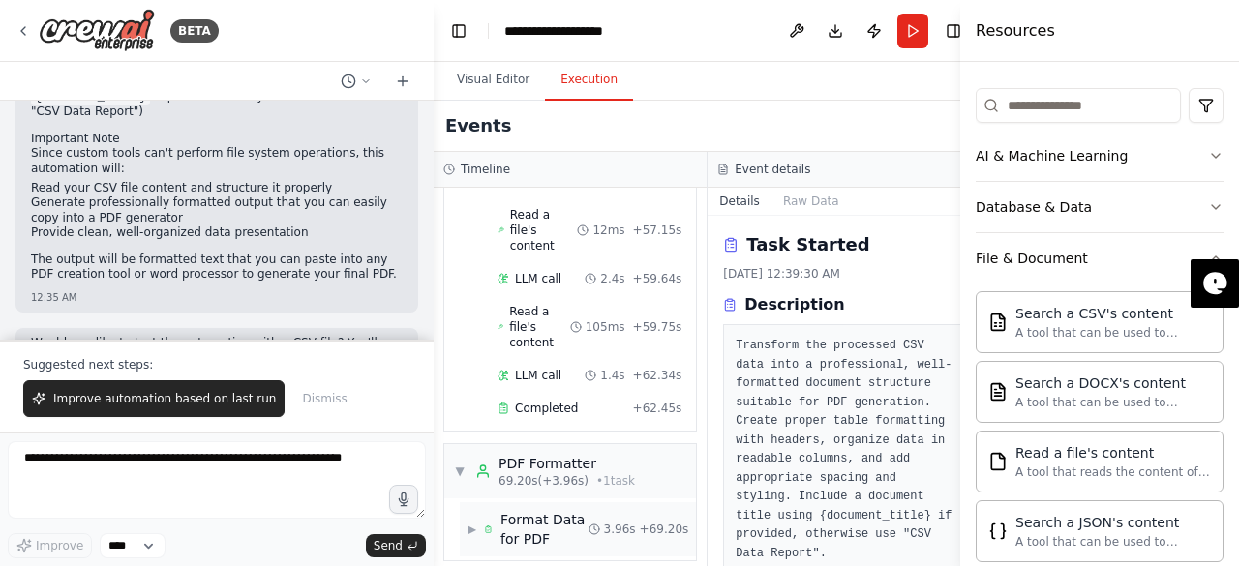
click at [538, 510] on div "Format Data for PDF" at bounding box center [544, 529] width 88 height 39
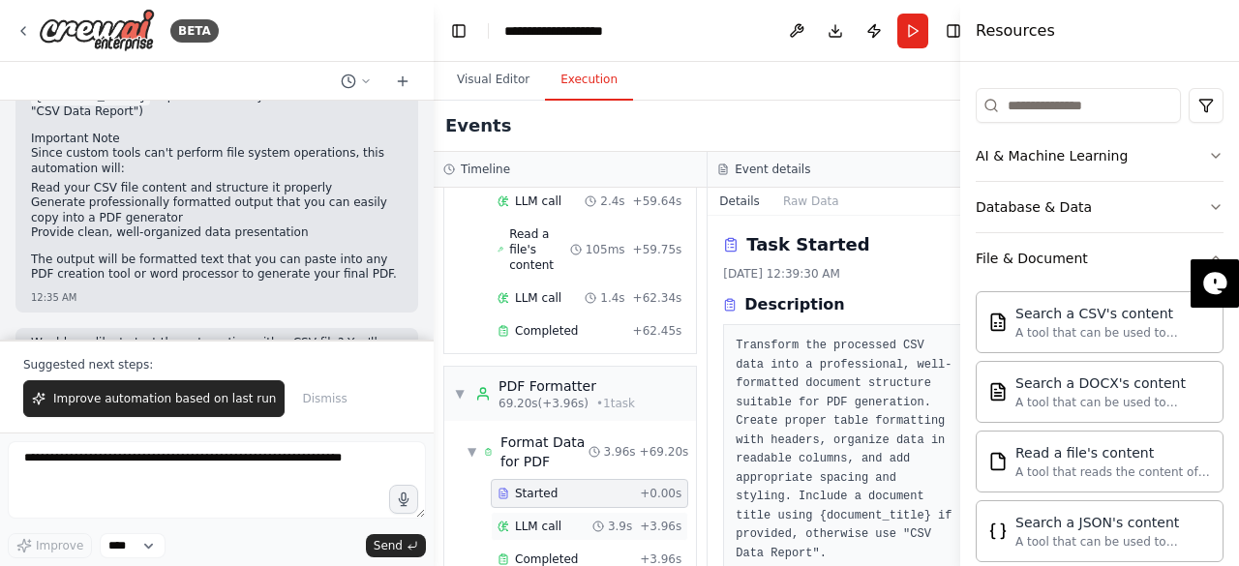
click at [525, 512] on div "LLM call 3.9s + 3.96s" at bounding box center [589, 526] width 197 height 29
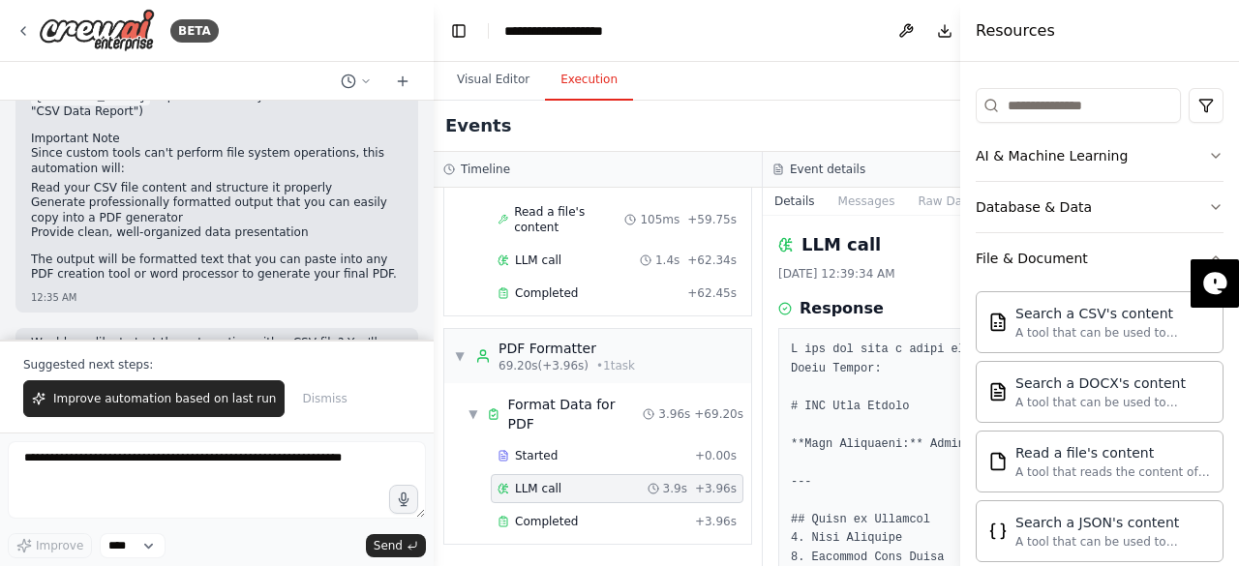
scroll to position [1901, 0]
click at [538, 520] on span "Completed" at bounding box center [546, 521] width 63 height 15
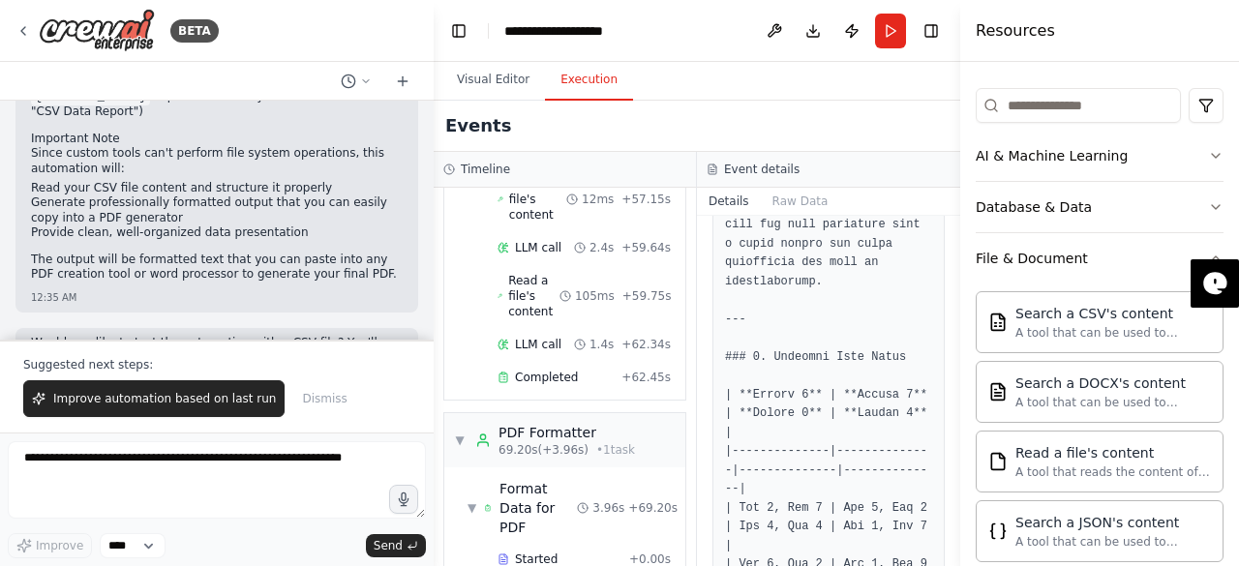
scroll to position [738, 0]
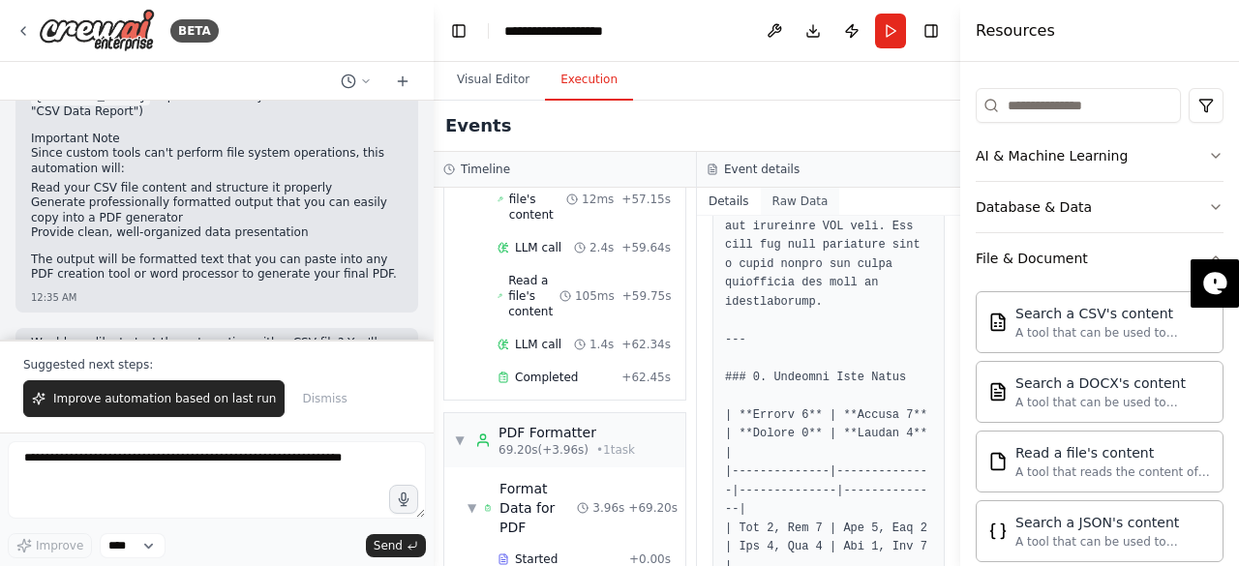
click at [793, 193] on button "Raw Data" at bounding box center [800, 201] width 79 height 27
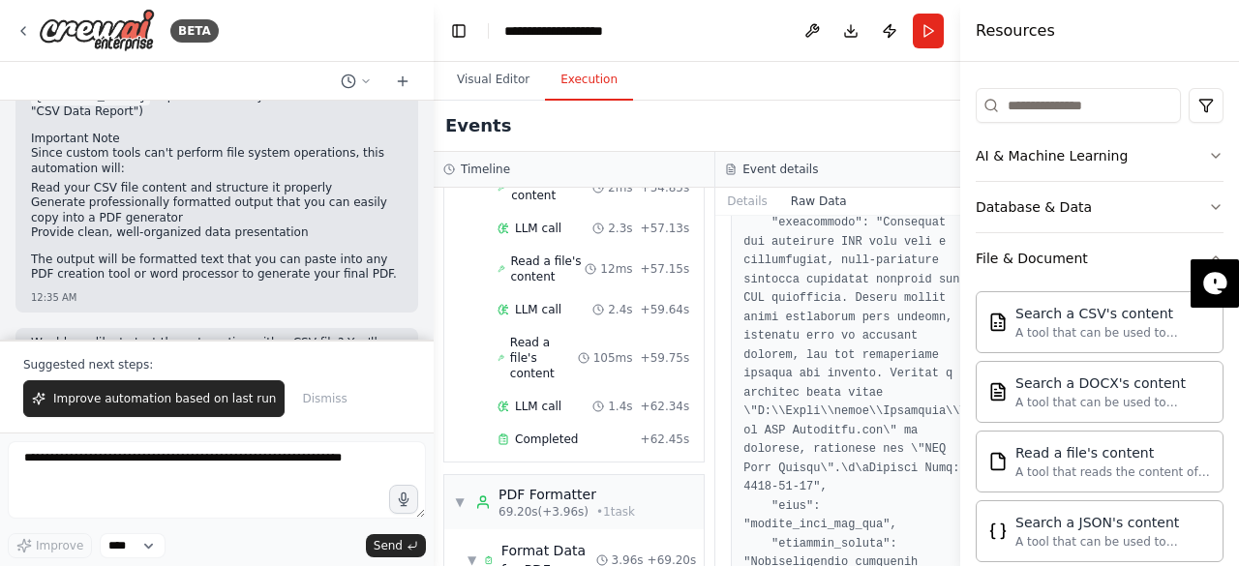
scroll to position [258, 0]
drag, startPoint x: 750, startPoint y: 412, endPoint x: 825, endPoint y: 433, distance: 78.2
drag, startPoint x: 825, startPoint y: 433, endPoint x: 768, endPoint y: 439, distance: 57.5
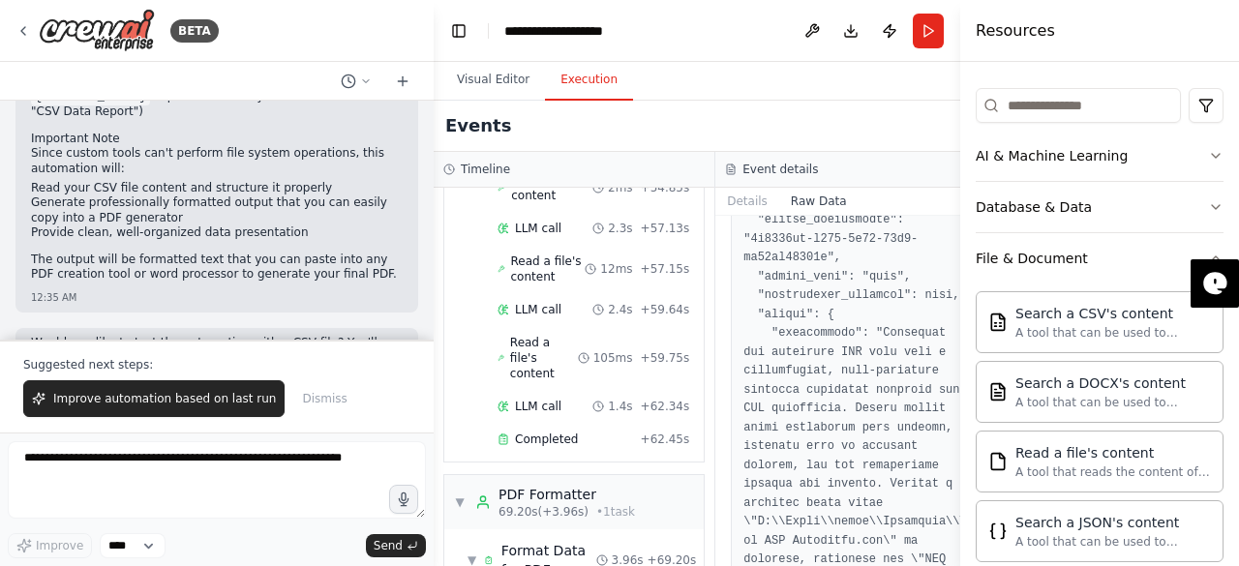
scroll to position [0, 0]
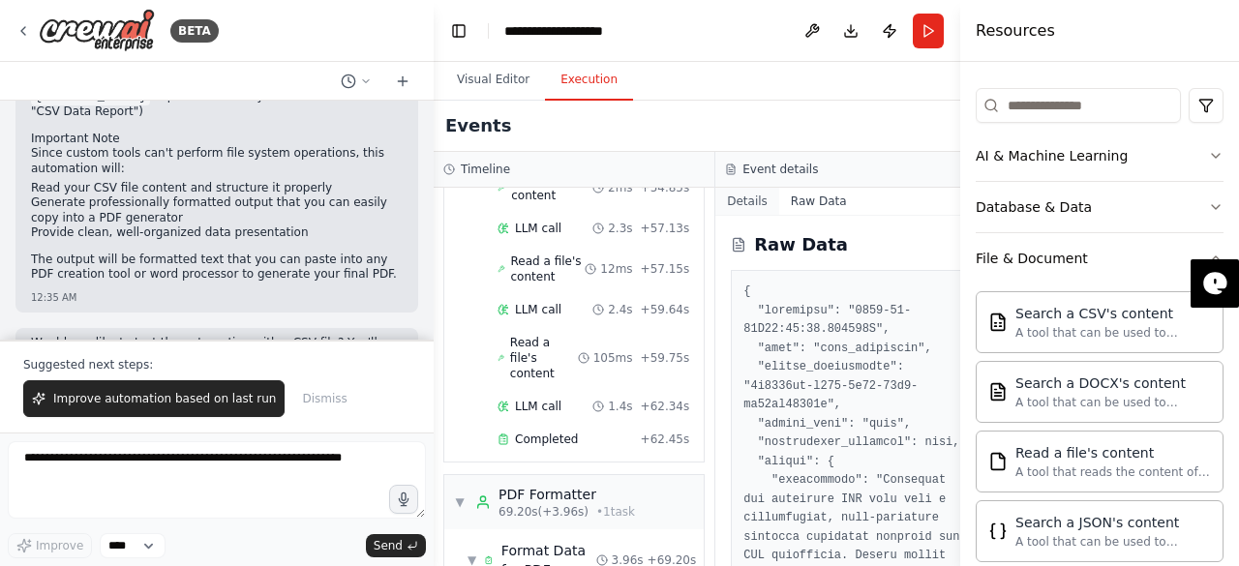
click at [736, 190] on button "Details" at bounding box center [747, 201] width 64 height 27
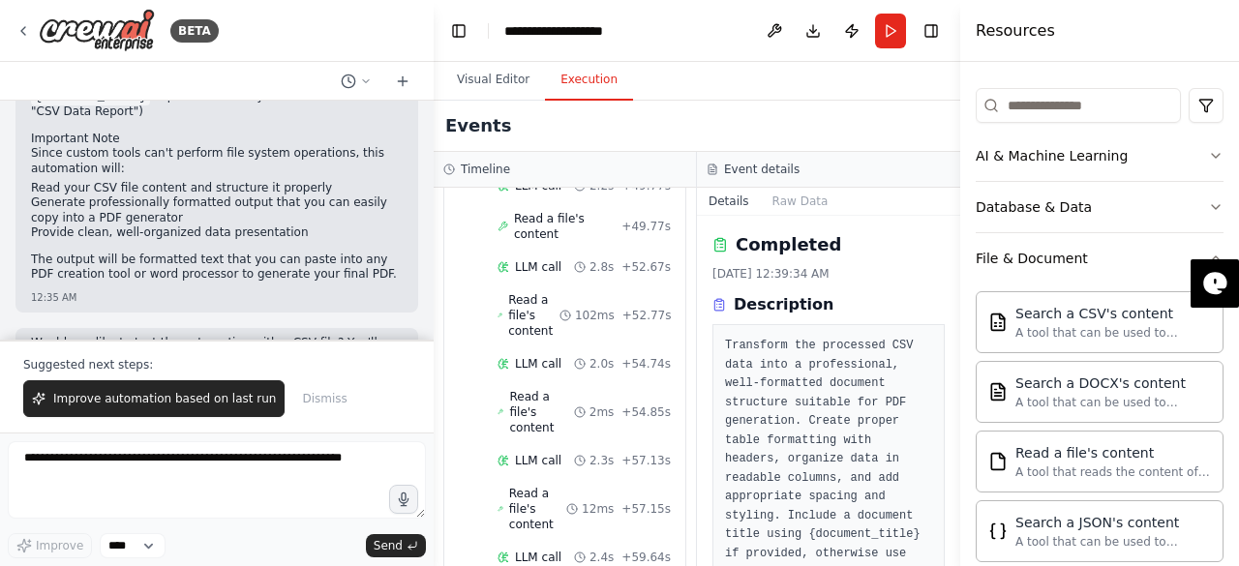
scroll to position [2230, 0]
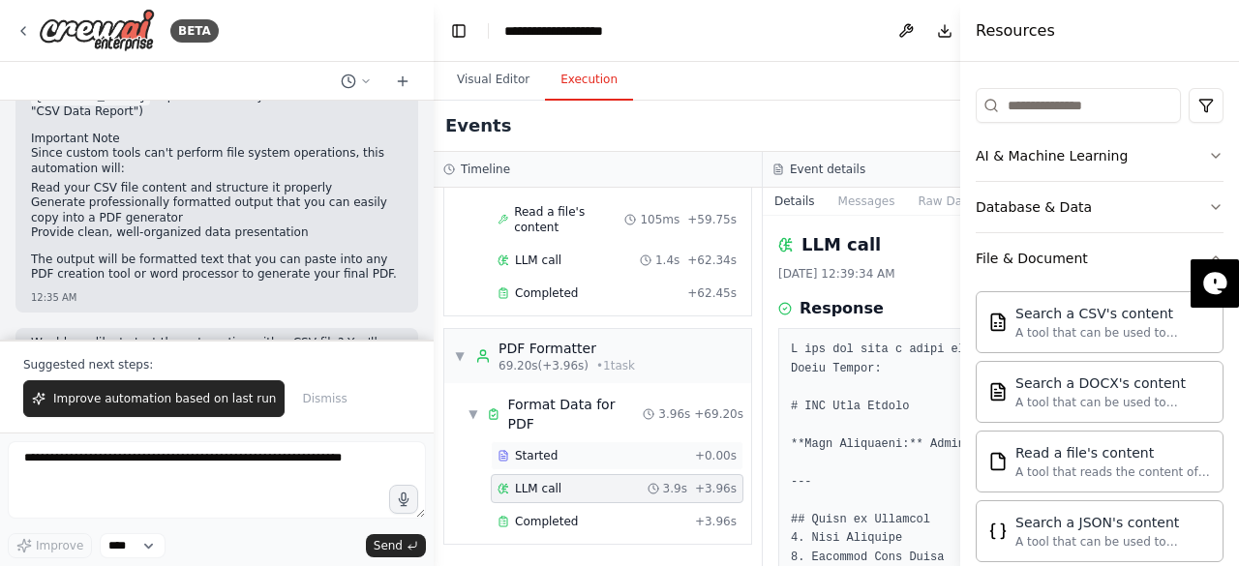
click at [526, 470] on div "Started + 0.00s" at bounding box center [617, 455] width 253 height 29
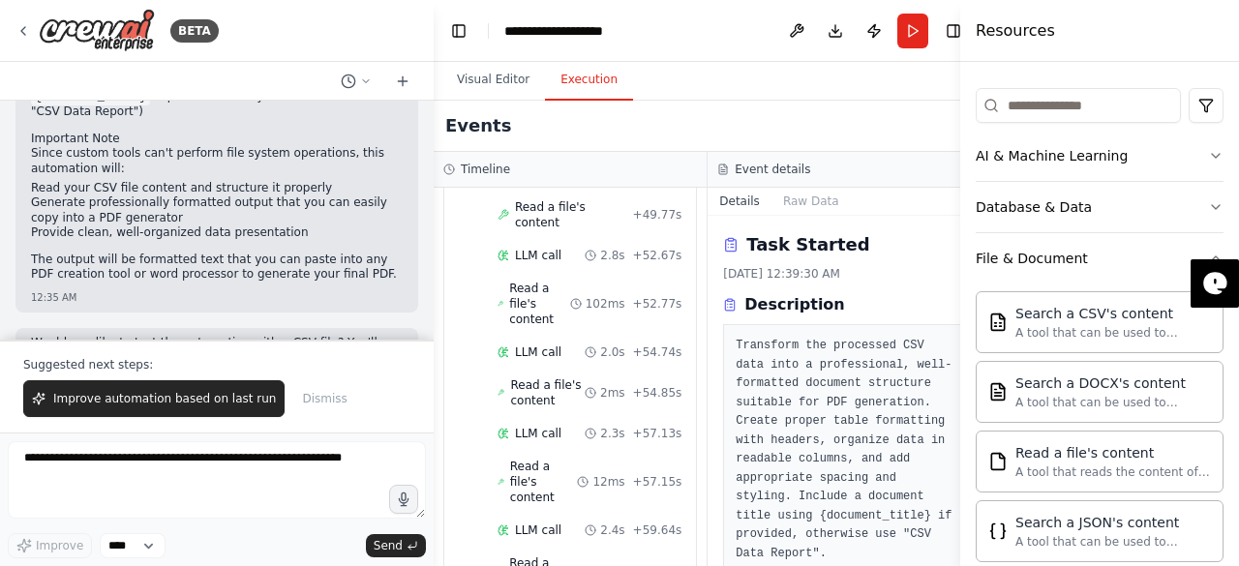
scroll to position [2230, 0]
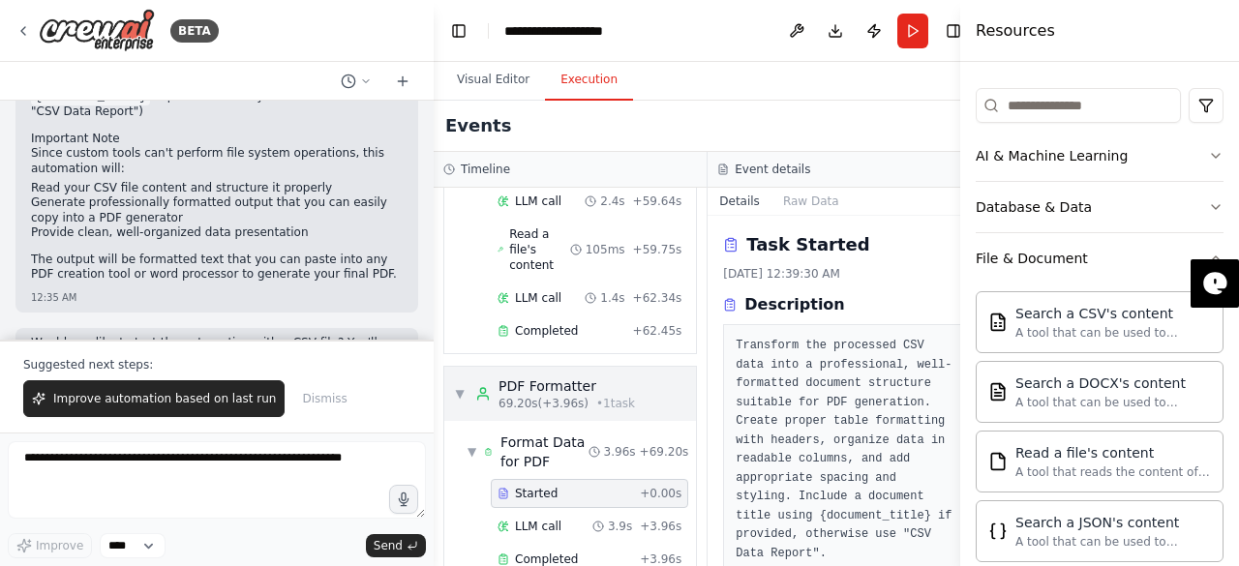
click at [459, 386] on span "▼" at bounding box center [460, 393] width 12 height 15
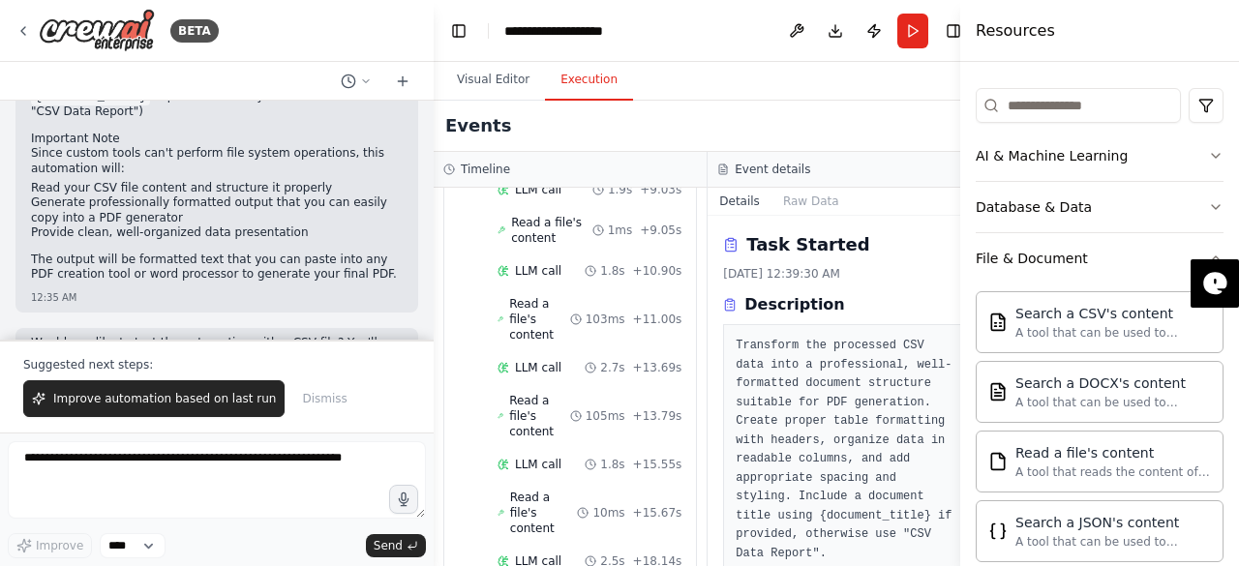
scroll to position [0, 0]
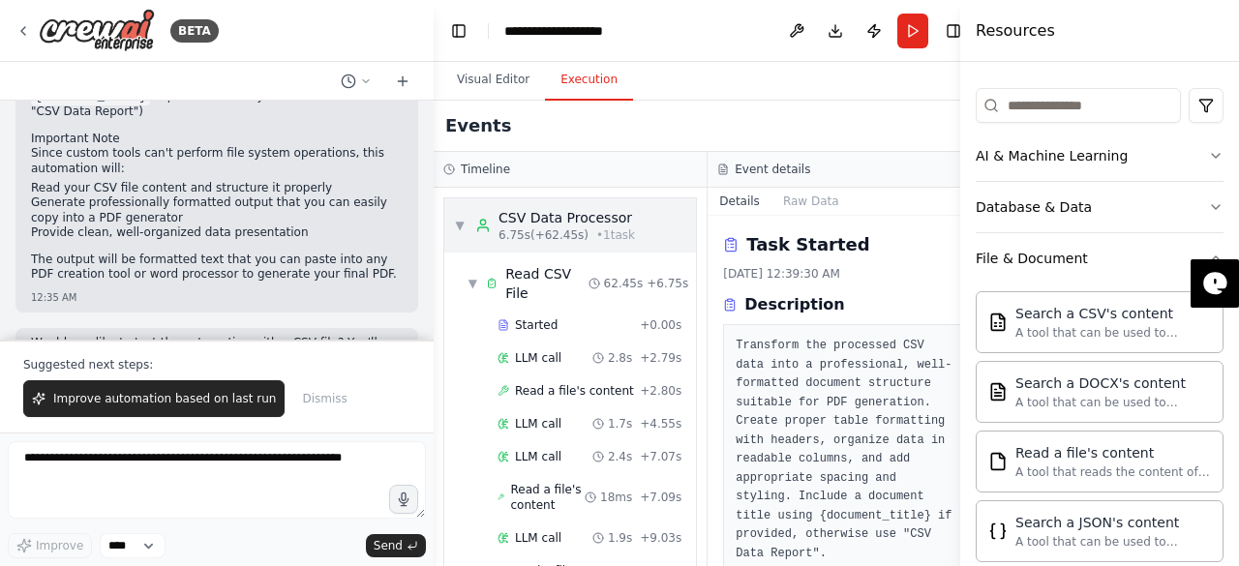
click at [458, 225] on span "▼" at bounding box center [460, 225] width 12 height 15
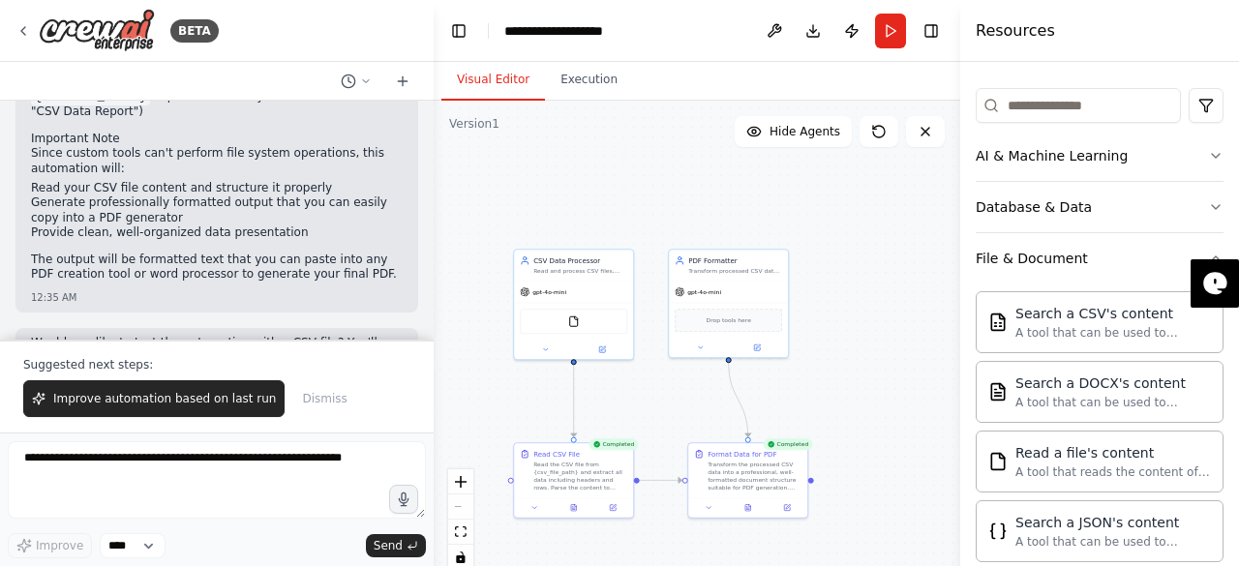
click at [478, 84] on button "Visual Editor" at bounding box center [493, 80] width 104 height 41
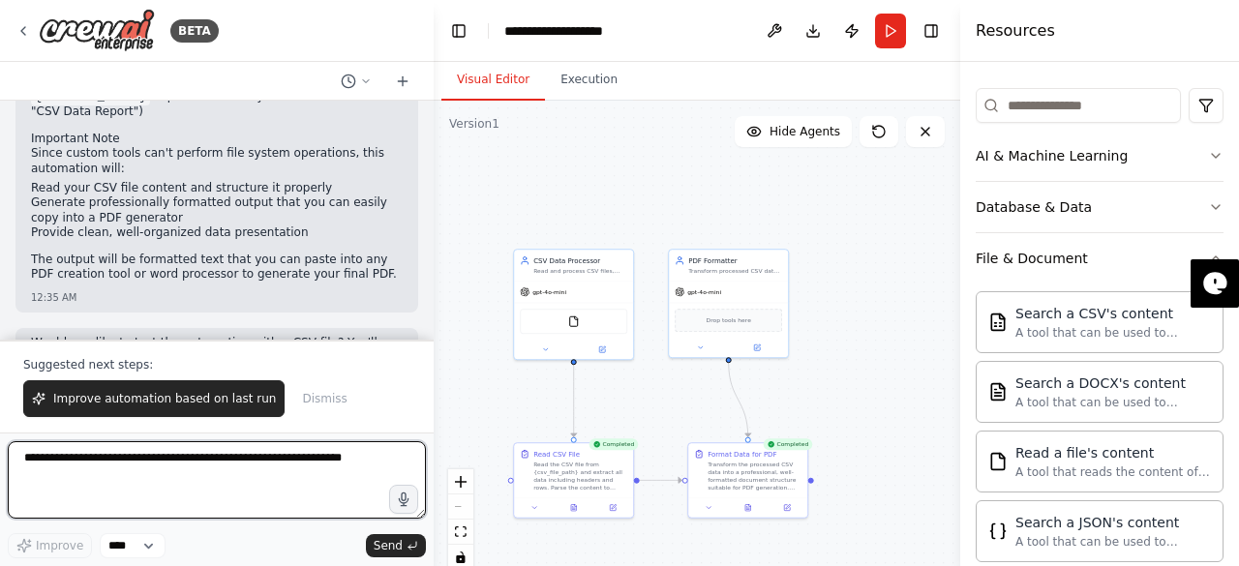
click at [239, 464] on textarea at bounding box center [217, 479] width 418 height 77
type textarea "********"
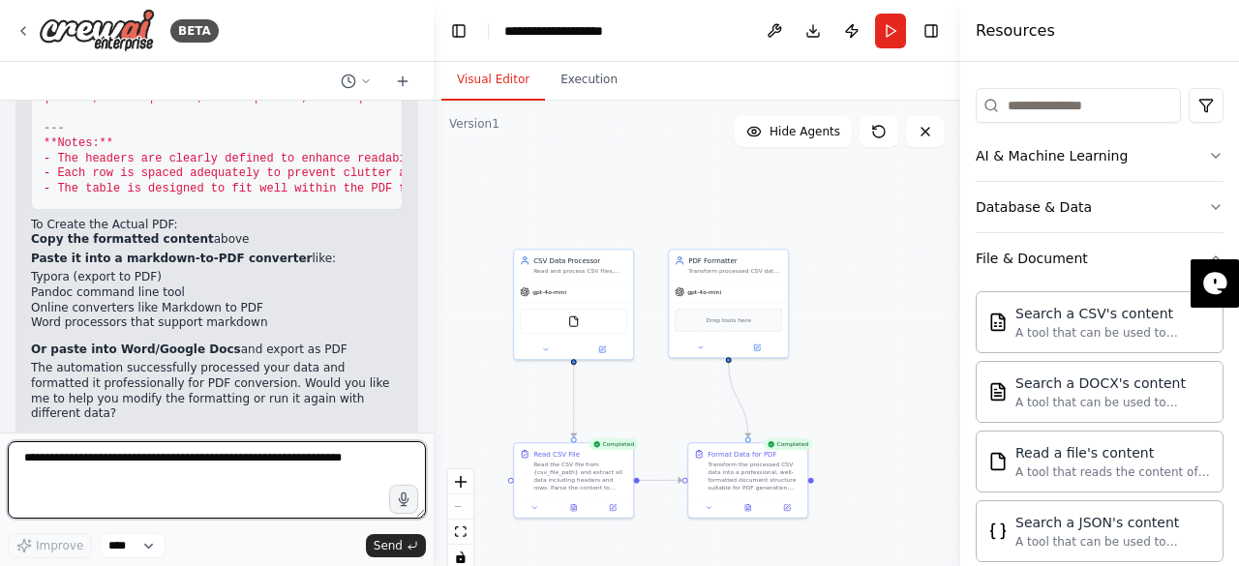
scroll to position [3133, 0]
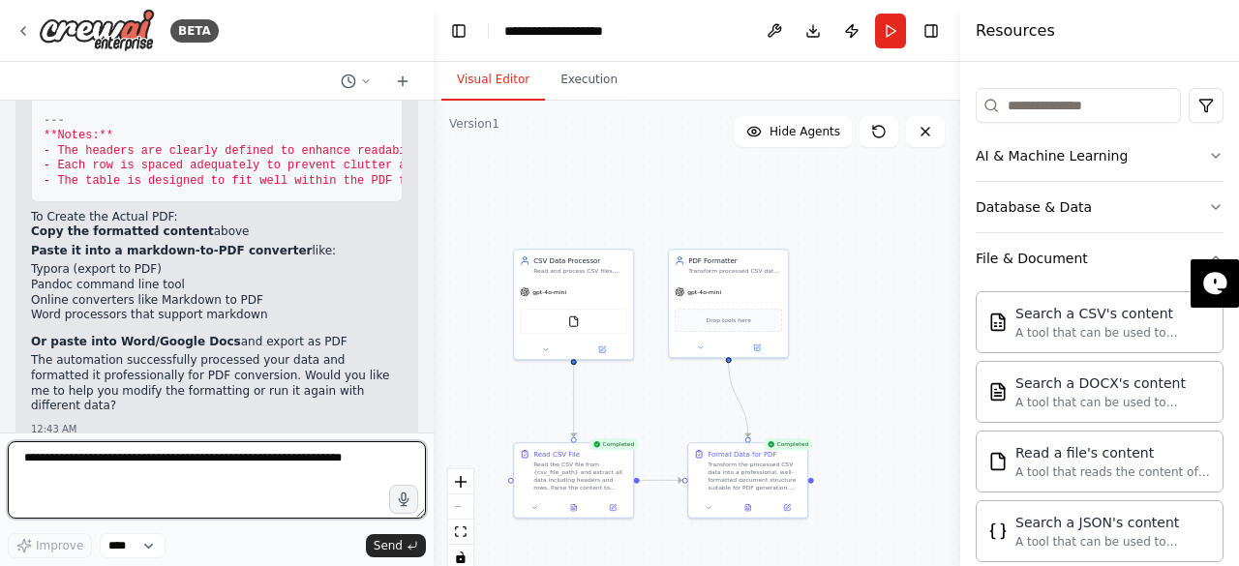
click at [198, 454] on textarea at bounding box center [217, 479] width 418 height 77
type textarea "**********"
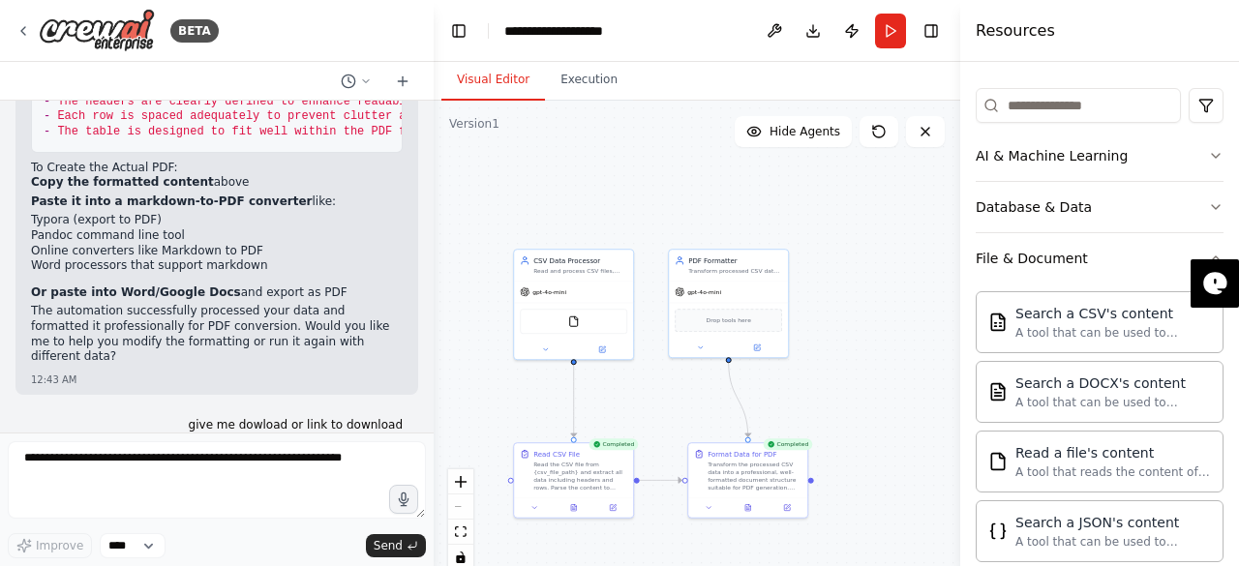
scroll to position [3252, 0]
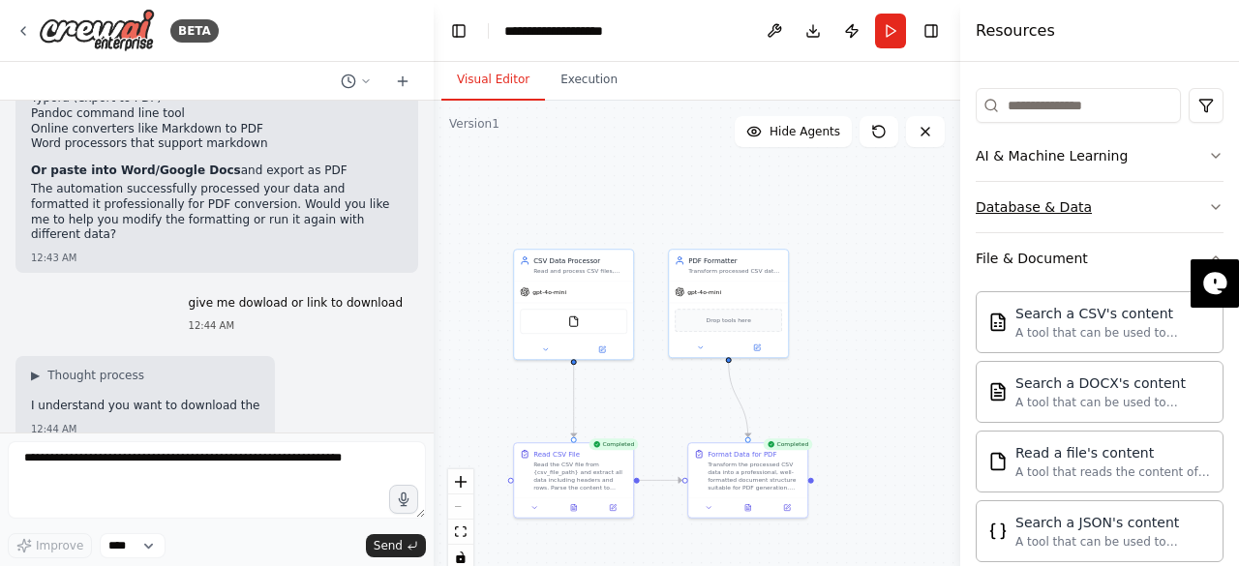
click at [1021, 209] on div "Database & Data" at bounding box center [1033, 206] width 116 height 19
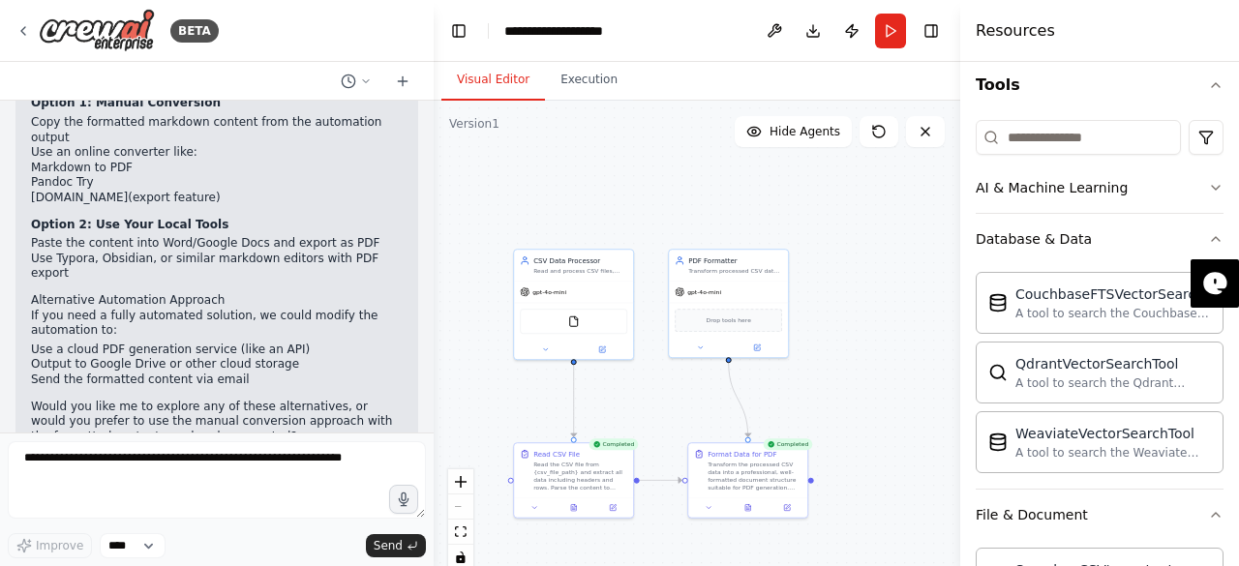
scroll to position [186, 0]
click at [1035, 181] on div "AI & Machine Learning" at bounding box center [1051, 188] width 152 height 19
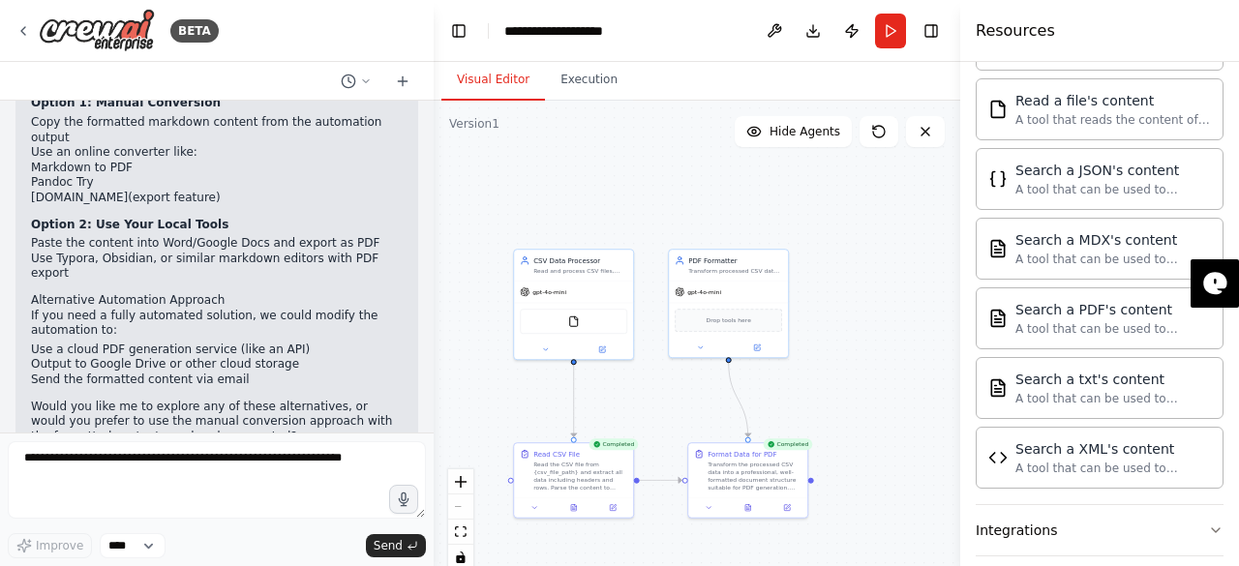
scroll to position [1200, 0]
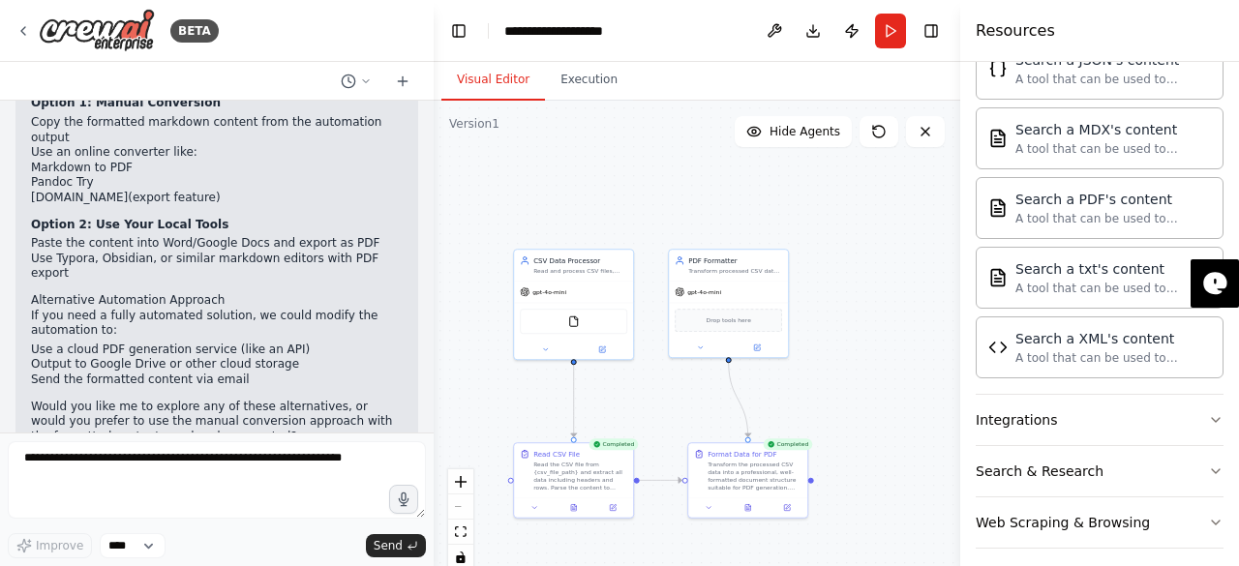
click at [1061, 411] on button "Integrations" at bounding box center [1099, 420] width 248 height 50
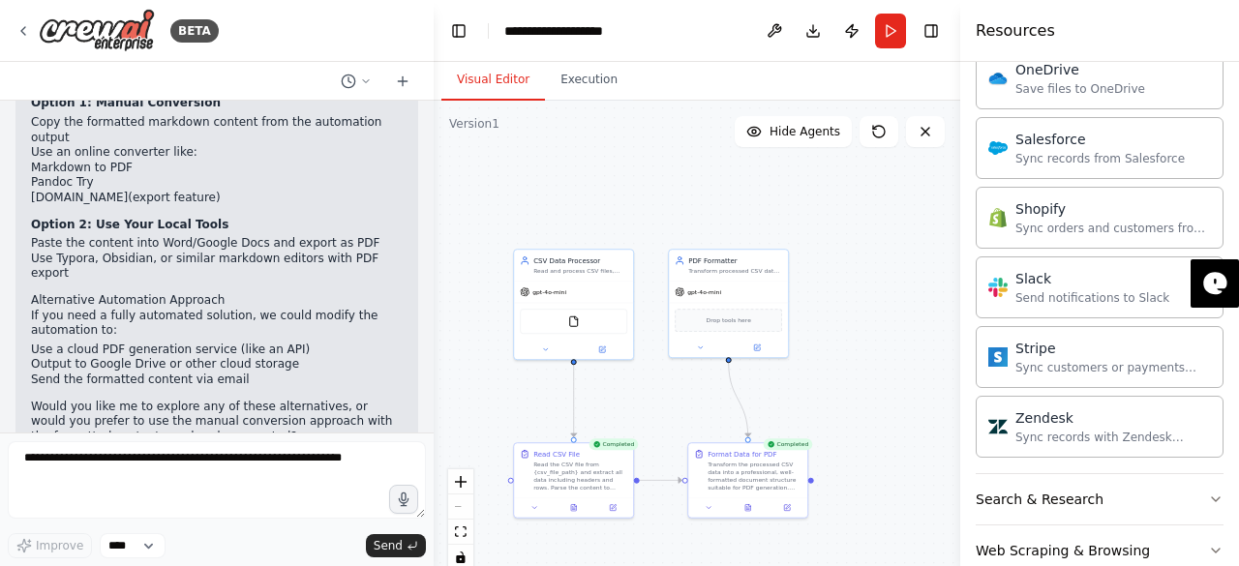
scroll to position [2665, 0]
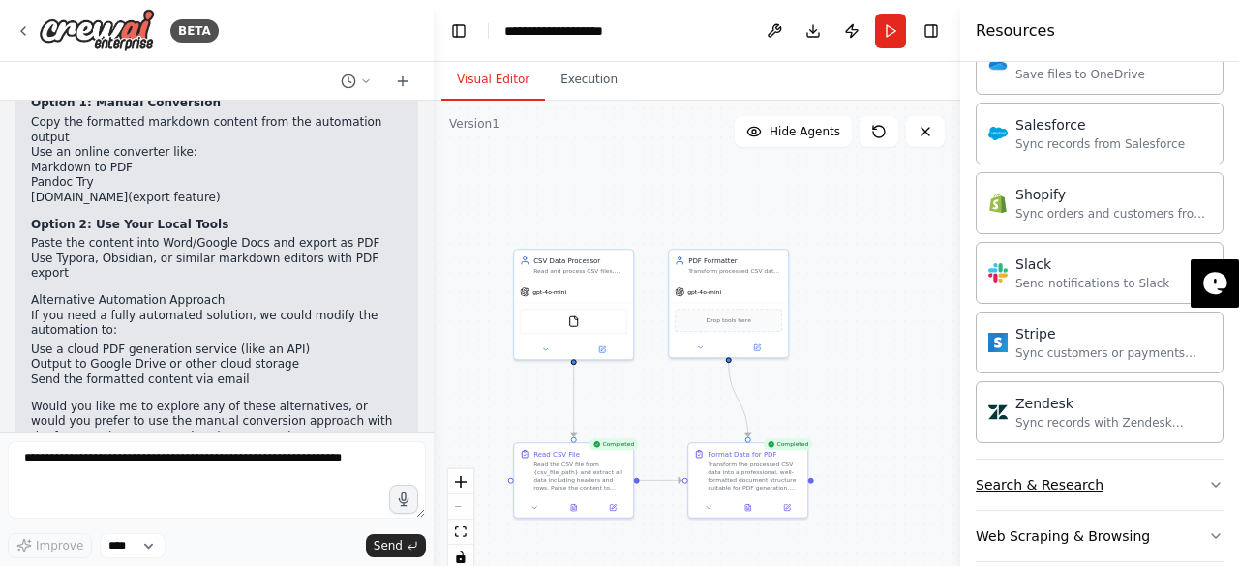
click at [1065, 475] on div "Search & Research" at bounding box center [1039, 484] width 128 height 19
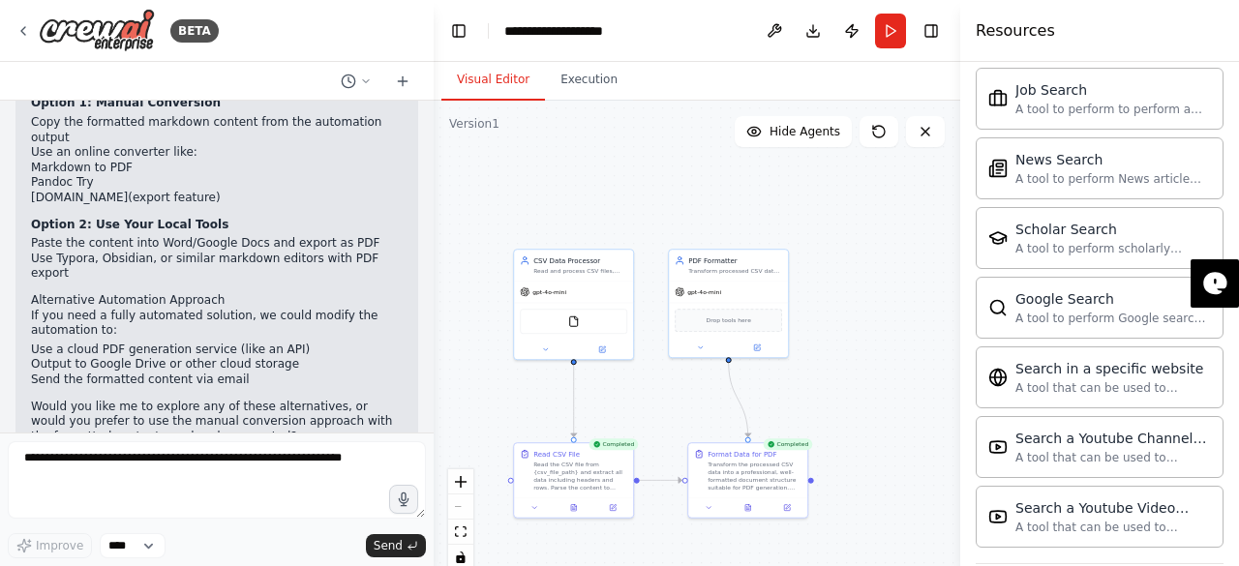
scroll to position [3646, 0]
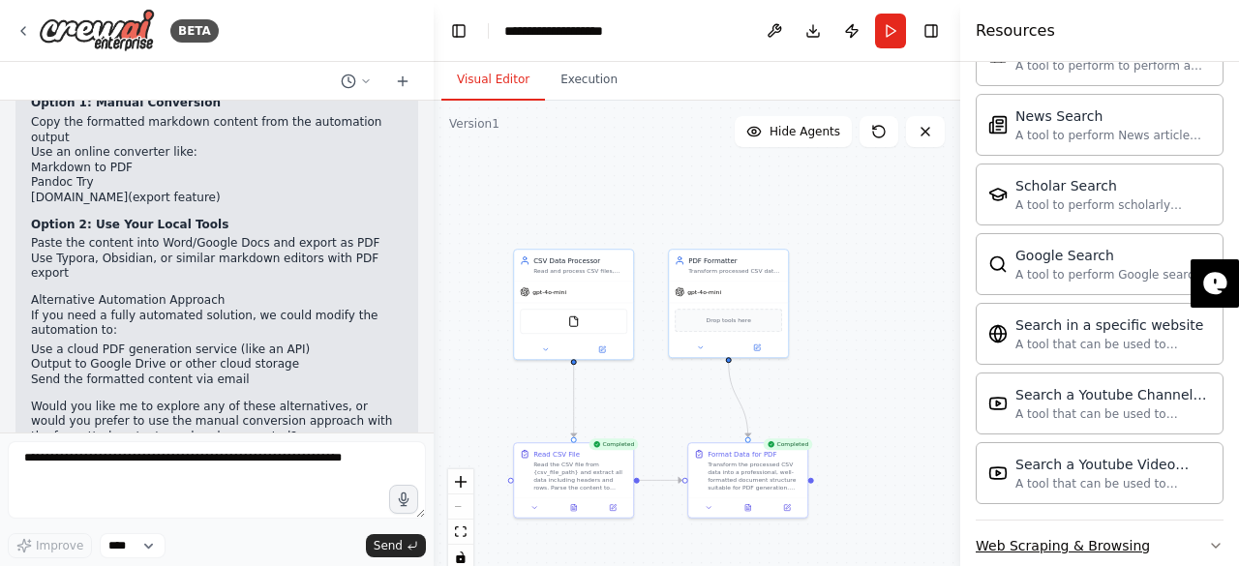
click at [1067, 536] on div "Web Scraping & Browsing" at bounding box center [1062, 545] width 174 height 19
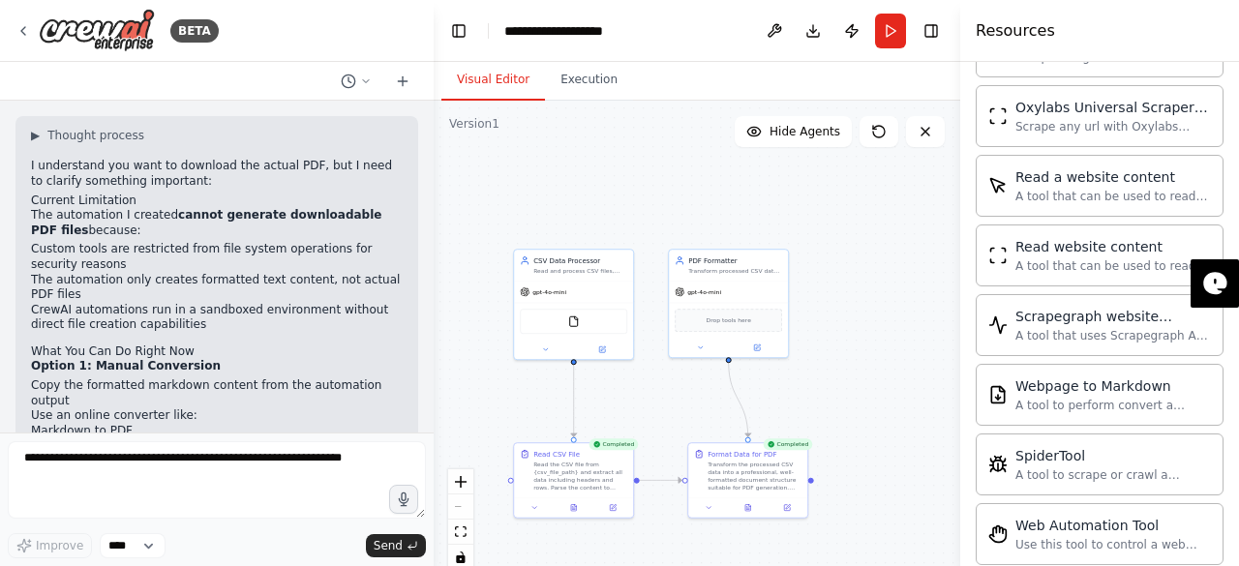
scroll to position [3544, 0]
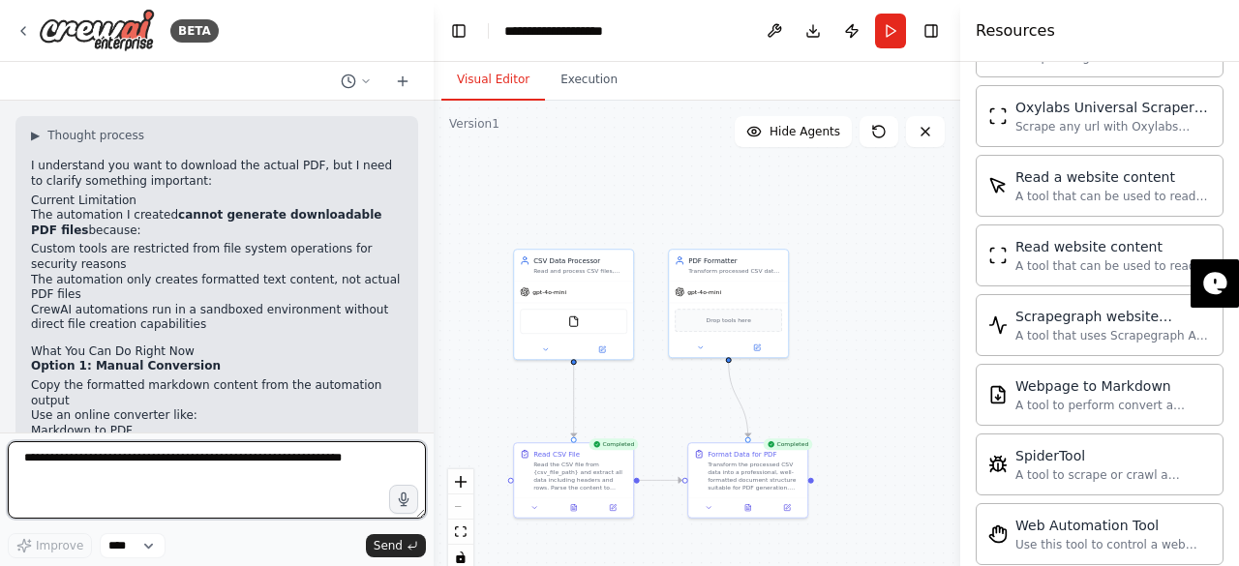
click at [162, 481] on textarea at bounding box center [217, 479] width 418 height 77
